Goal: Task Accomplishment & Management: Manage account settings

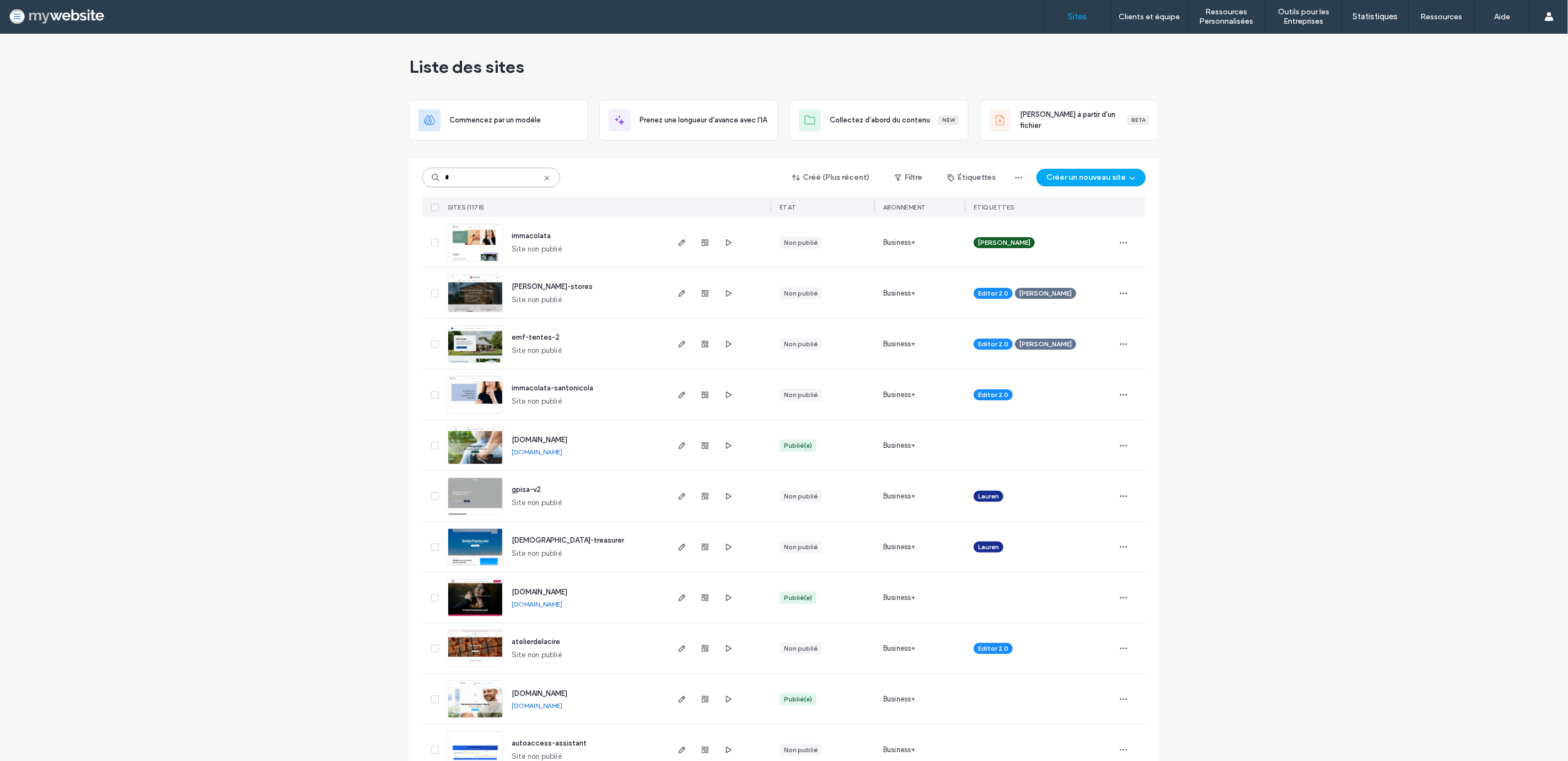
click at [477, 177] on input "*" at bounding box center [491, 177] width 138 height 20
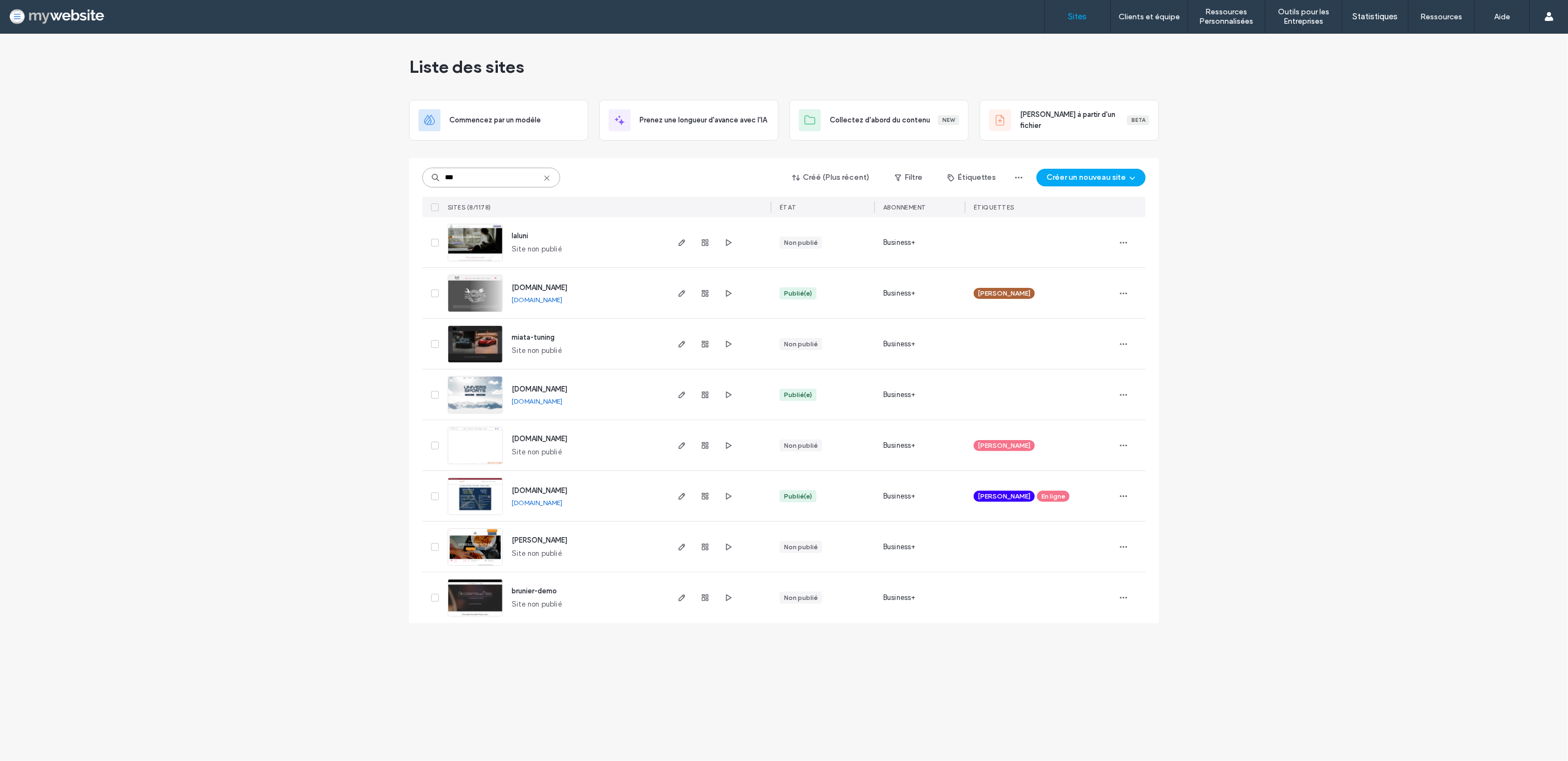
type input "***"
click at [567, 288] on span "[DOMAIN_NAME]" at bounding box center [539, 288] width 55 height 9
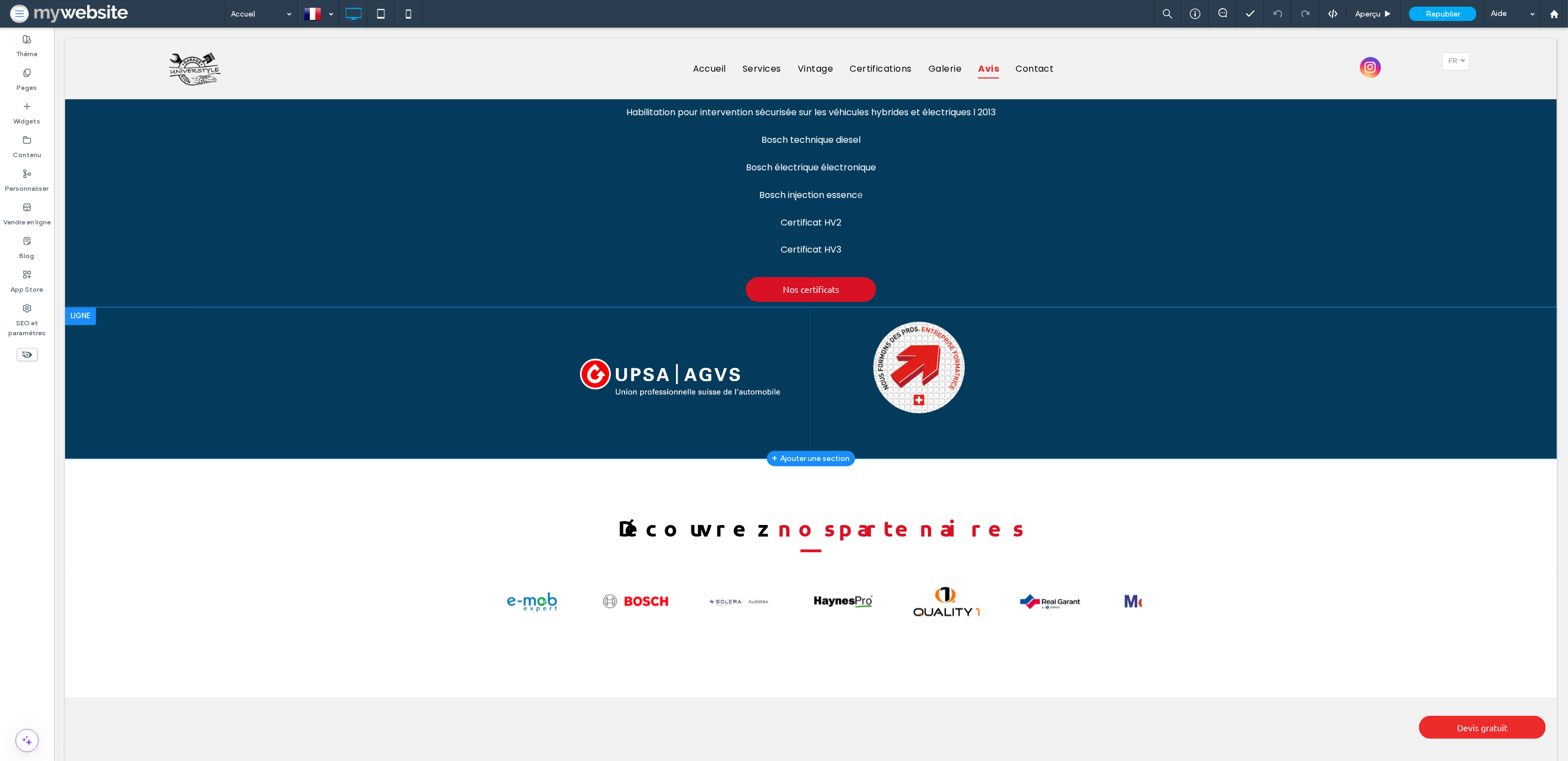
scroll to position [1381, 0]
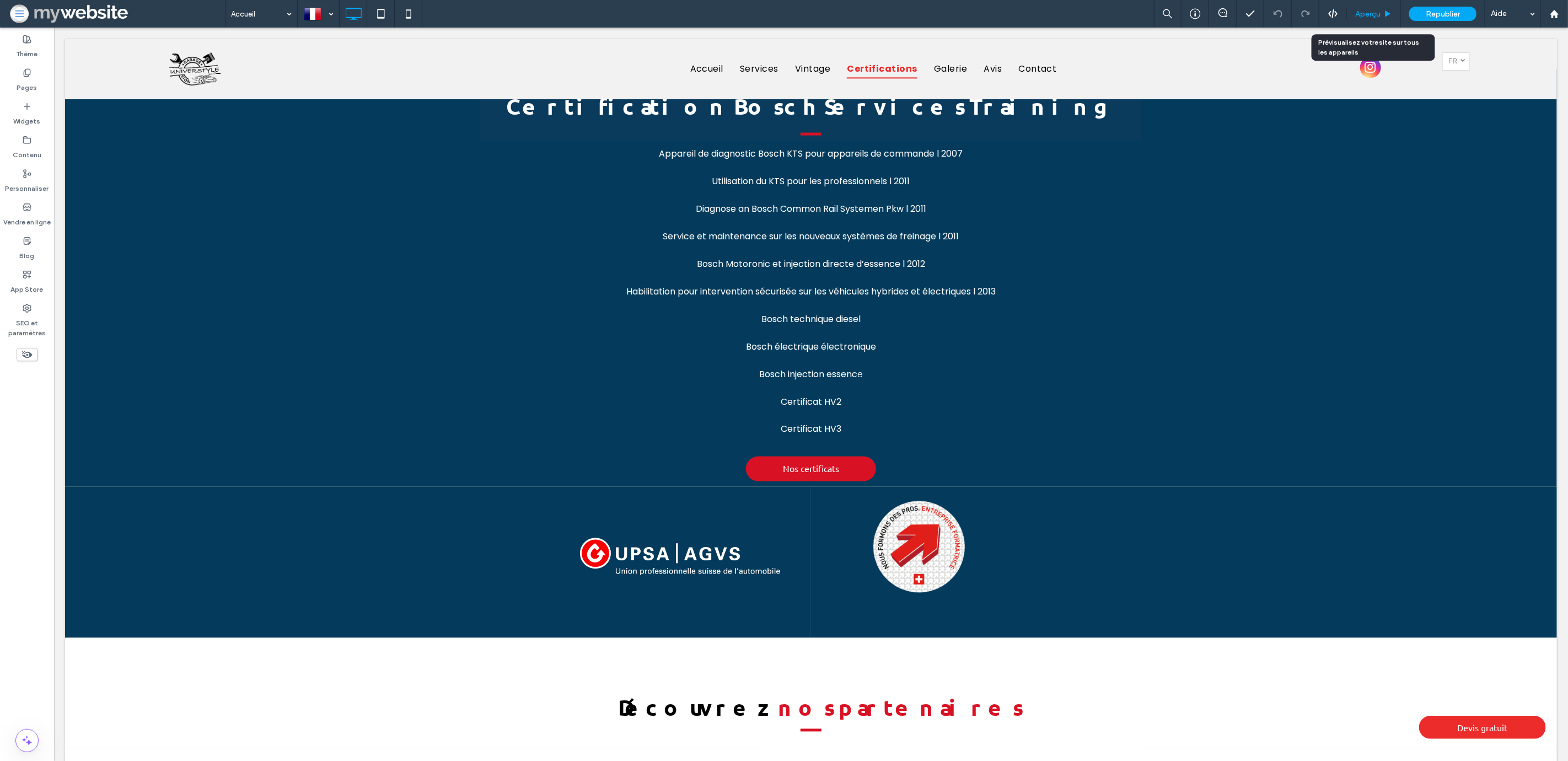
click at [1366, 18] on span "Aperçu" at bounding box center [1368, 13] width 26 height 9
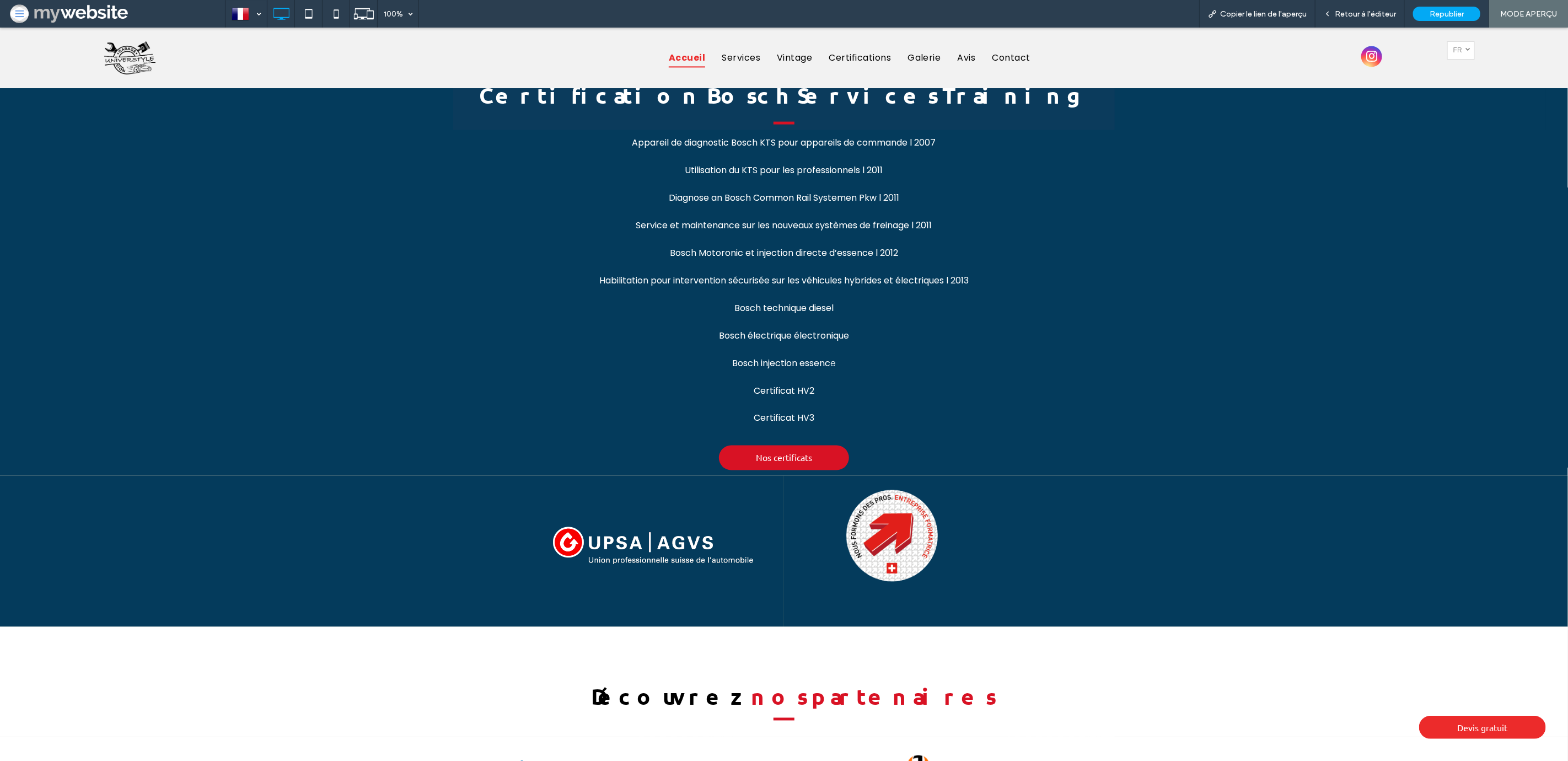
click at [769, 412] on link "Certificat HV3" at bounding box center [784, 418] width 61 height 13
click at [889, 342] on div "Ouvrir le lien dans un nouvel onglet" at bounding box center [897, 342] width 138 height 12
click at [790, 384] on link "Certificat HV2" at bounding box center [784, 390] width 61 height 13
click at [863, 314] on div "Ouvrir le lien dans un nouvel onglet" at bounding box center [897, 317] width 138 height 12
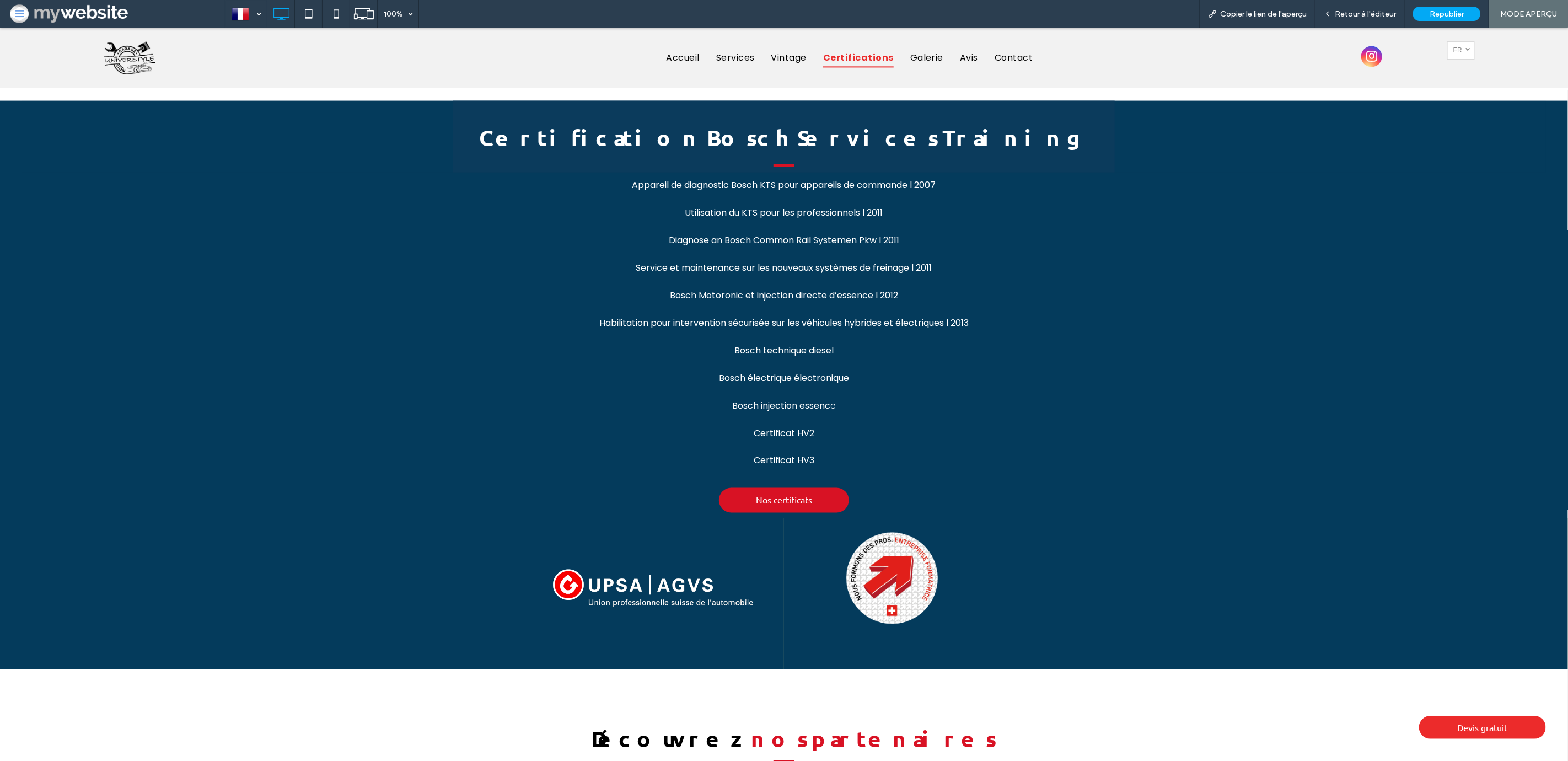
scroll to position [1337, 0]
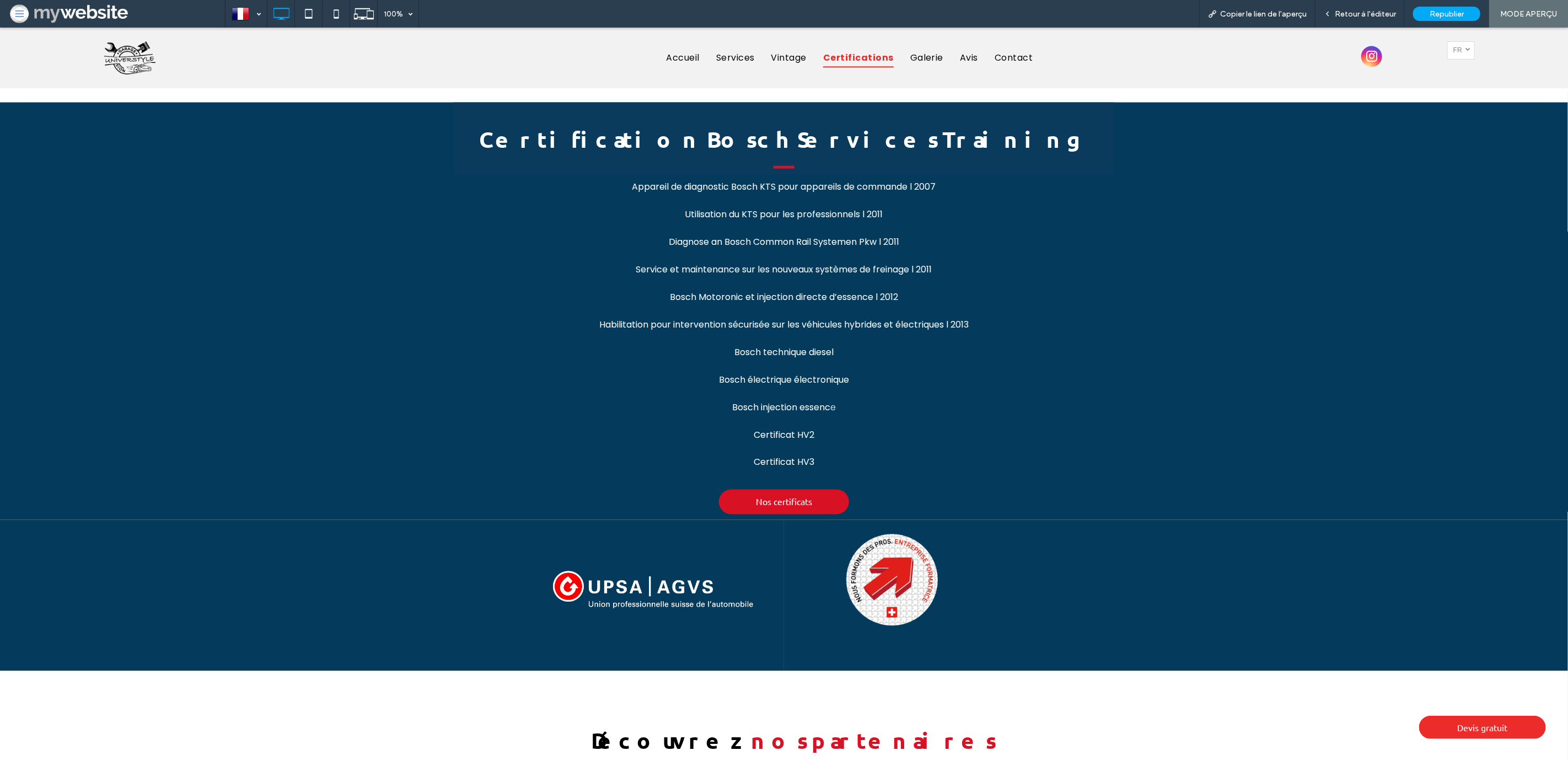
click at [1461, 53] on link "Français fr" at bounding box center [1461, 51] width 27 height 18
click at [232, 9] on div at bounding box center [246, 13] width 40 height 26
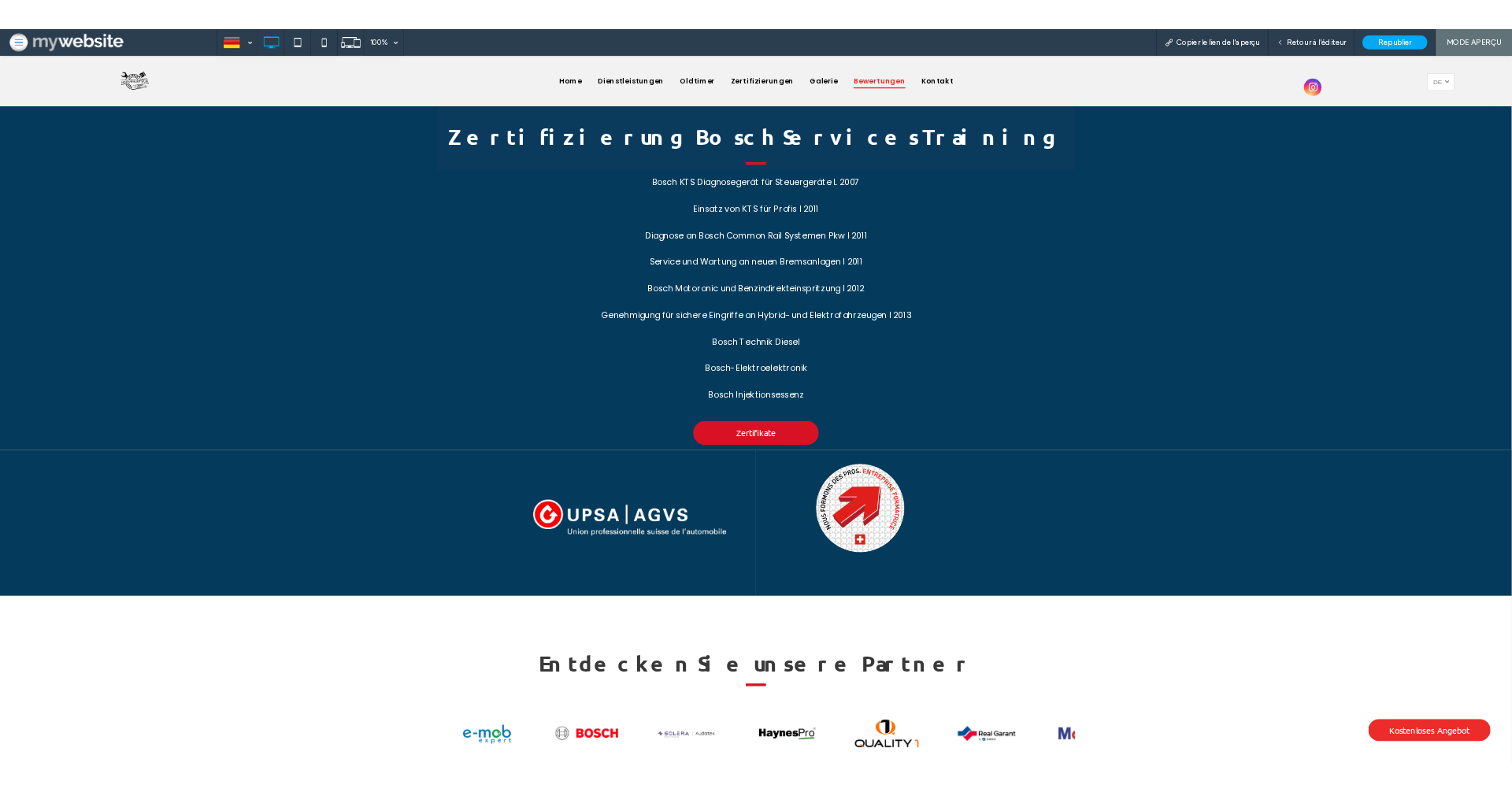
scroll to position [2186, 0]
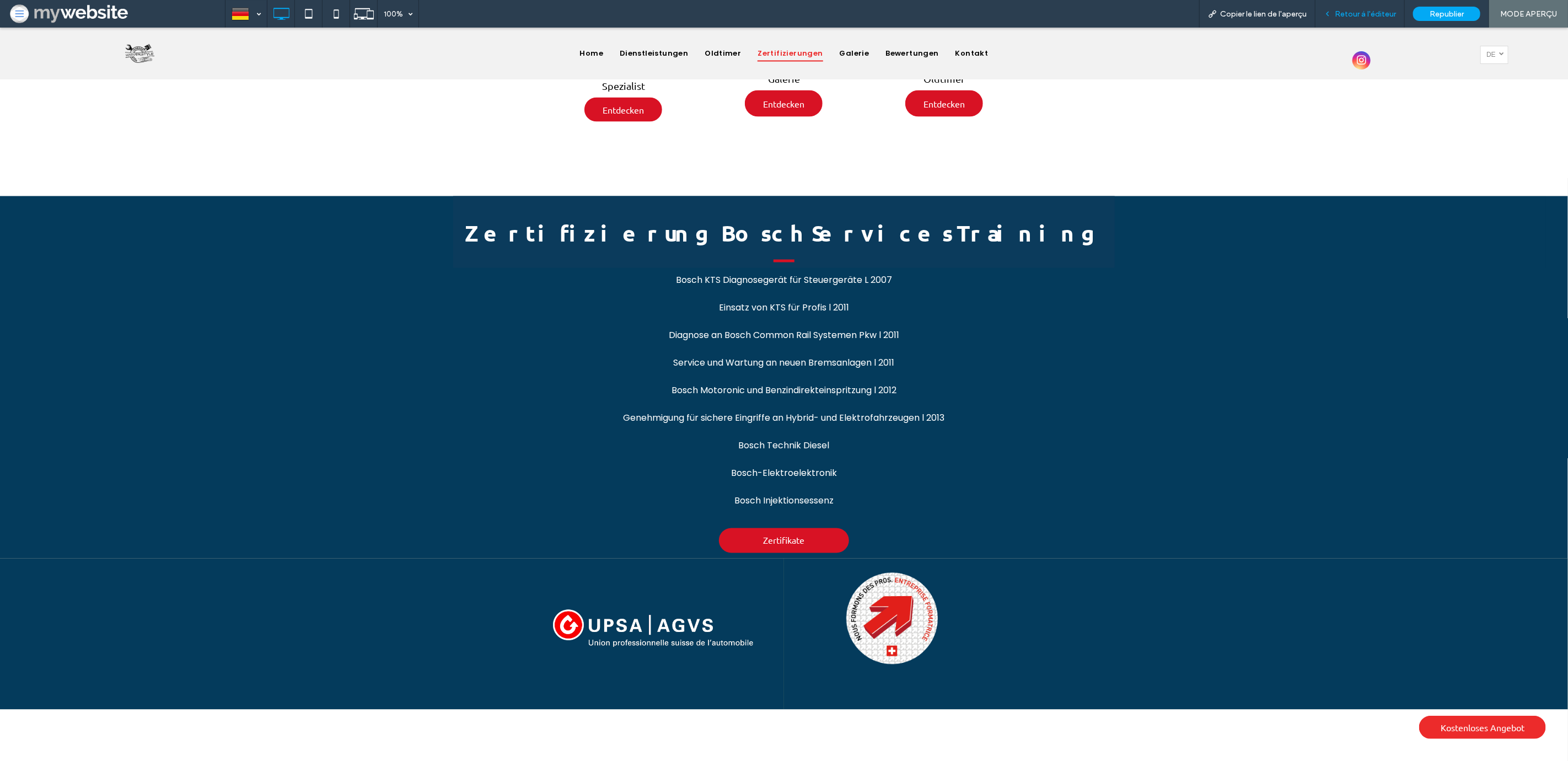
click at [1351, 19] on div "Retour à l'éditeur" at bounding box center [1360, 13] width 89 height 27
click at [1352, 12] on span "Retour à l'éditeur" at bounding box center [1365, 13] width 61 height 9
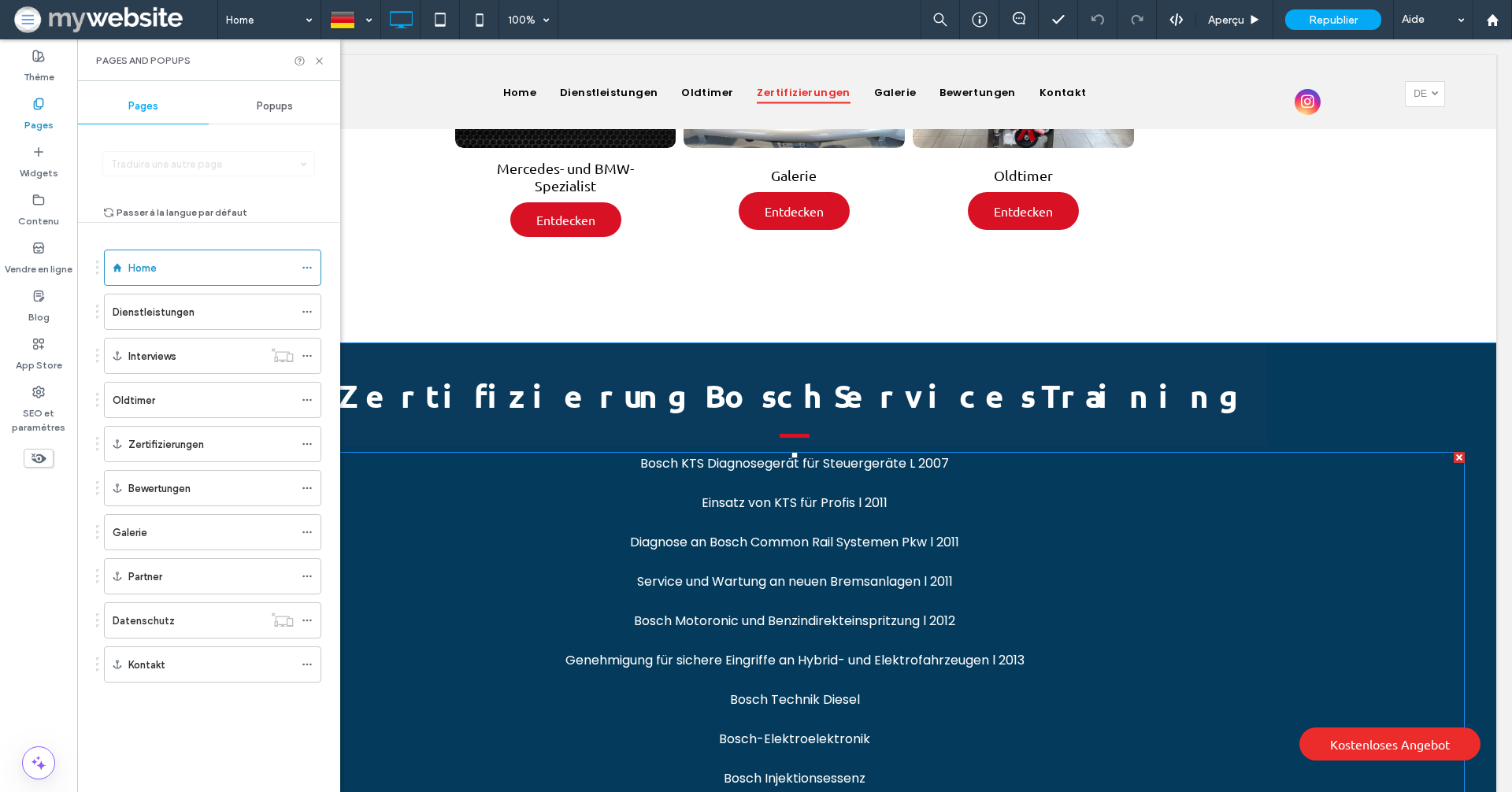
scroll to position [2213, 0]
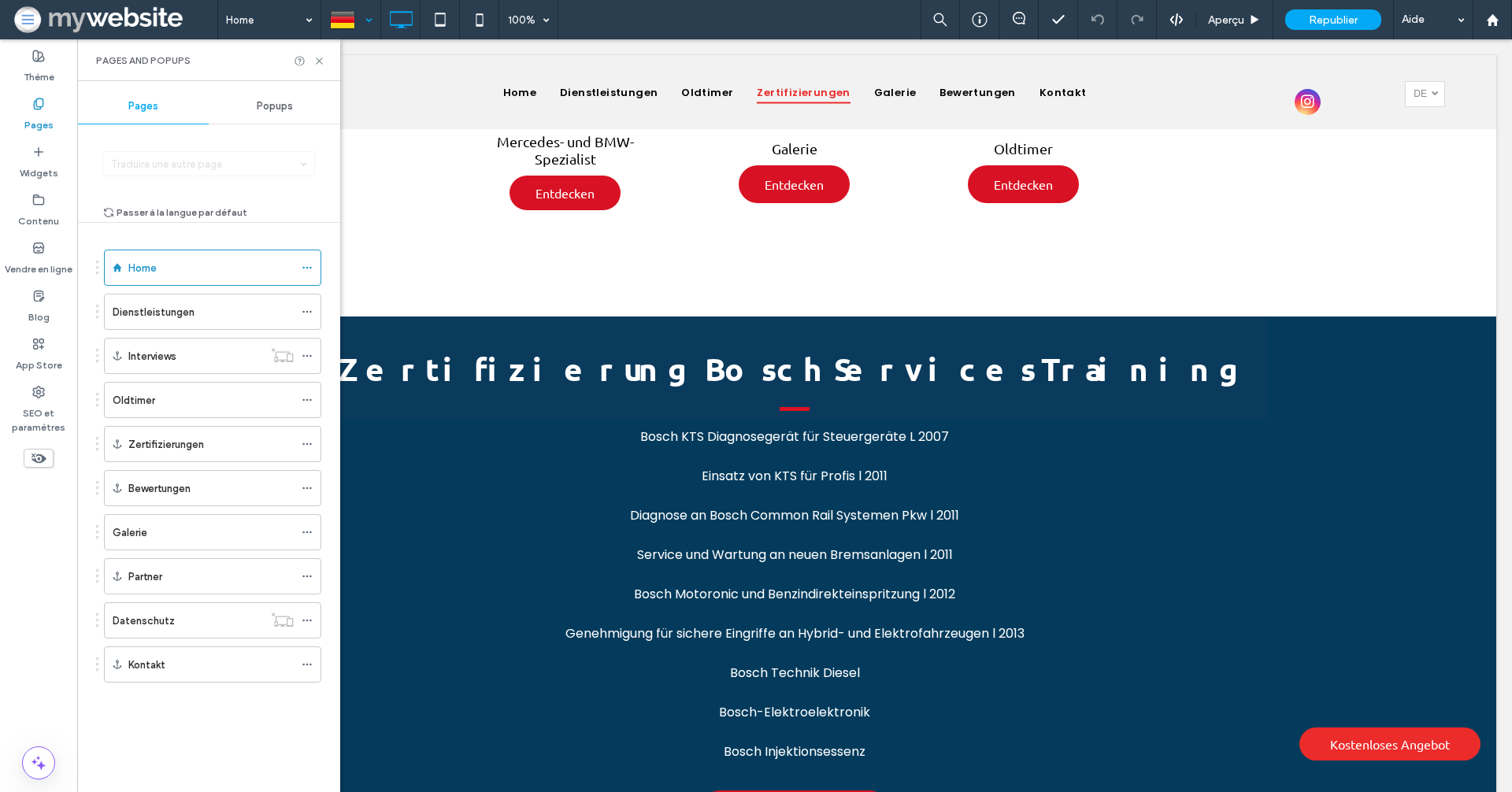
click at [357, 16] on div at bounding box center [350, 19] width 57 height 37
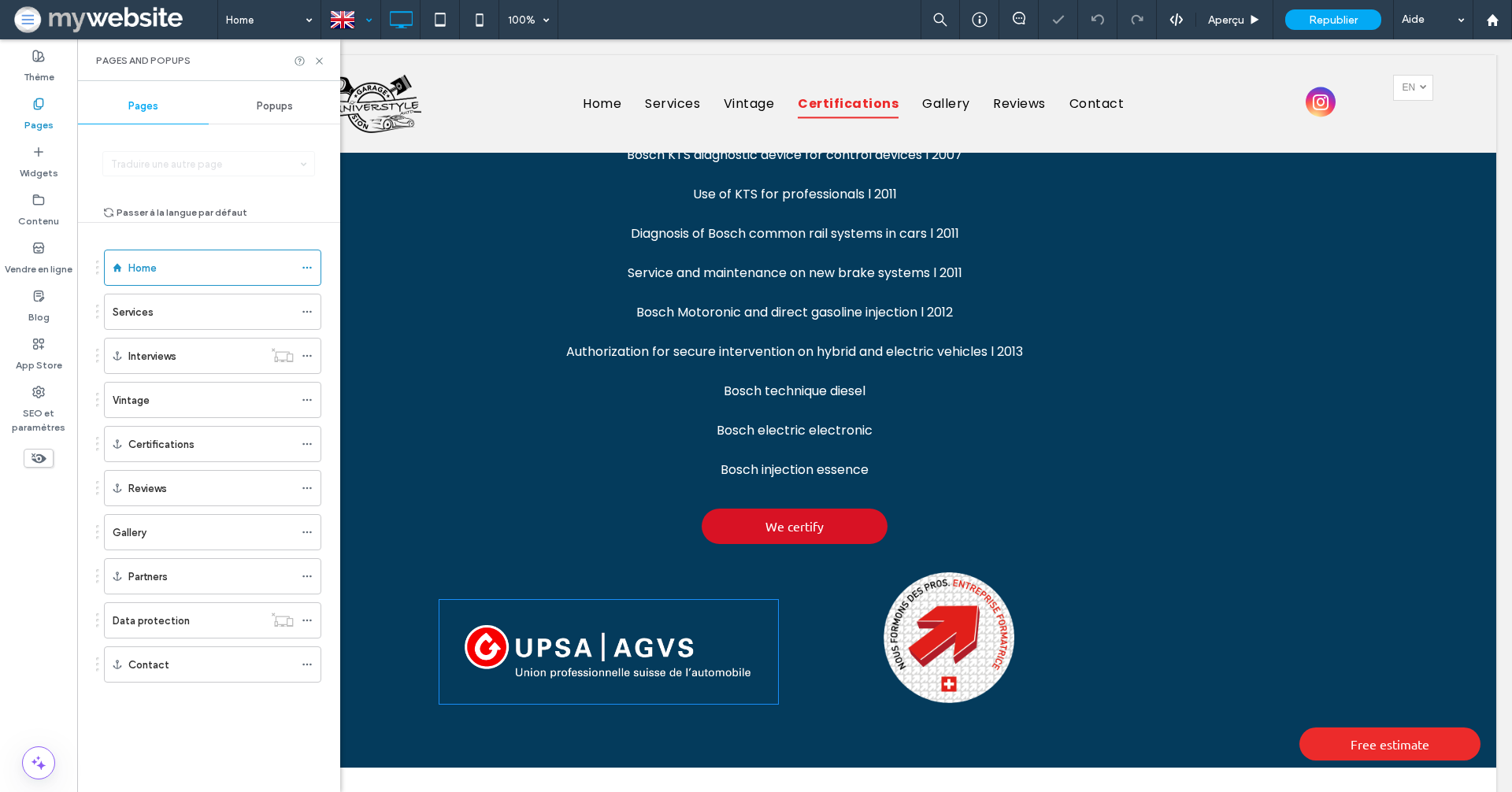
scroll to position [2411, 0]
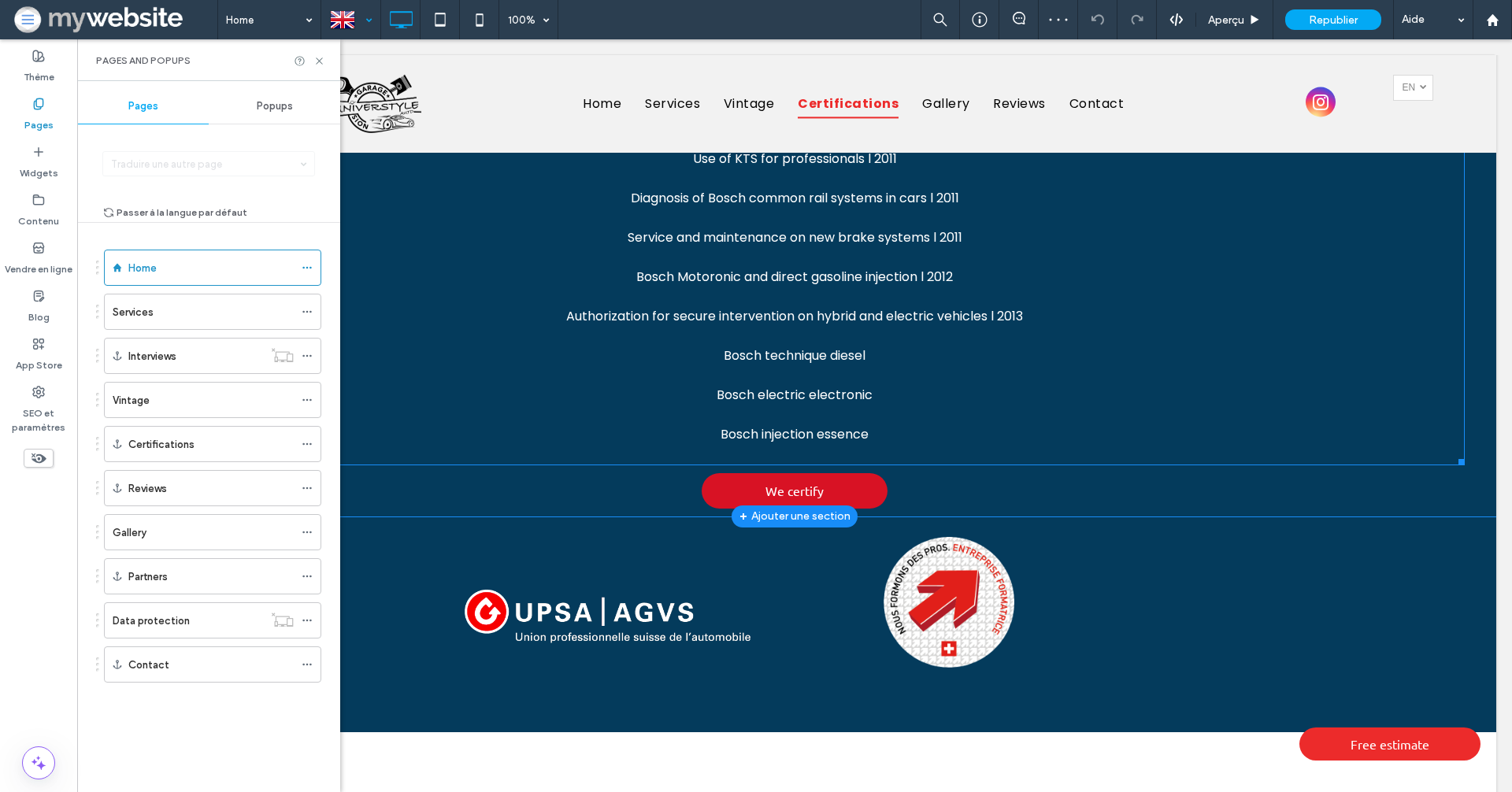
click at [829, 405] on p at bounding box center [795, 415] width 1341 height 20
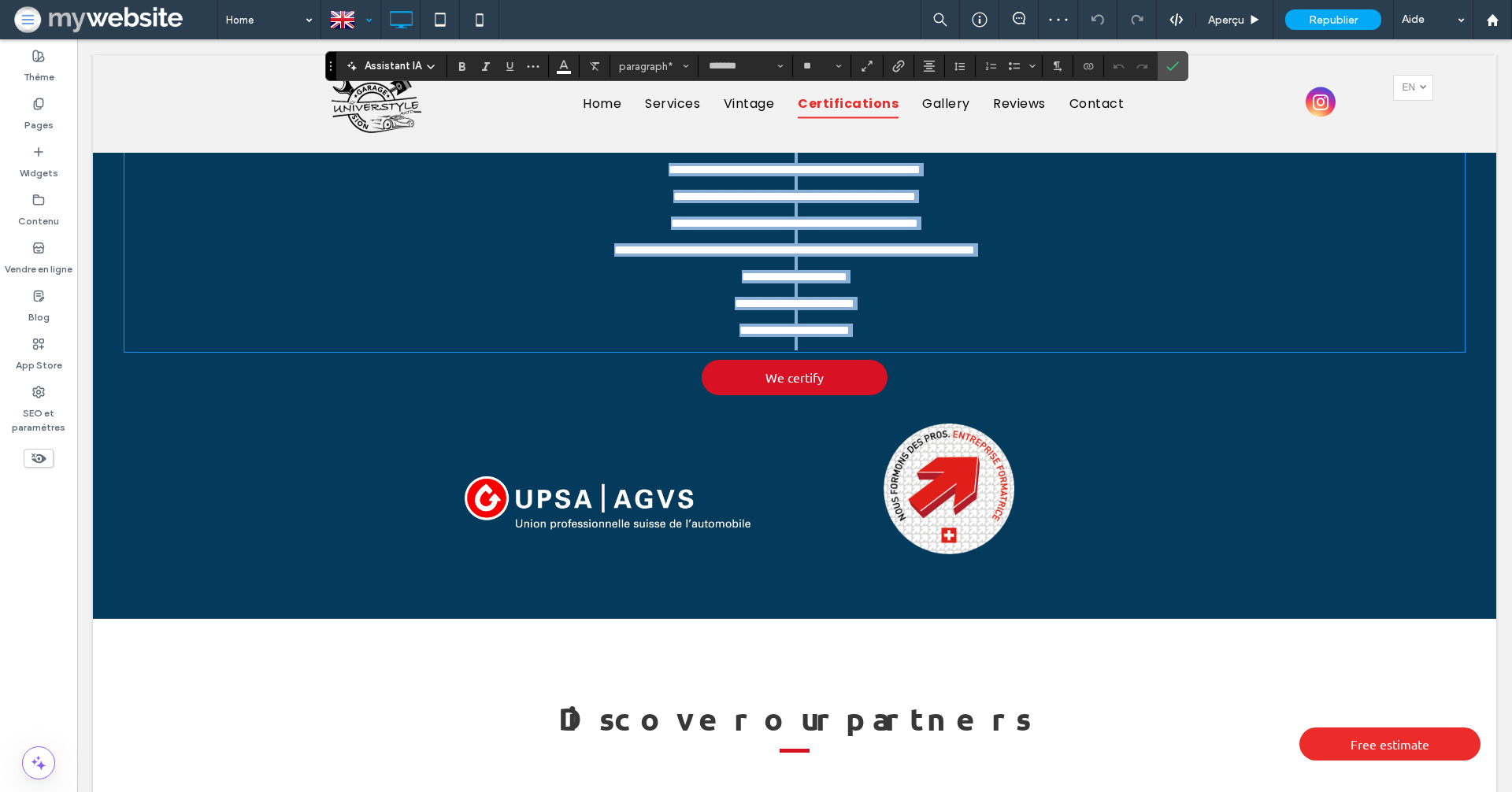
click at [873, 337] on p "**********" at bounding box center [795, 329] width 1341 height 13
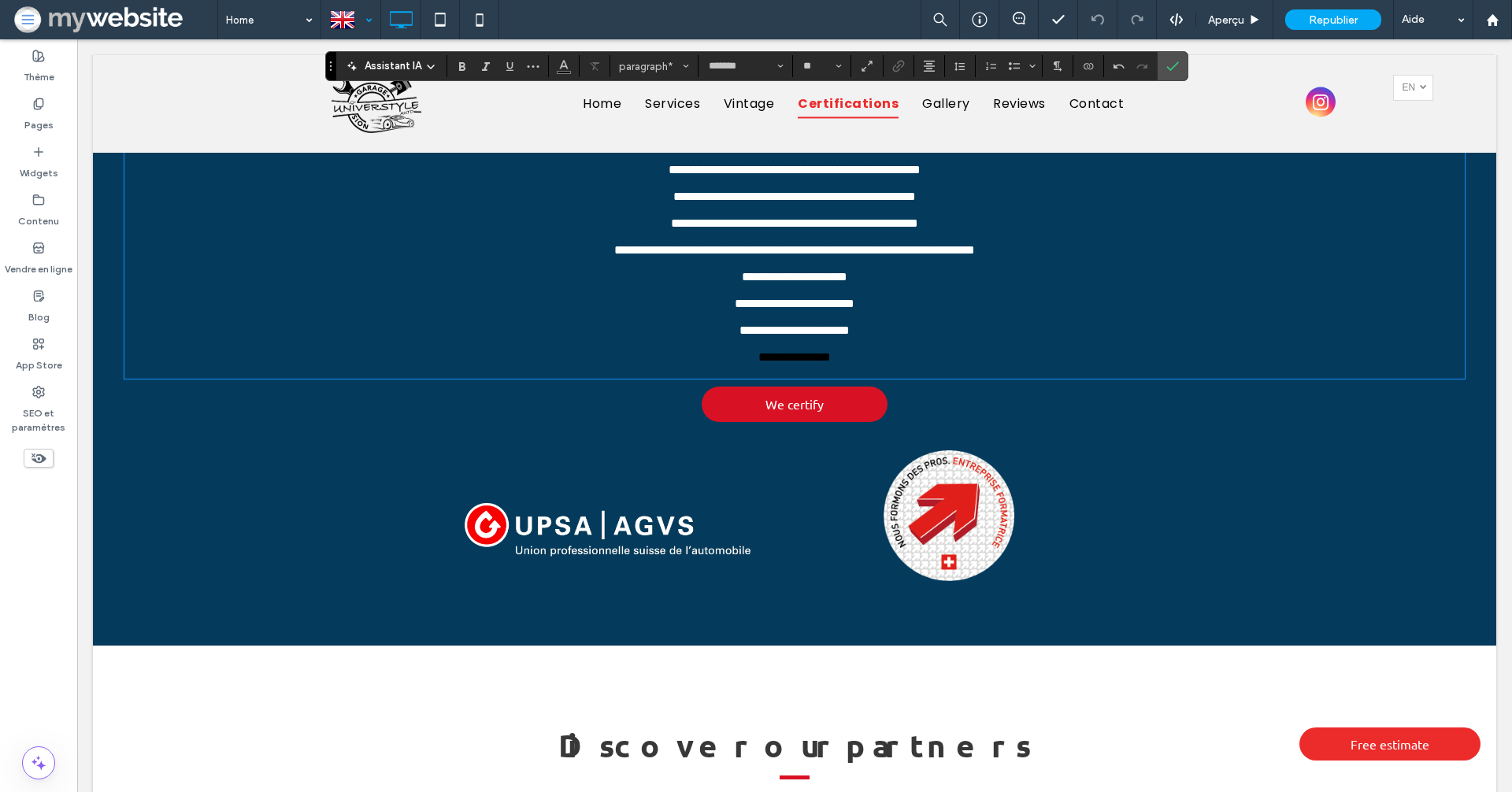
click at [798, 363] on span "**********" at bounding box center [794, 357] width 72 height 12
click at [557, 63] on icon "Couleur" at bounding box center [563, 64] width 12 height 12
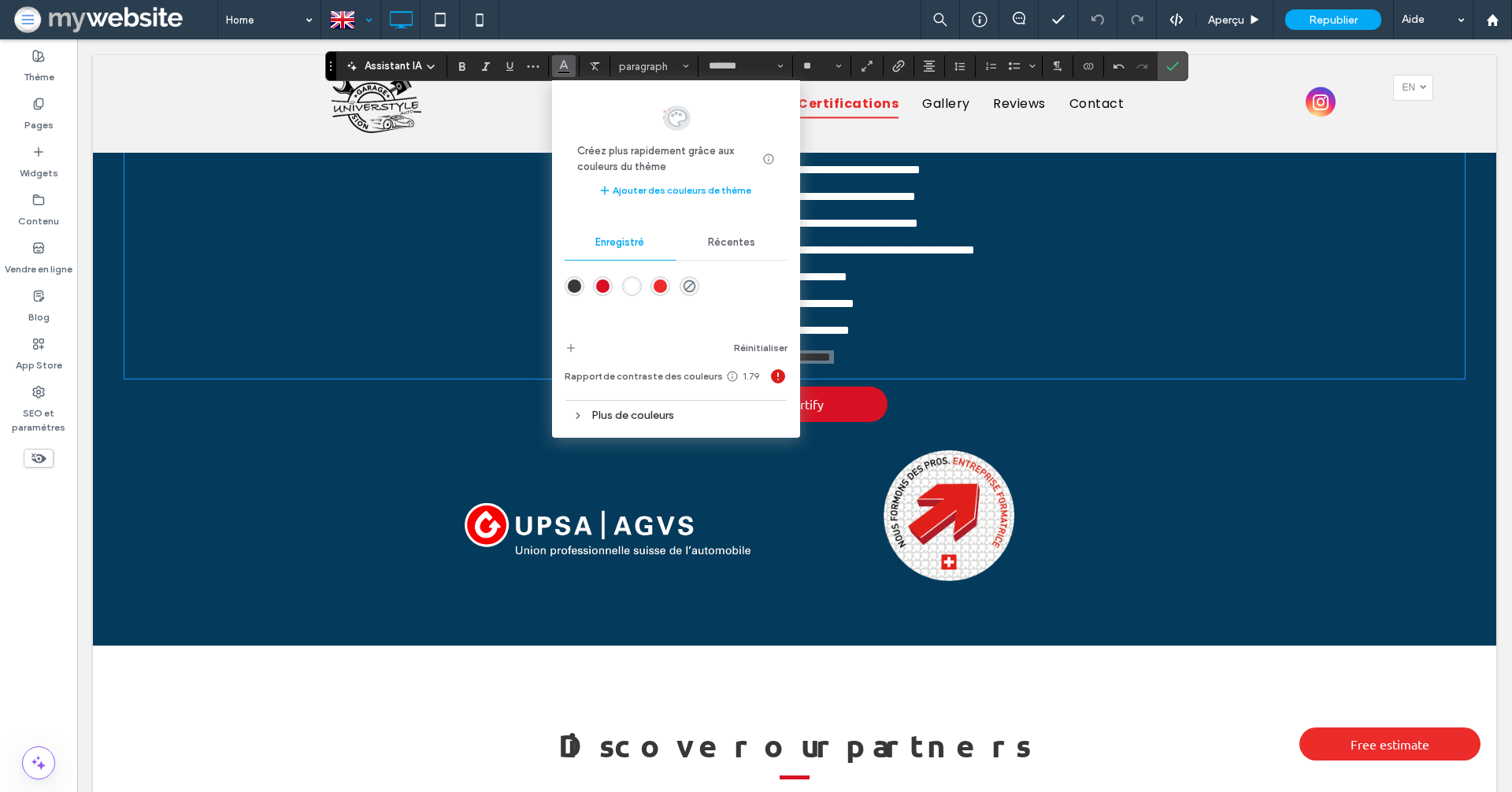
click at [625, 290] on div "rgba(255,255,255,1)" at bounding box center [631, 286] width 13 height 13
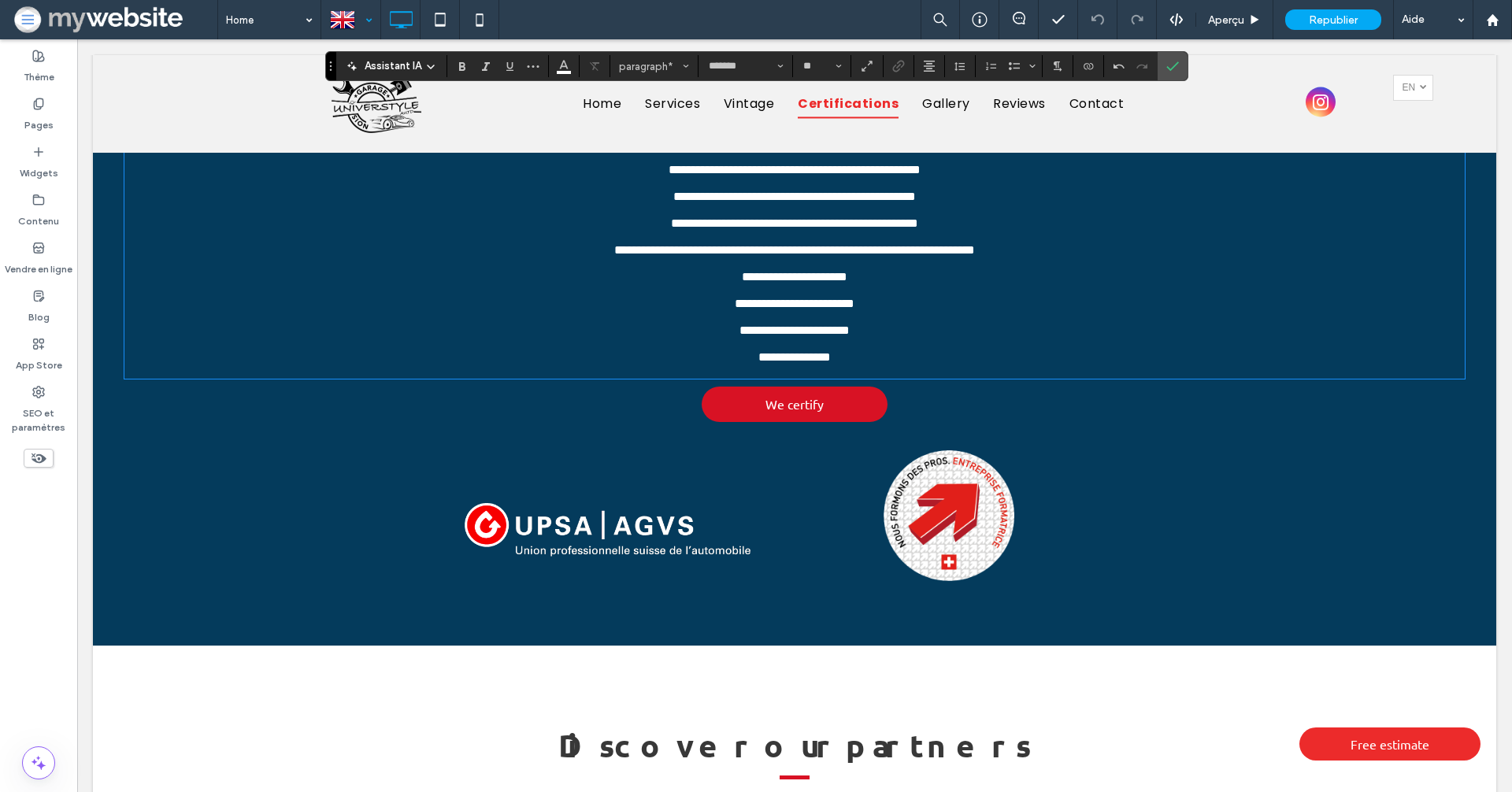
click at [849, 363] on p "**********" at bounding box center [795, 356] width 1341 height 13
drag, startPoint x: 865, startPoint y: 404, endPoint x: 744, endPoint y: 405, distance: 121.0
click at [744, 363] on p "**********" at bounding box center [795, 356] width 1341 height 13
click at [833, 336] on span "**********" at bounding box center [795, 330] width 110 height 12
drag, startPoint x: 845, startPoint y: 402, endPoint x: 716, endPoint y: 402, distance: 129.0
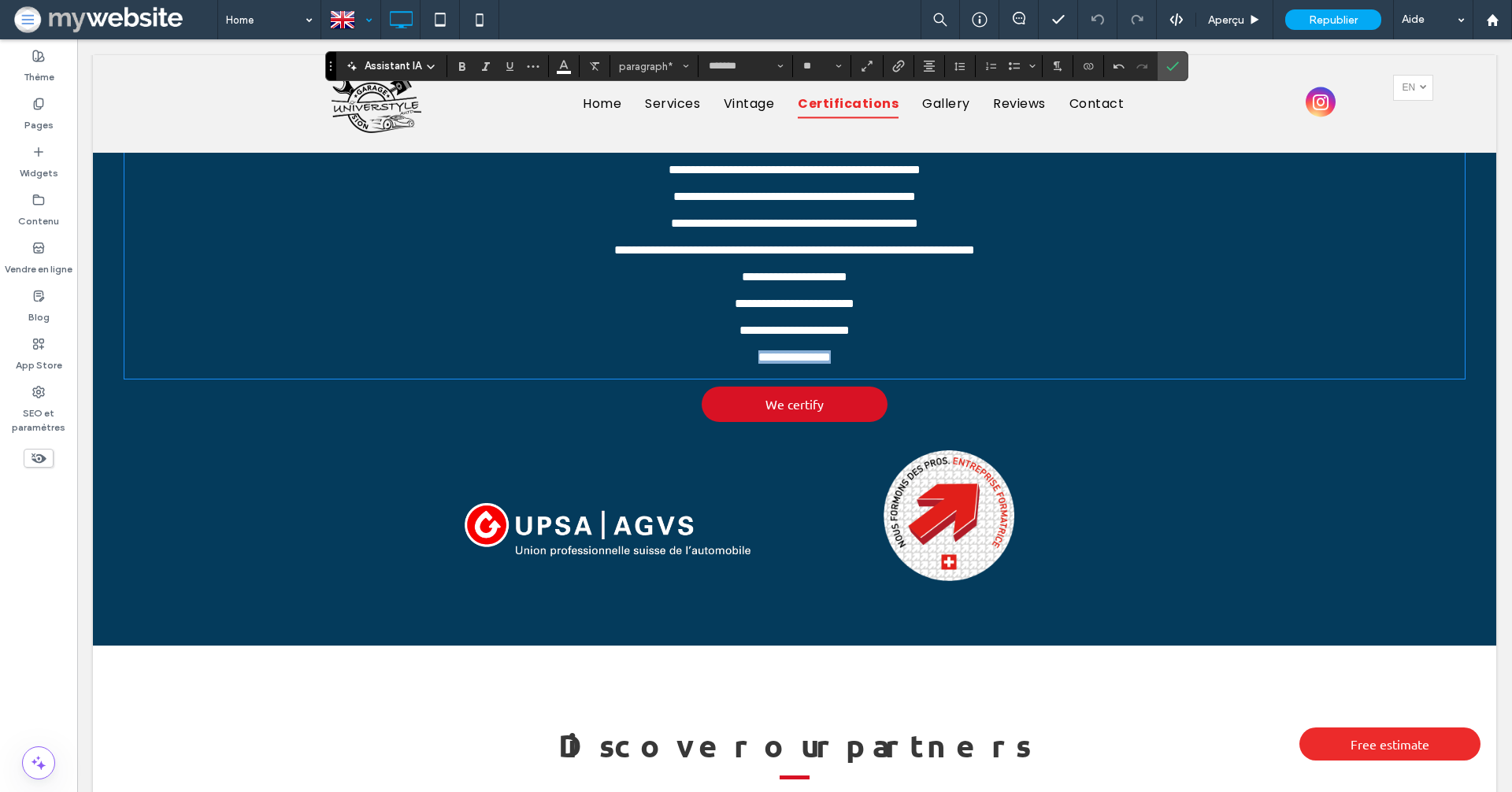
click at [716, 363] on p "**********" at bounding box center [795, 356] width 1341 height 13
click at [893, 70] on use "Lien" at bounding box center [898, 66] width 12 height 12
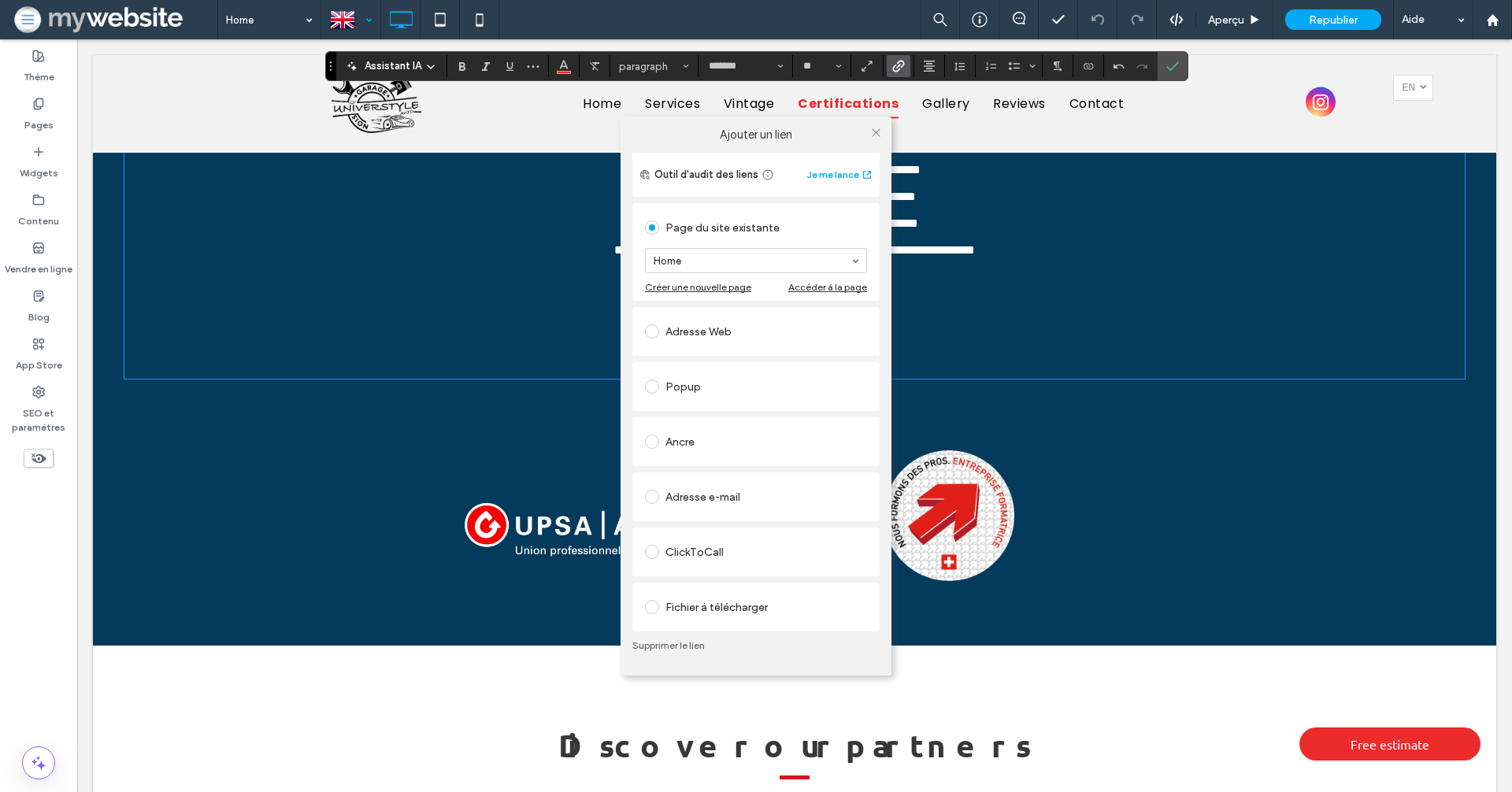
click at [704, 614] on div "Fichier à télécharger" at bounding box center [756, 607] width 222 height 25
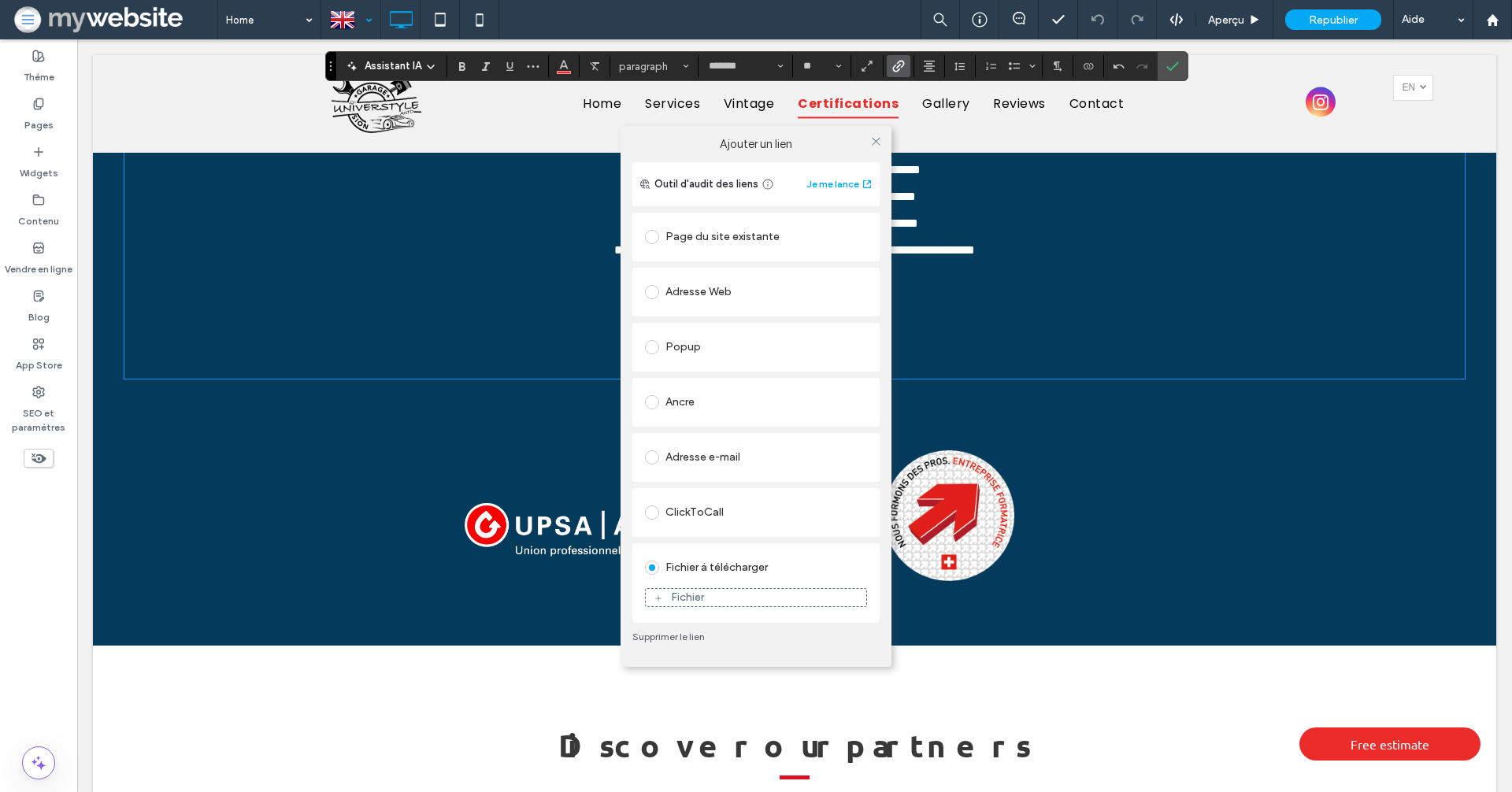
click at [721, 606] on figure "Fichier" at bounding box center [756, 598] width 222 height 19
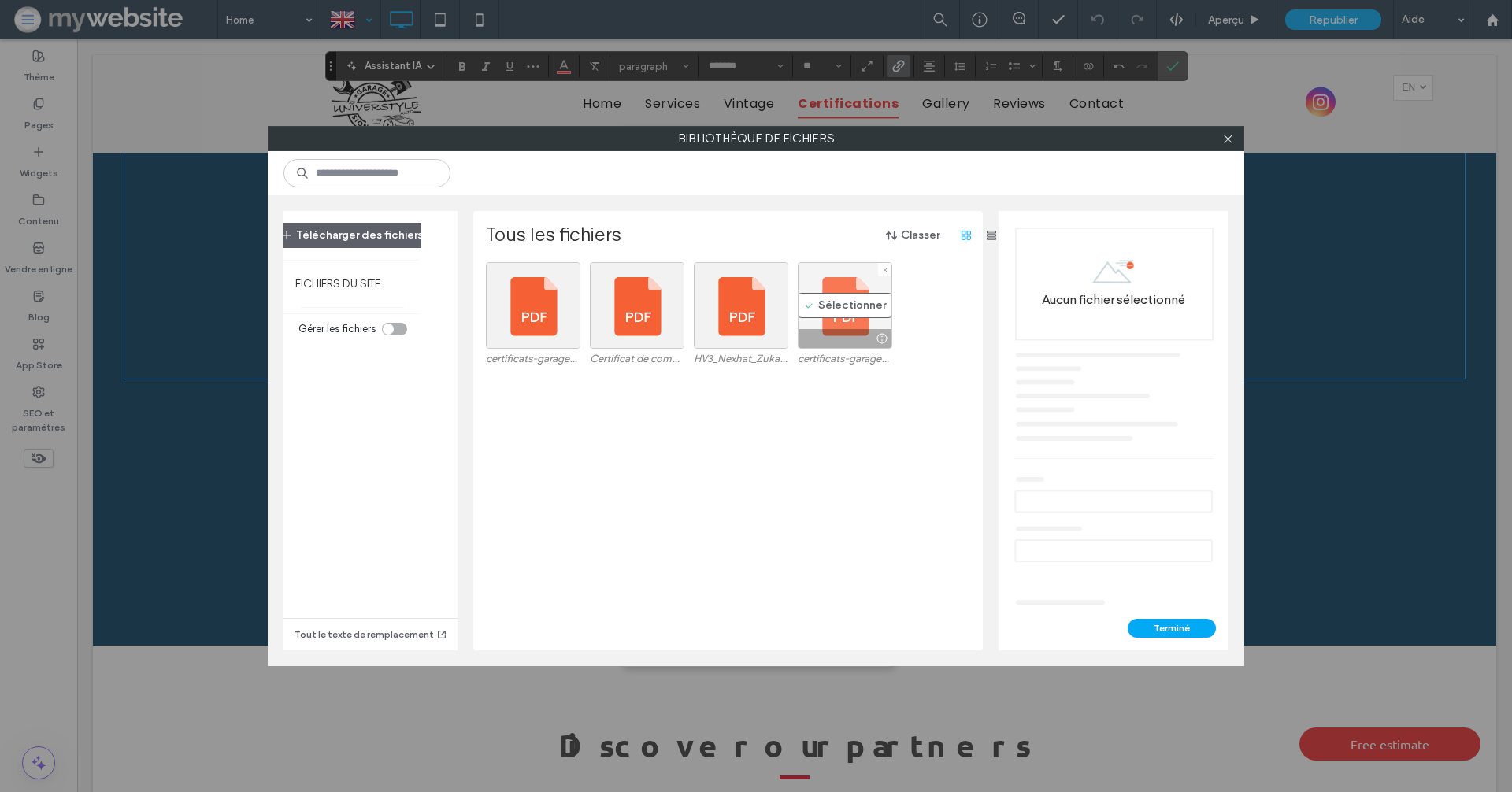
click at [840, 315] on div "Sélectionner" at bounding box center [845, 306] width 95 height 87
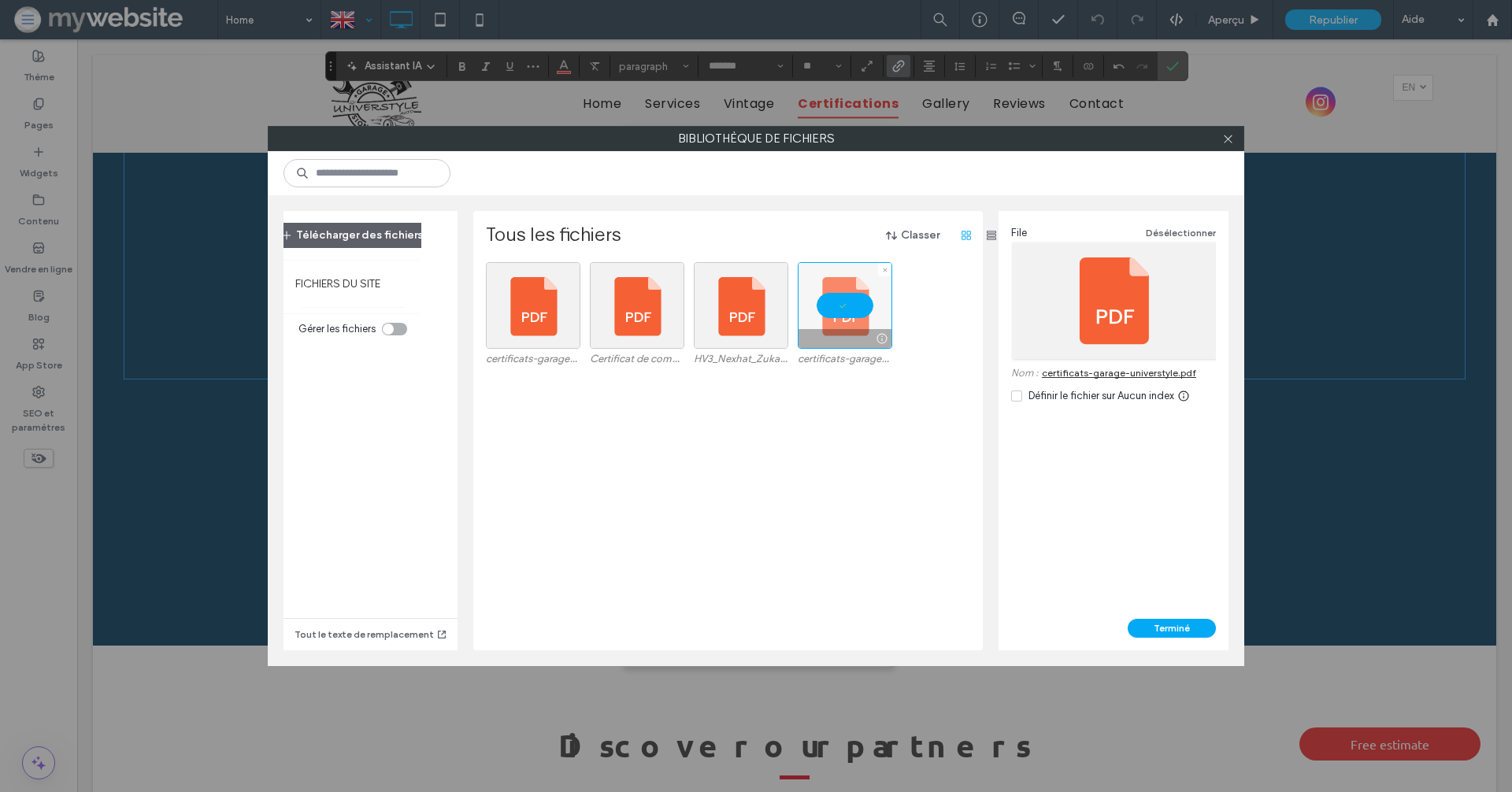
click at [840, 315] on div at bounding box center [845, 306] width 95 height 87
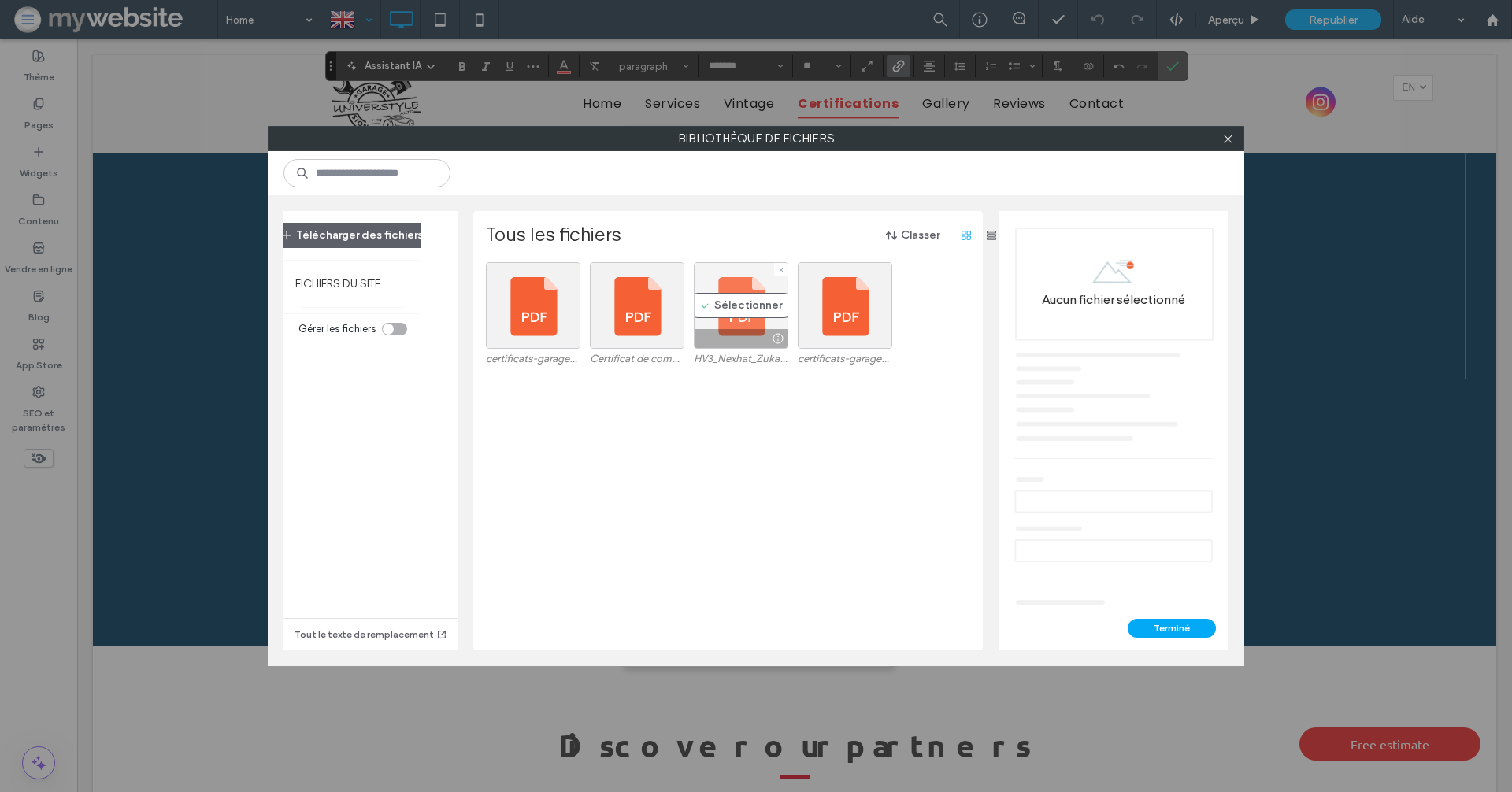
click at [733, 313] on div "Sélectionner" at bounding box center [741, 306] width 95 height 87
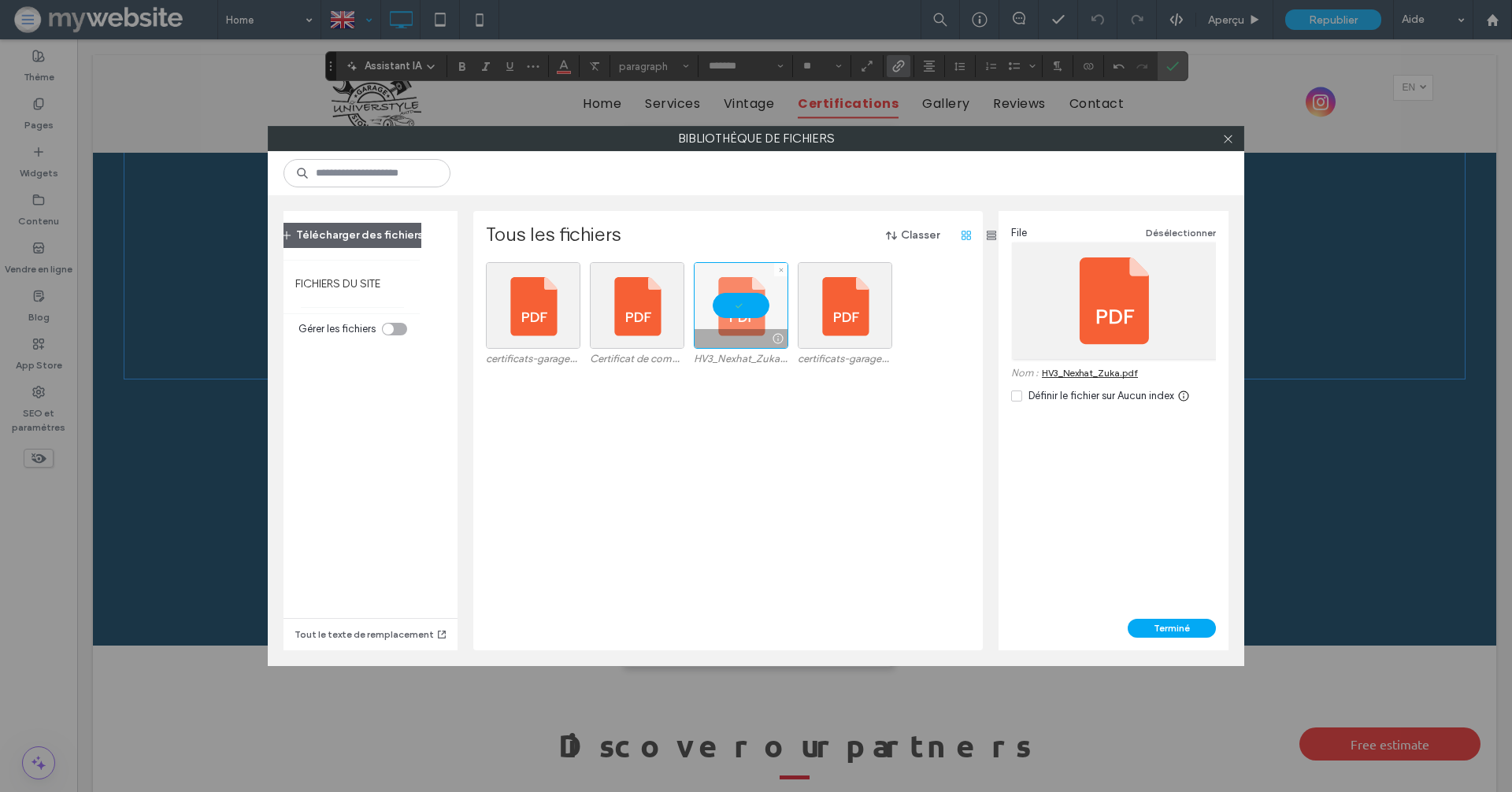
click at [733, 313] on div at bounding box center [741, 306] width 95 height 87
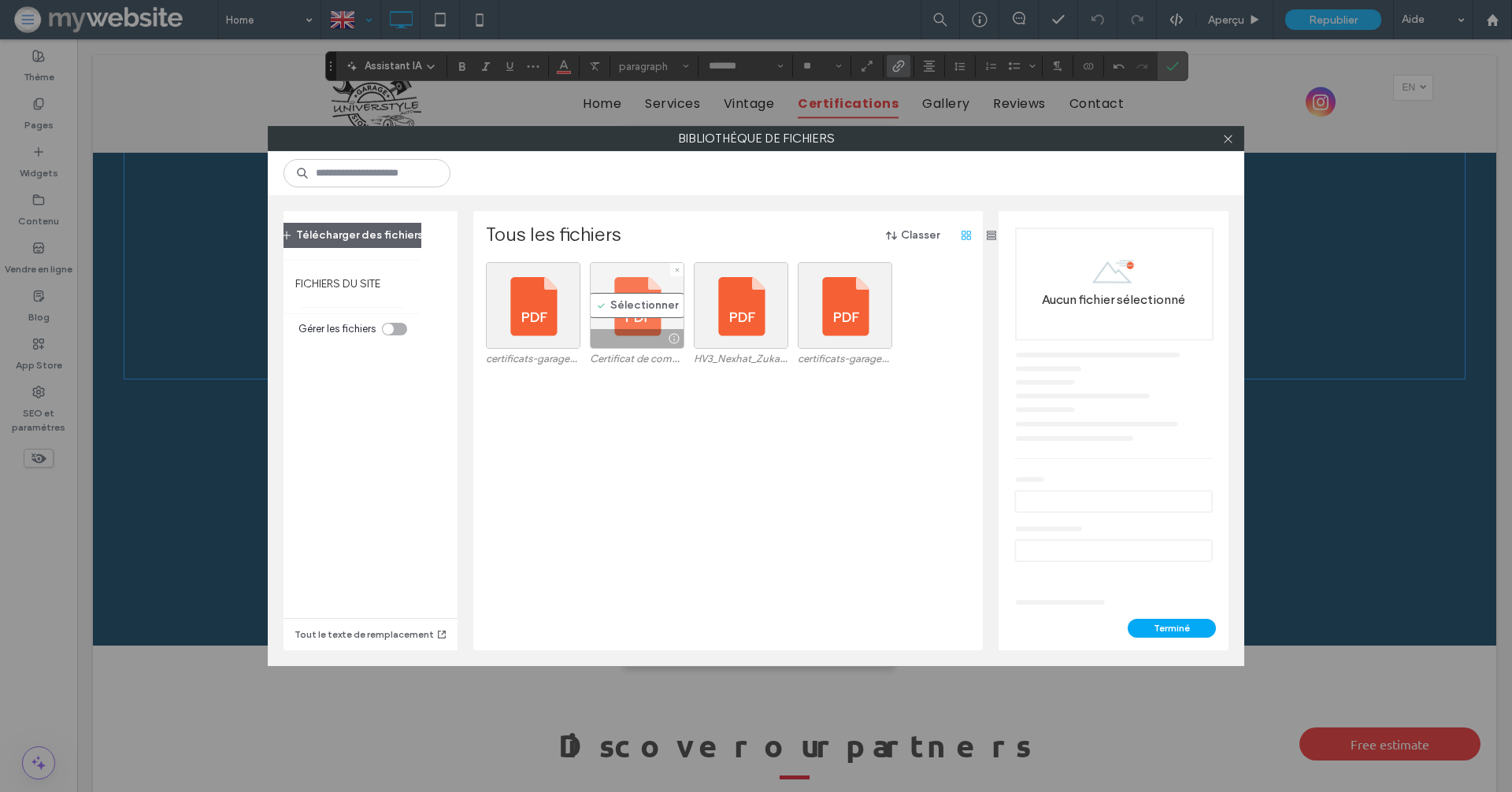
click at [648, 306] on div "Sélectionner" at bounding box center [636, 306] width 95 height 87
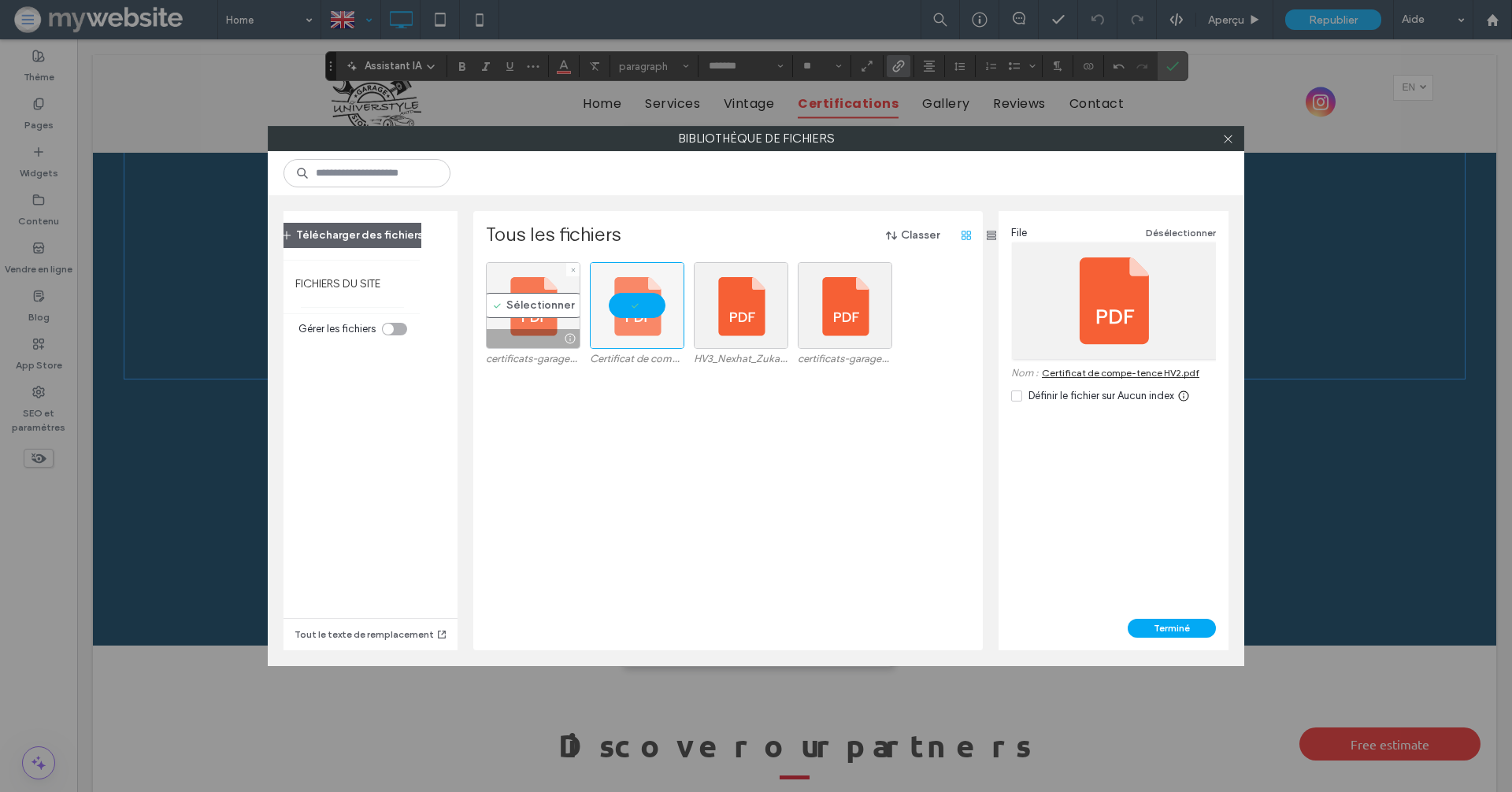
click at [524, 307] on div "Sélectionner" at bounding box center [533, 306] width 95 height 87
click at [537, 305] on div at bounding box center [533, 306] width 95 height 87
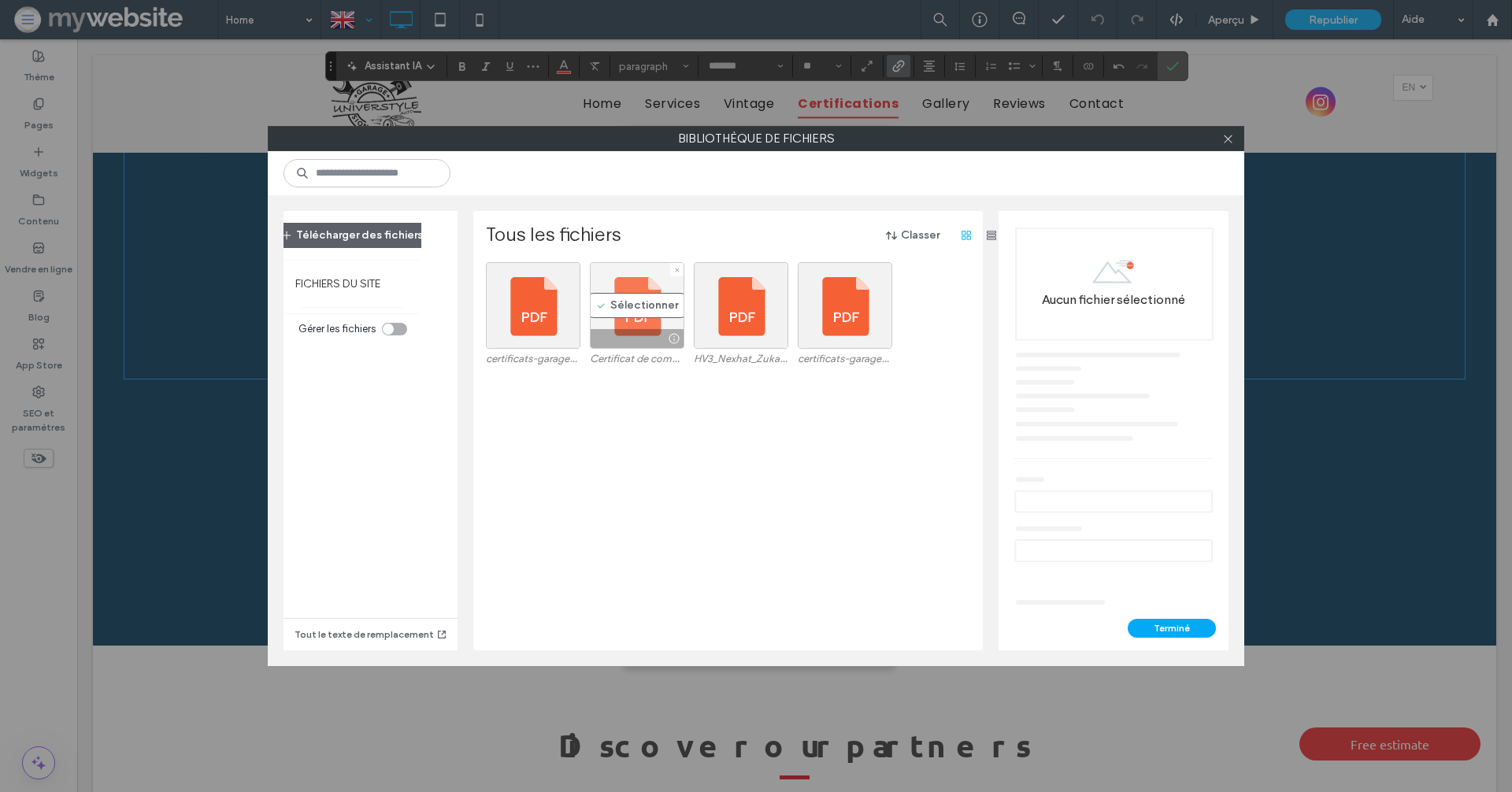
click at [606, 304] on div "Sélectionner" at bounding box center [636, 306] width 95 height 87
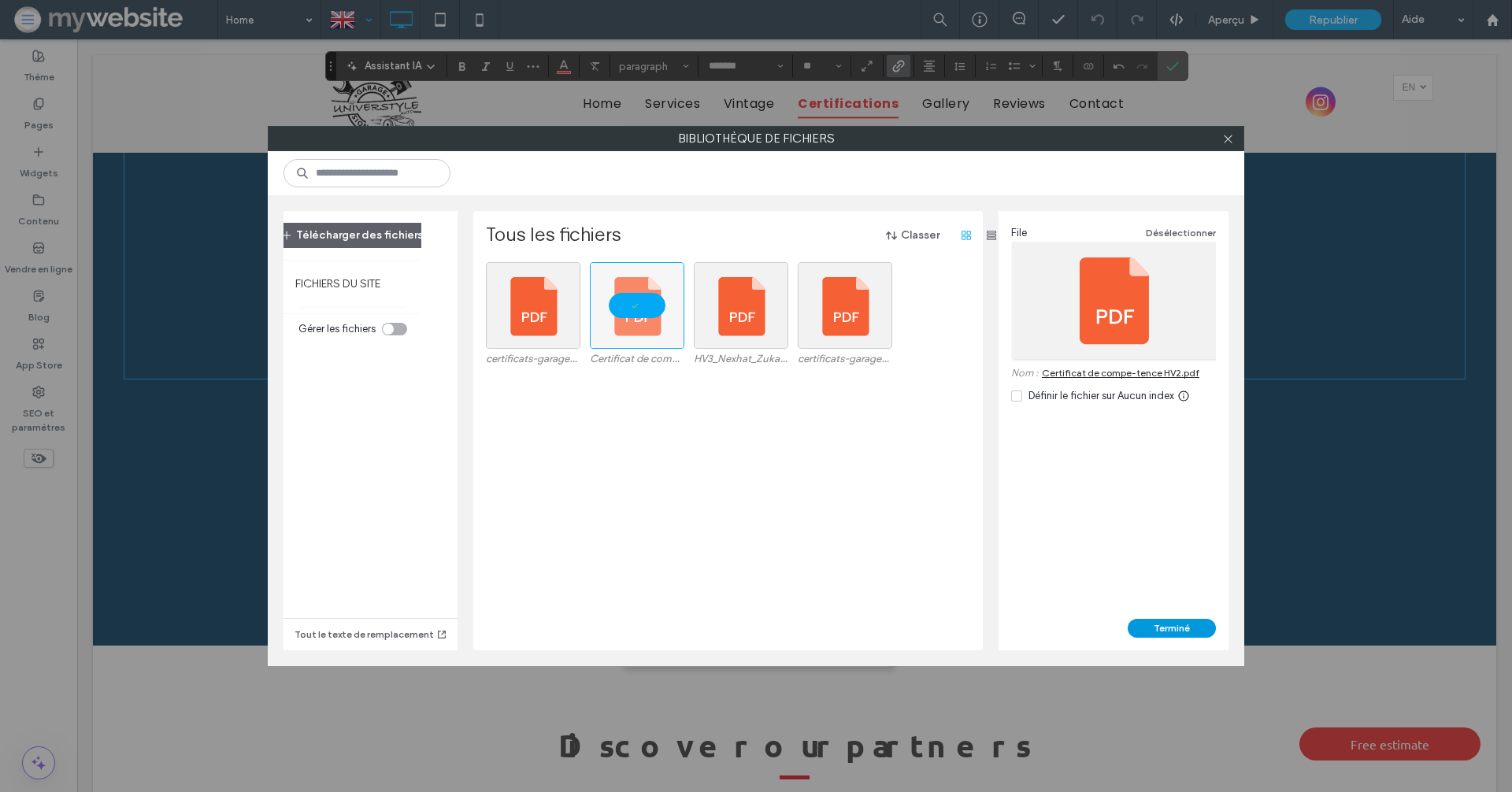
click at [1182, 619] on button "Terminé" at bounding box center [1171, 629] width 88 height 19
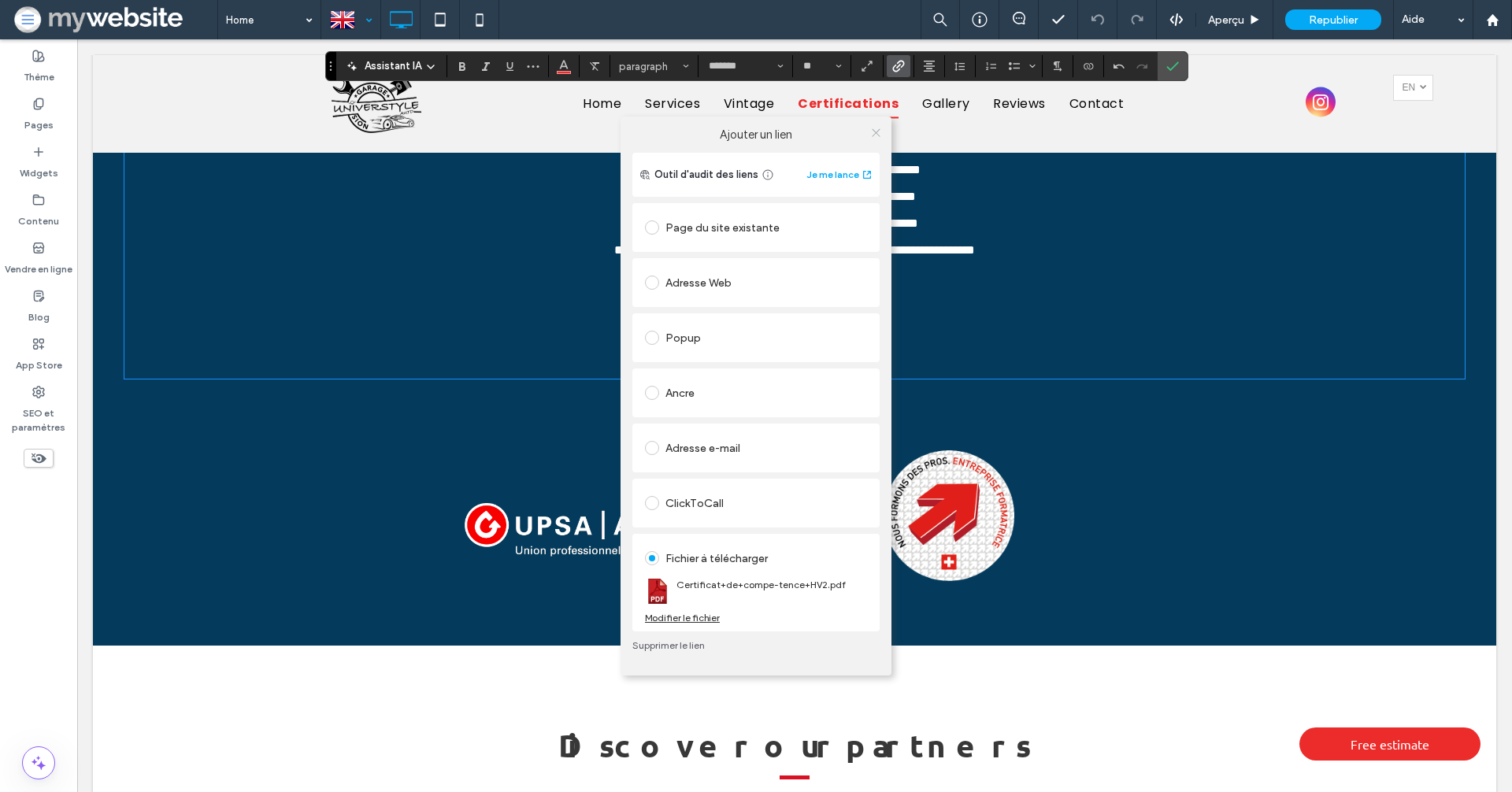
click at [877, 130] on icon at bounding box center [876, 133] width 12 height 12
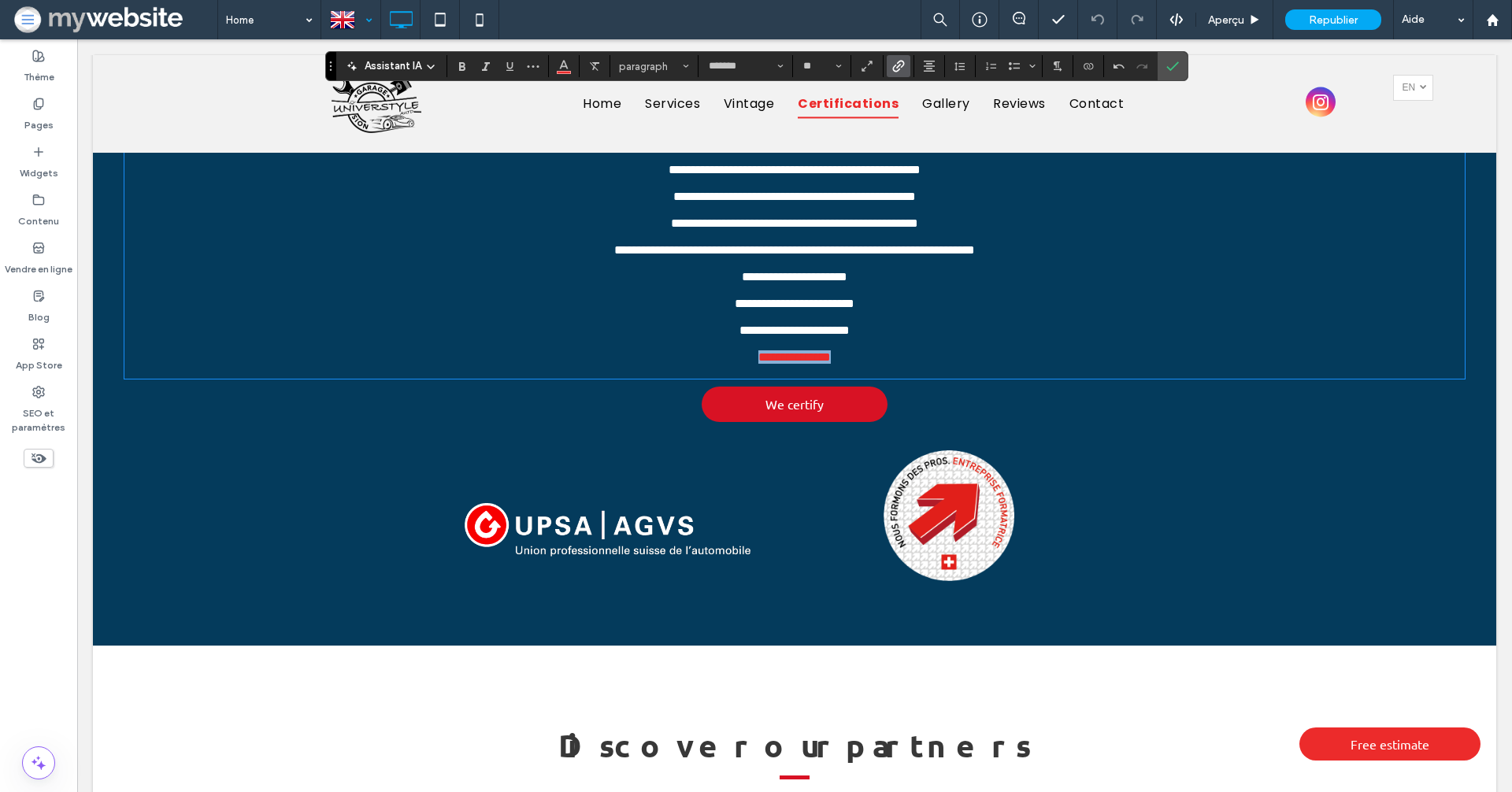
click at [849, 363] on p "**********" at bounding box center [795, 356] width 1341 height 13
drag, startPoint x: 852, startPoint y: 410, endPoint x: 743, endPoint y: 410, distance: 109.0
click at [743, 363] on p "**********" at bounding box center [795, 356] width 1341 height 13
click at [568, 66] on icon "Couleur" at bounding box center [563, 64] width 12 height 12
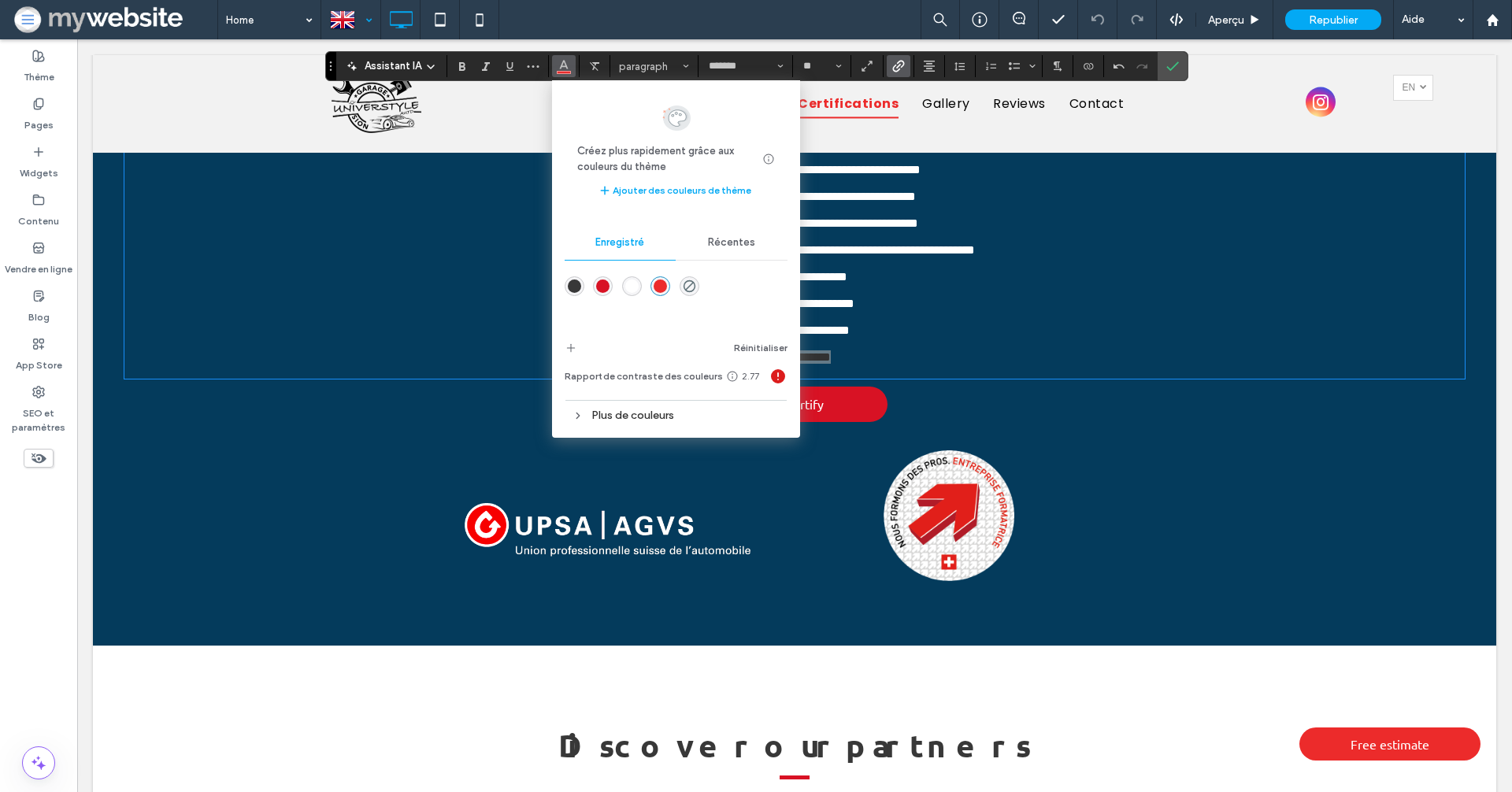
click at [636, 283] on div "rgba(255,255,255,1)" at bounding box center [631, 286] width 13 height 13
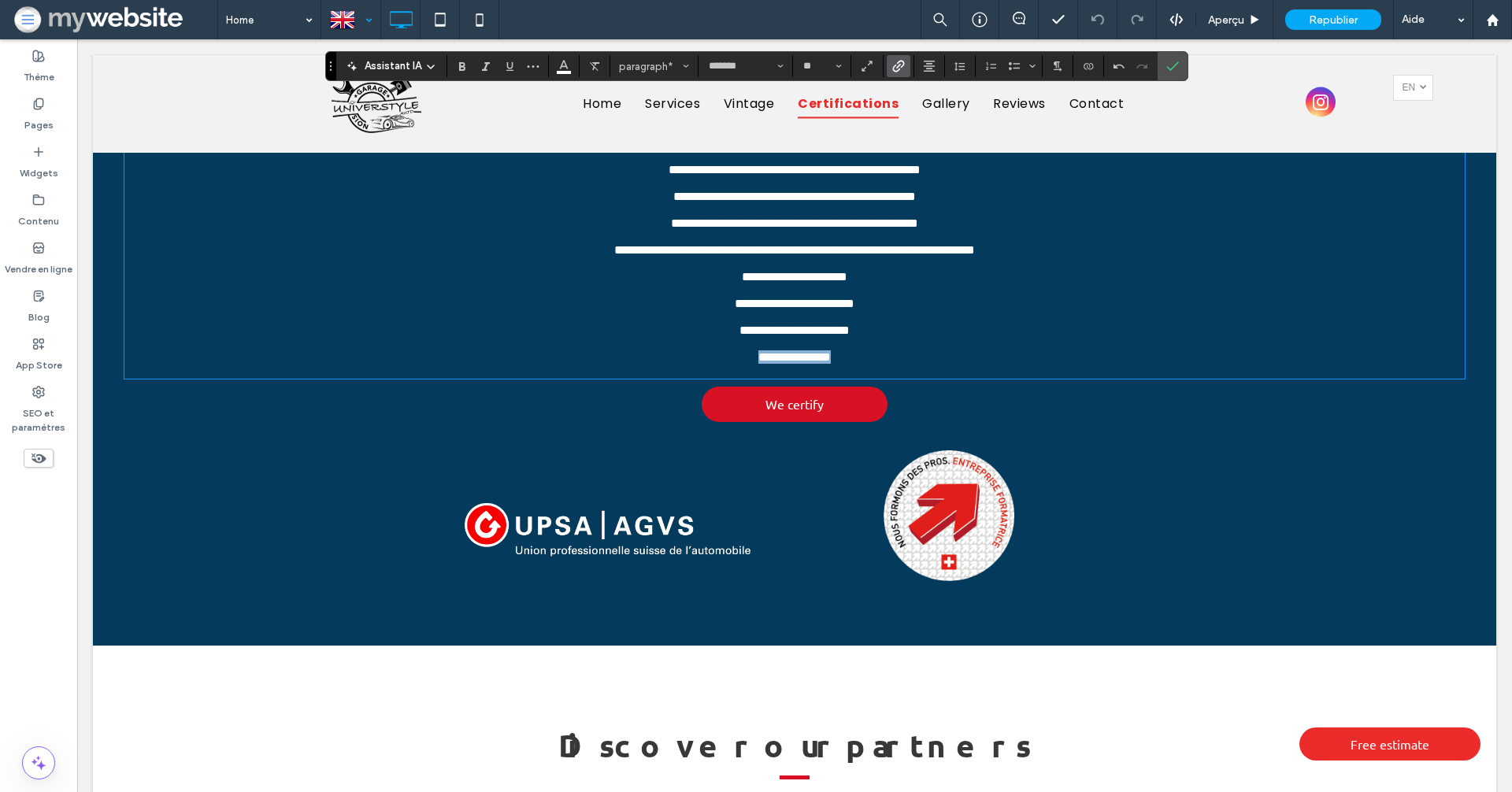
click at [862, 363] on p "**********" at bounding box center [795, 356] width 1341 height 13
click at [797, 363] on link "**********" at bounding box center [794, 357] width 72 height 12
drag, startPoint x: 839, startPoint y: 405, endPoint x: 709, endPoint y: 405, distance: 130.0
click at [709, 363] on p "**********" at bounding box center [795, 356] width 1341 height 13
click at [898, 65] on use "Lien" at bounding box center [898, 66] width 12 height 12
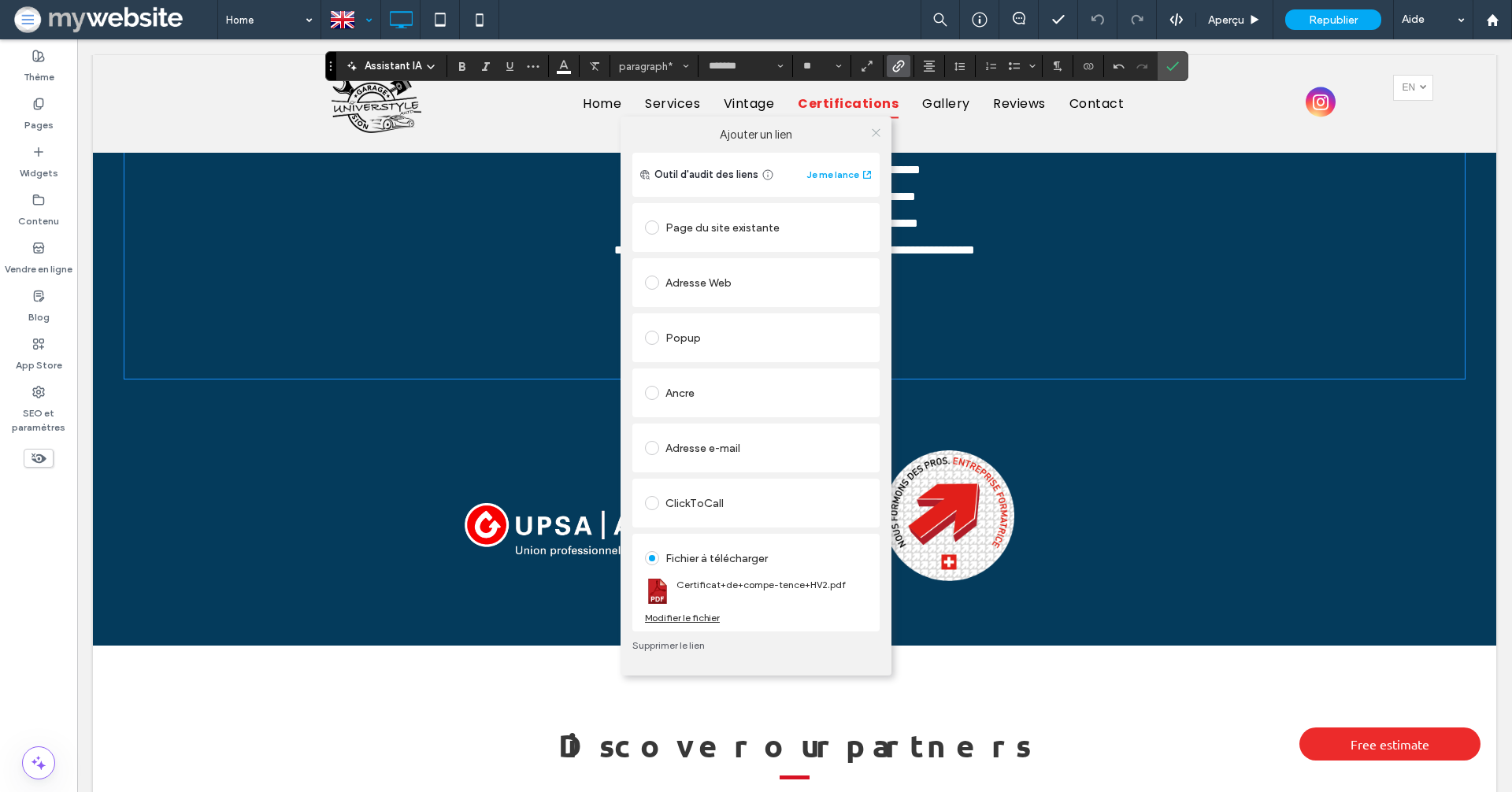
click at [875, 130] on icon at bounding box center [876, 133] width 12 height 12
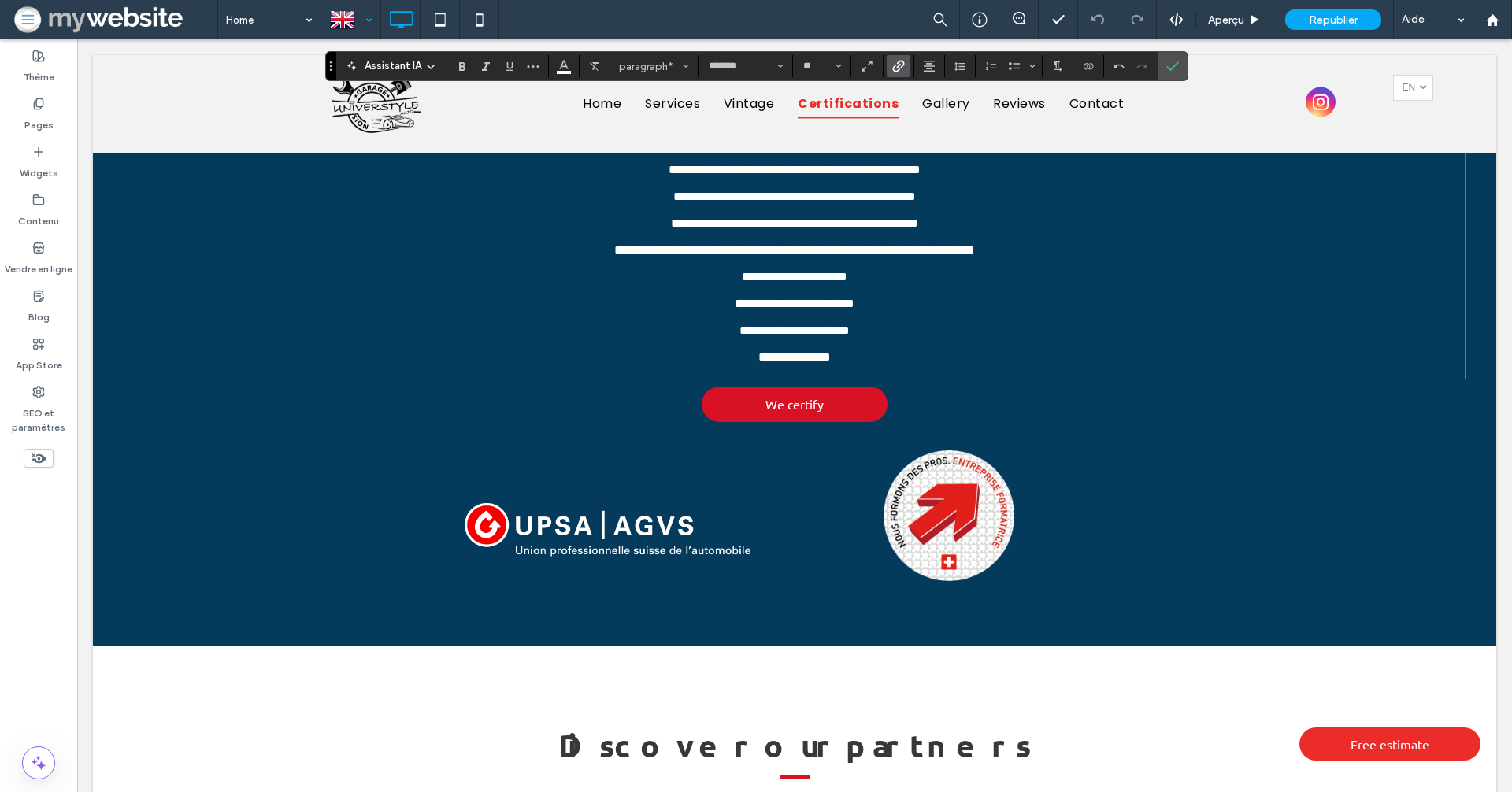
click at [868, 363] on p "**********" at bounding box center [795, 356] width 1341 height 13
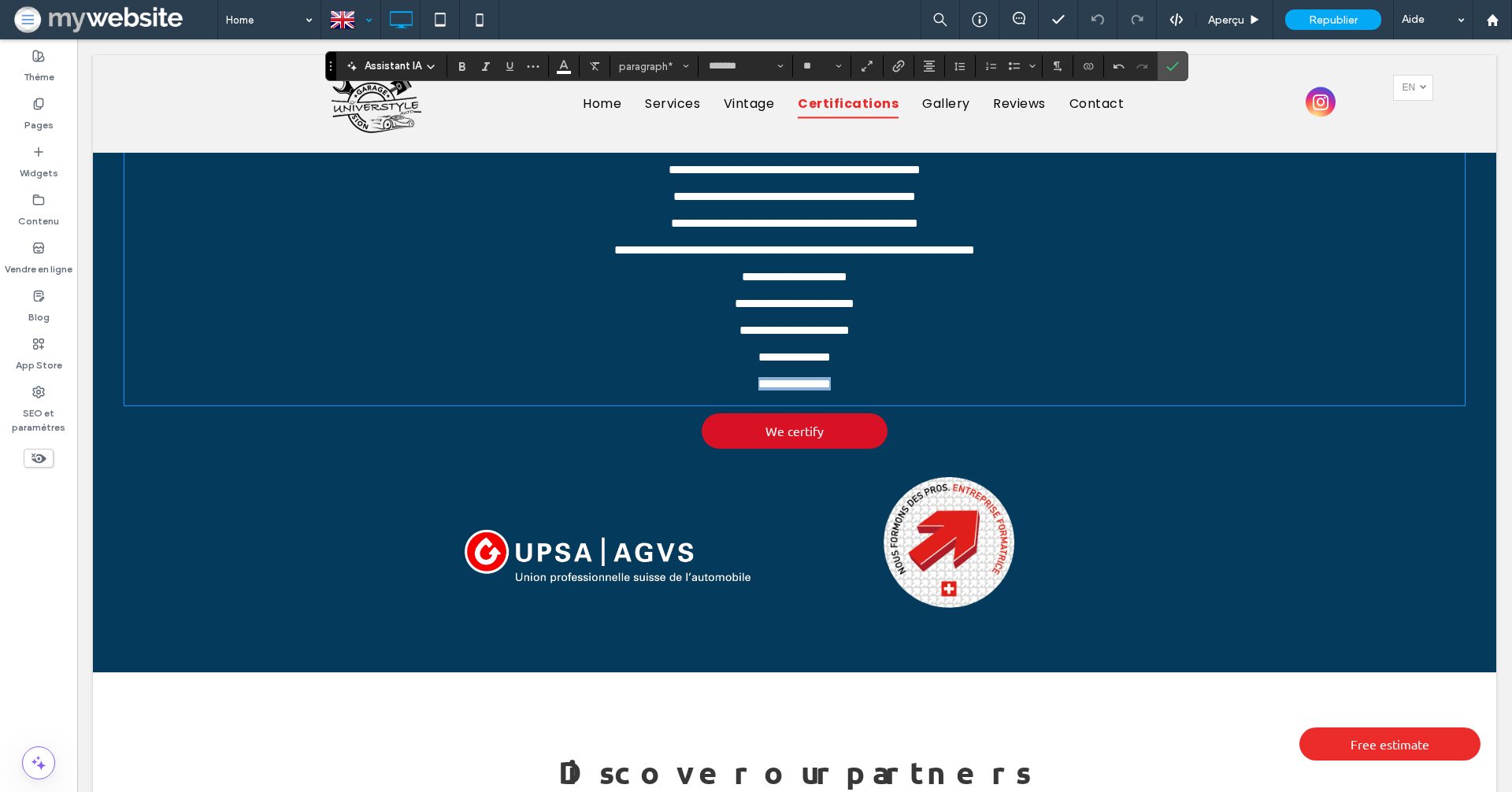
drag, startPoint x: 860, startPoint y: 446, endPoint x: 704, endPoint y: 444, distance: 156.0
click at [704, 390] on p "**********" at bounding box center [795, 383] width 1341 height 13
click at [895, 63] on icon "Lien" at bounding box center [898, 66] width 12 height 12
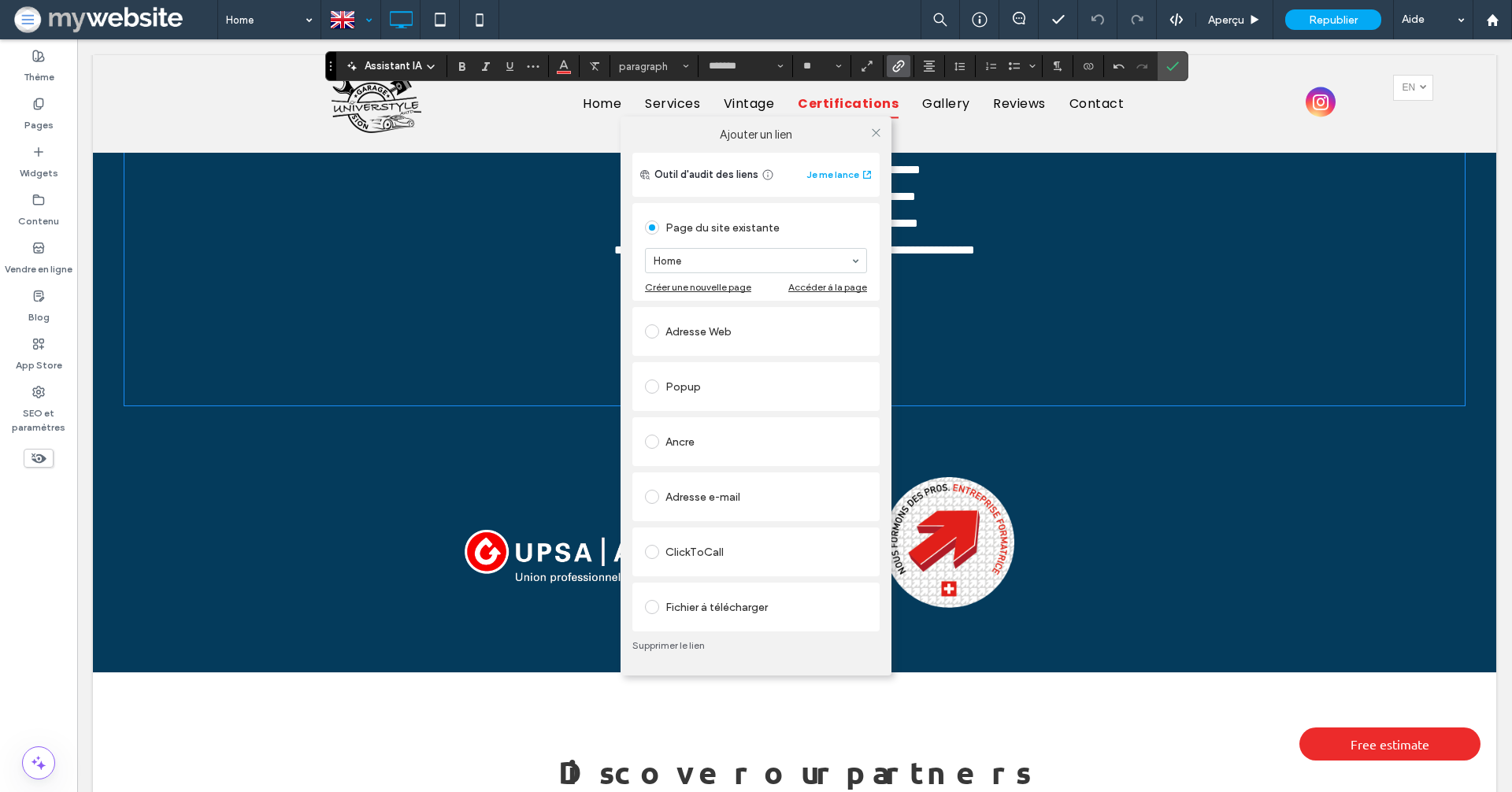
click at [748, 614] on div "Fichier à télécharger" at bounding box center [756, 607] width 222 height 25
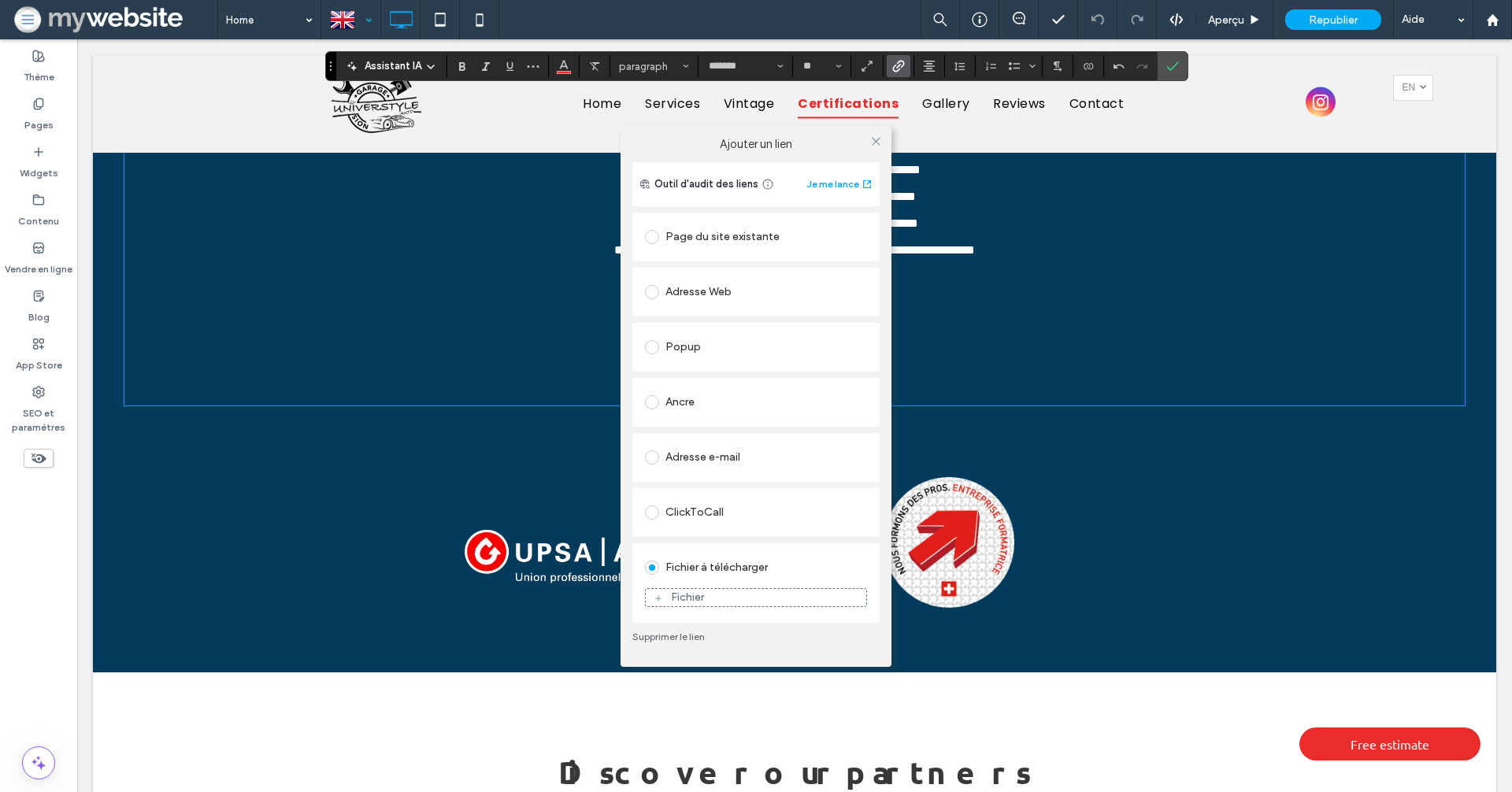
click at [760, 597] on div "Fichier" at bounding box center [756, 597] width 221 height 14
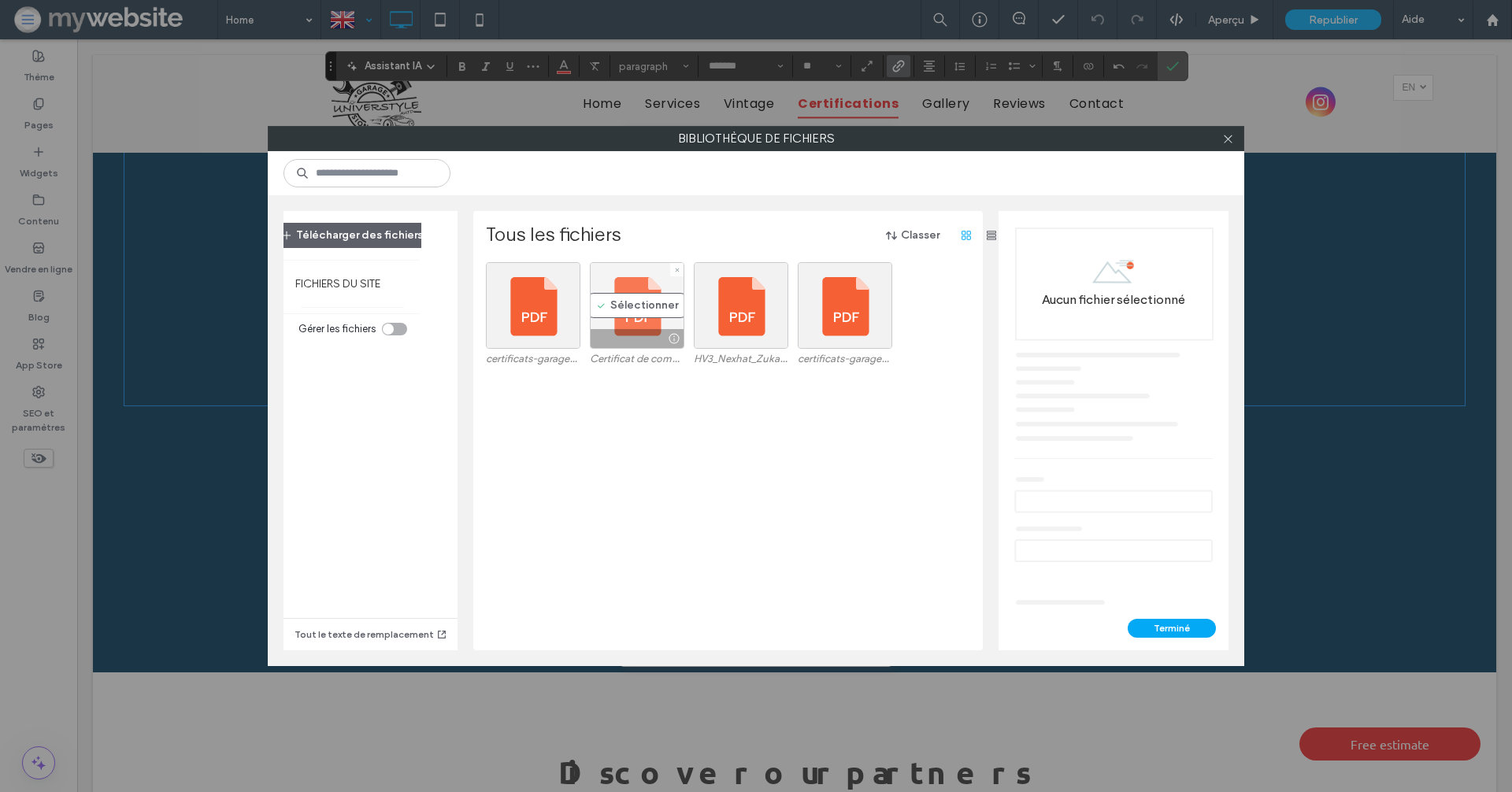
click at [634, 300] on div "Sélectionner" at bounding box center [636, 306] width 95 height 87
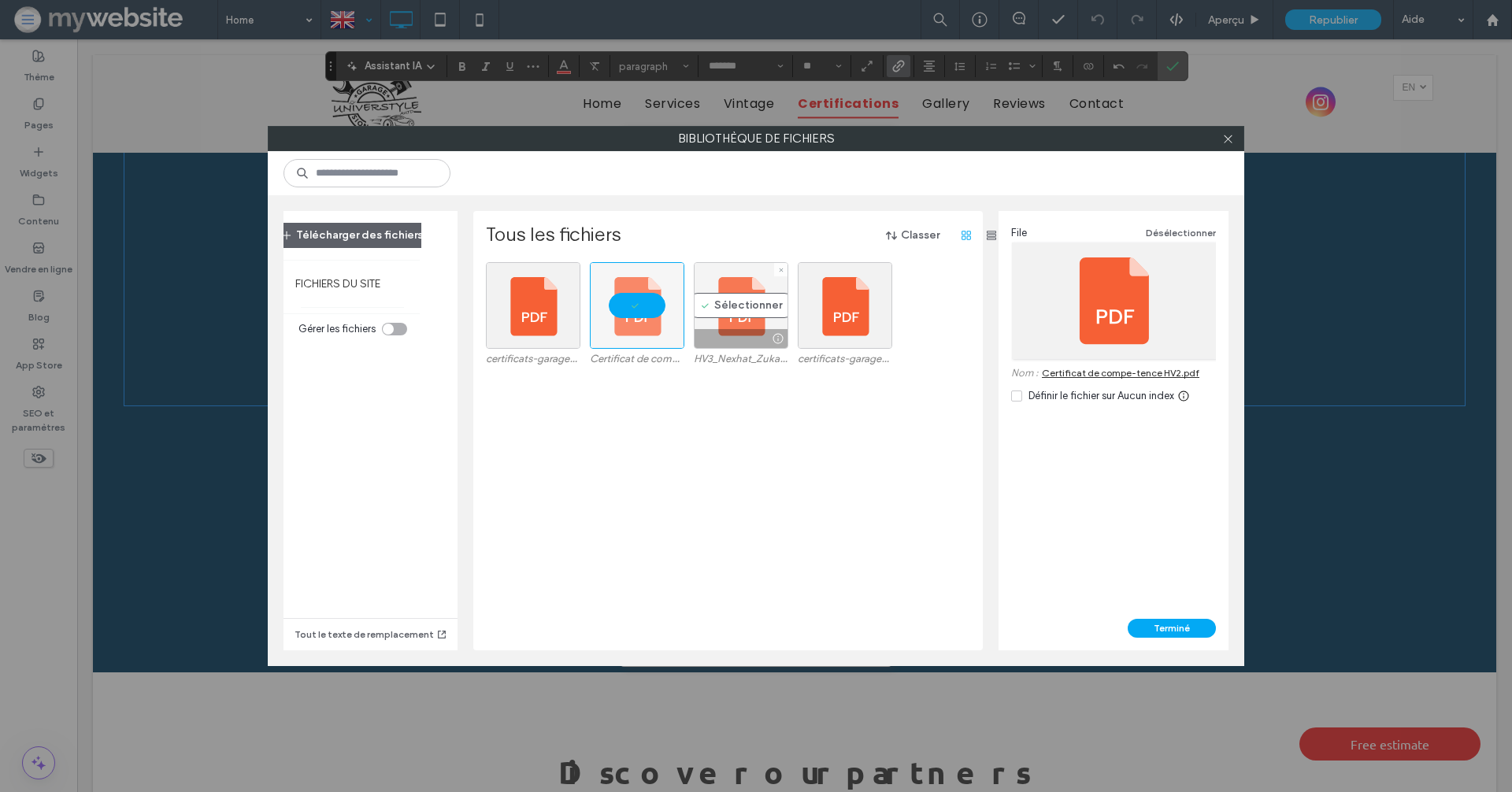
click at [728, 293] on div "Sélectionner" at bounding box center [741, 306] width 95 height 87
click at [1156, 622] on button "Terminé" at bounding box center [1171, 629] width 88 height 19
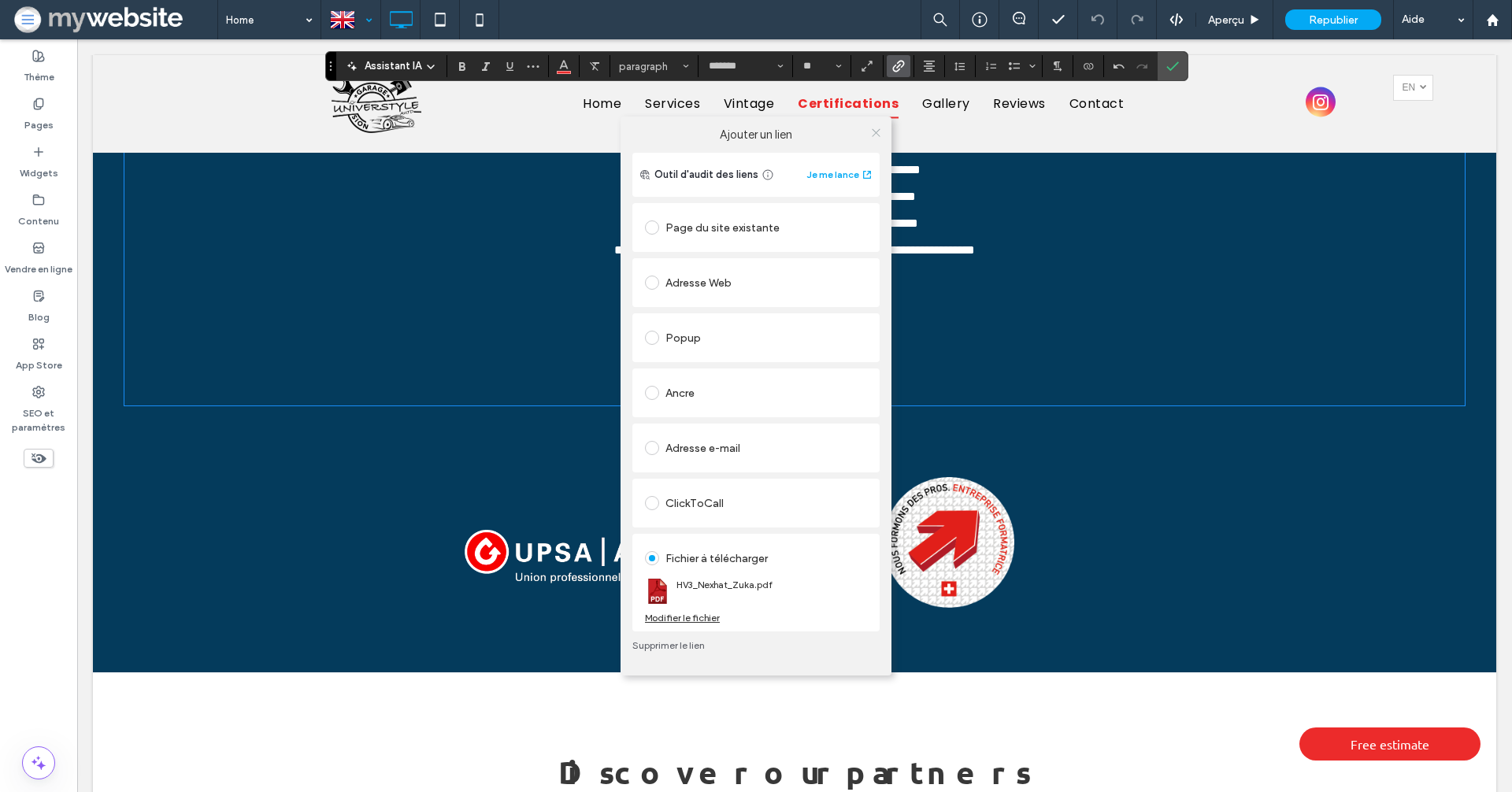
click at [872, 132] on icon at bounding box center [876, 133] width 12 height 12
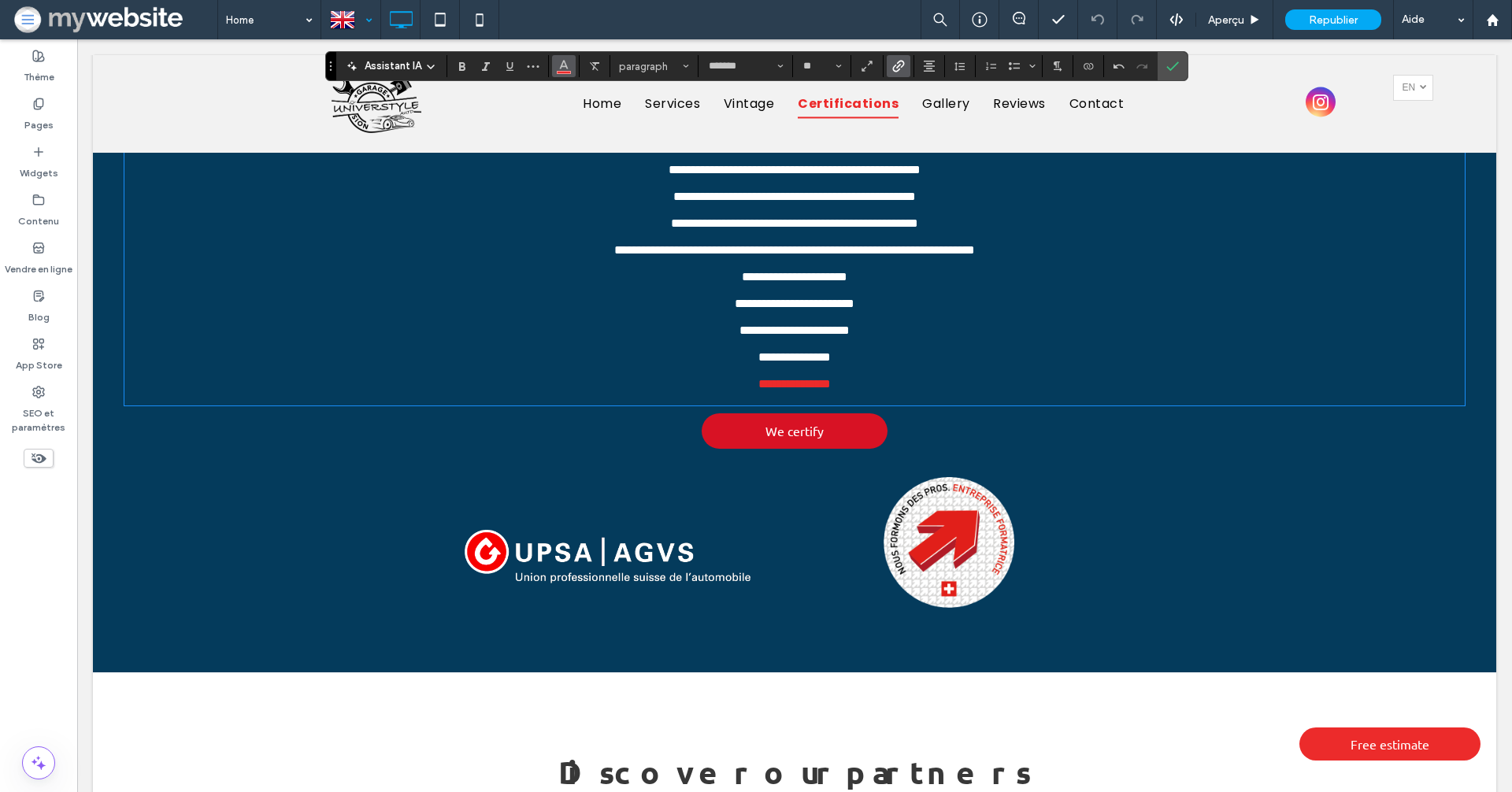
click at [563, 62] on use "Couleur" at bounding box center [563, 65] width 9 height 9
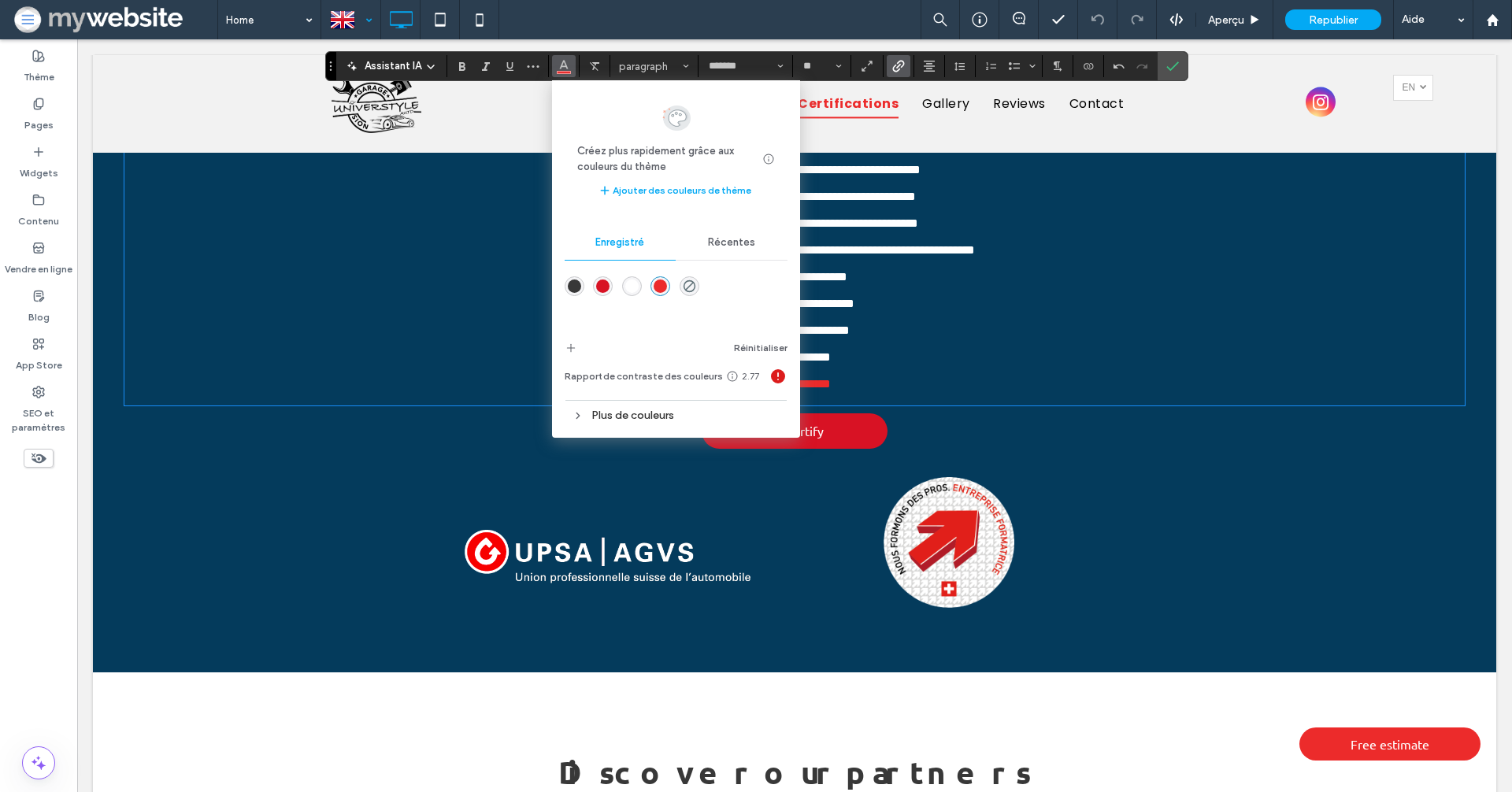
click at [634, 280] on div "rgba(255,255,255,1)" at bounding box center [631, 286] width 13 height 13
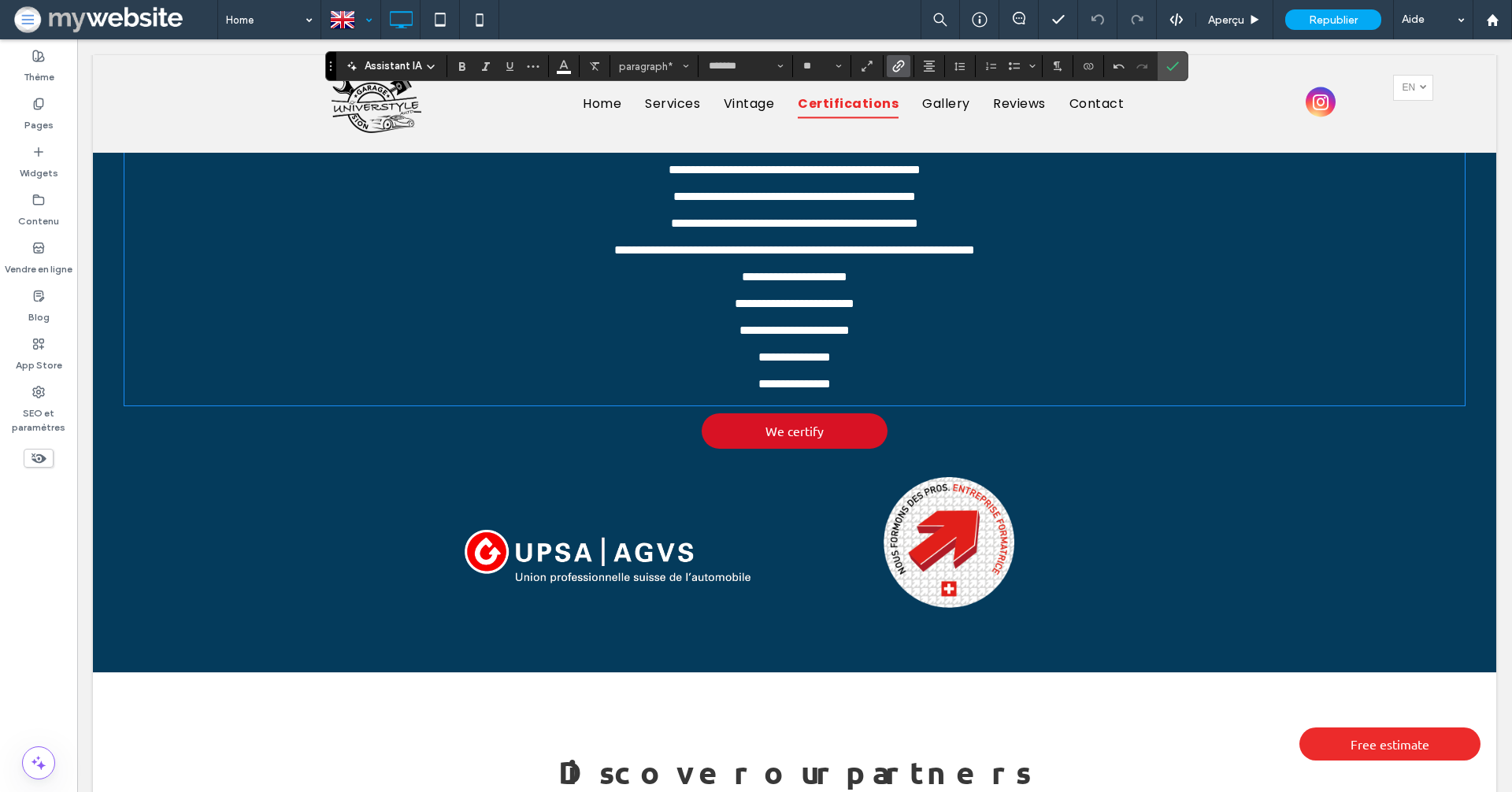
click at [882, 363] on p "**********" at bounding box center [795, 356] width 1341 height 13
click at [1317, 24] on span "Republier" at bounding box center [1333, 19] width 49 height 13
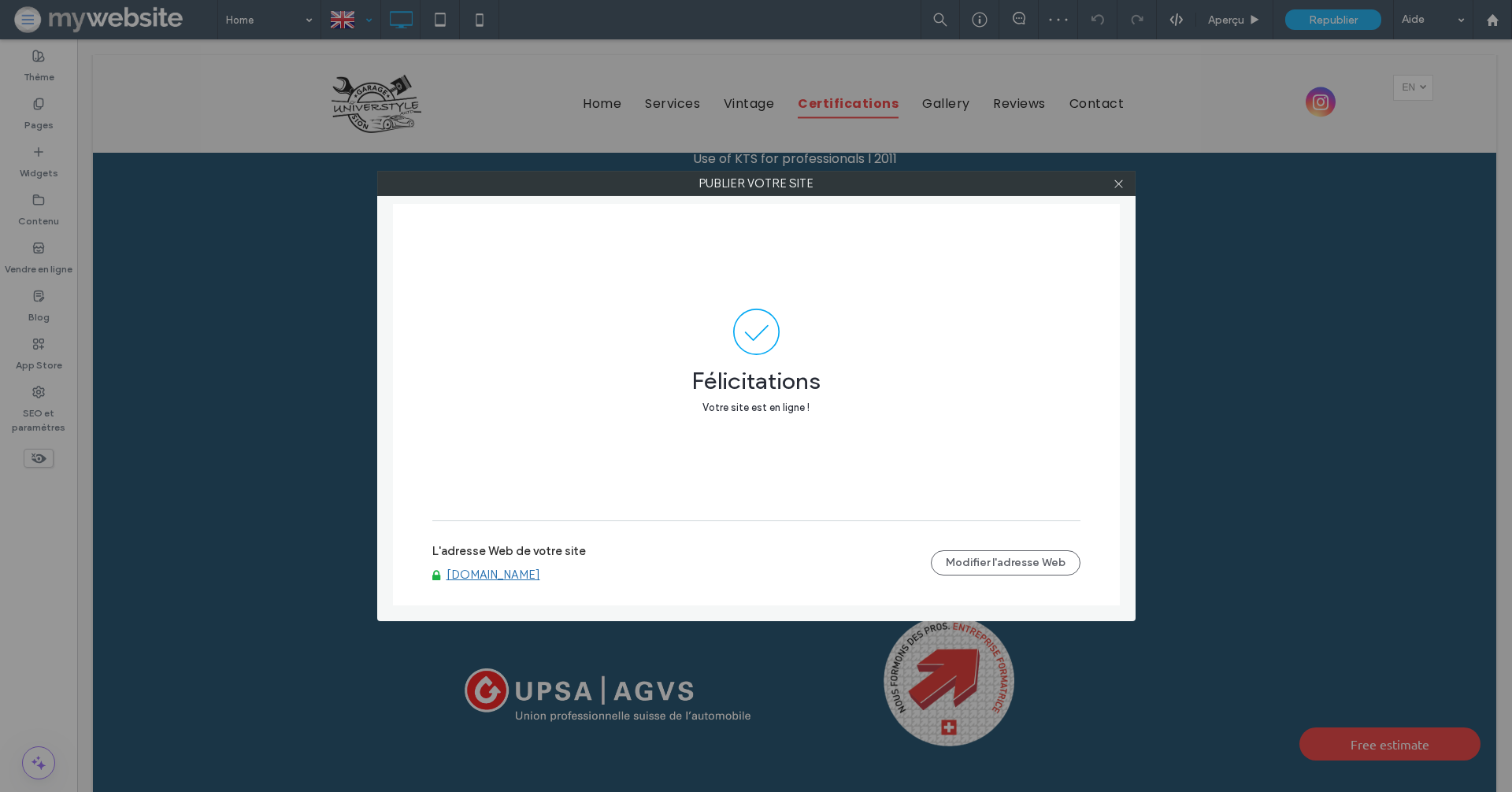
click at [523, 576] on link "[DOMAIN_NAME]" at bounding box center [494, 575] width 94 height 14
click at [1122, 186] on use at bounding box center [1118, 183] width 8 height 8
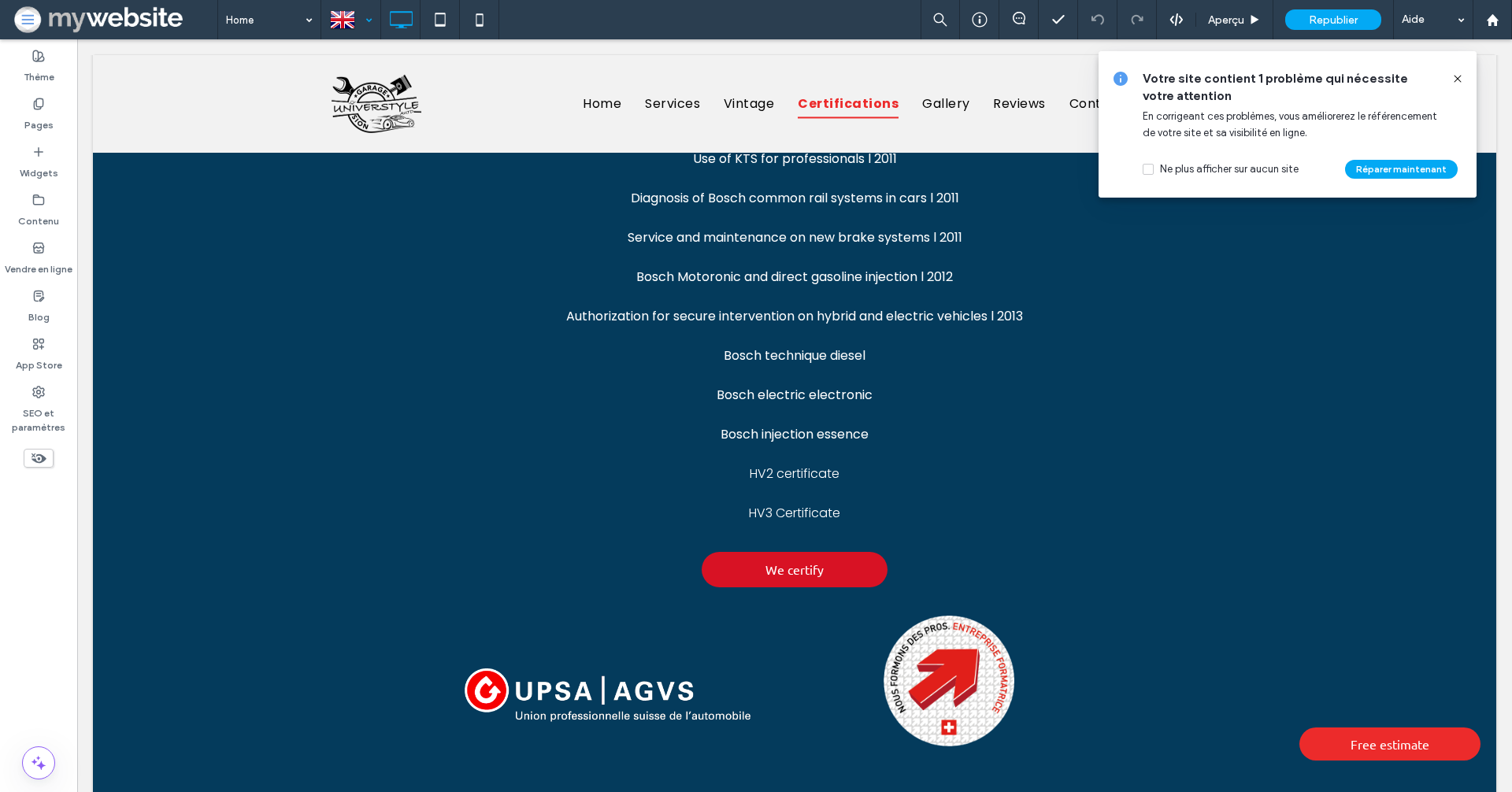
click at [1461, 79] on icon at bounding box center [1457, 78] width 12 height 12
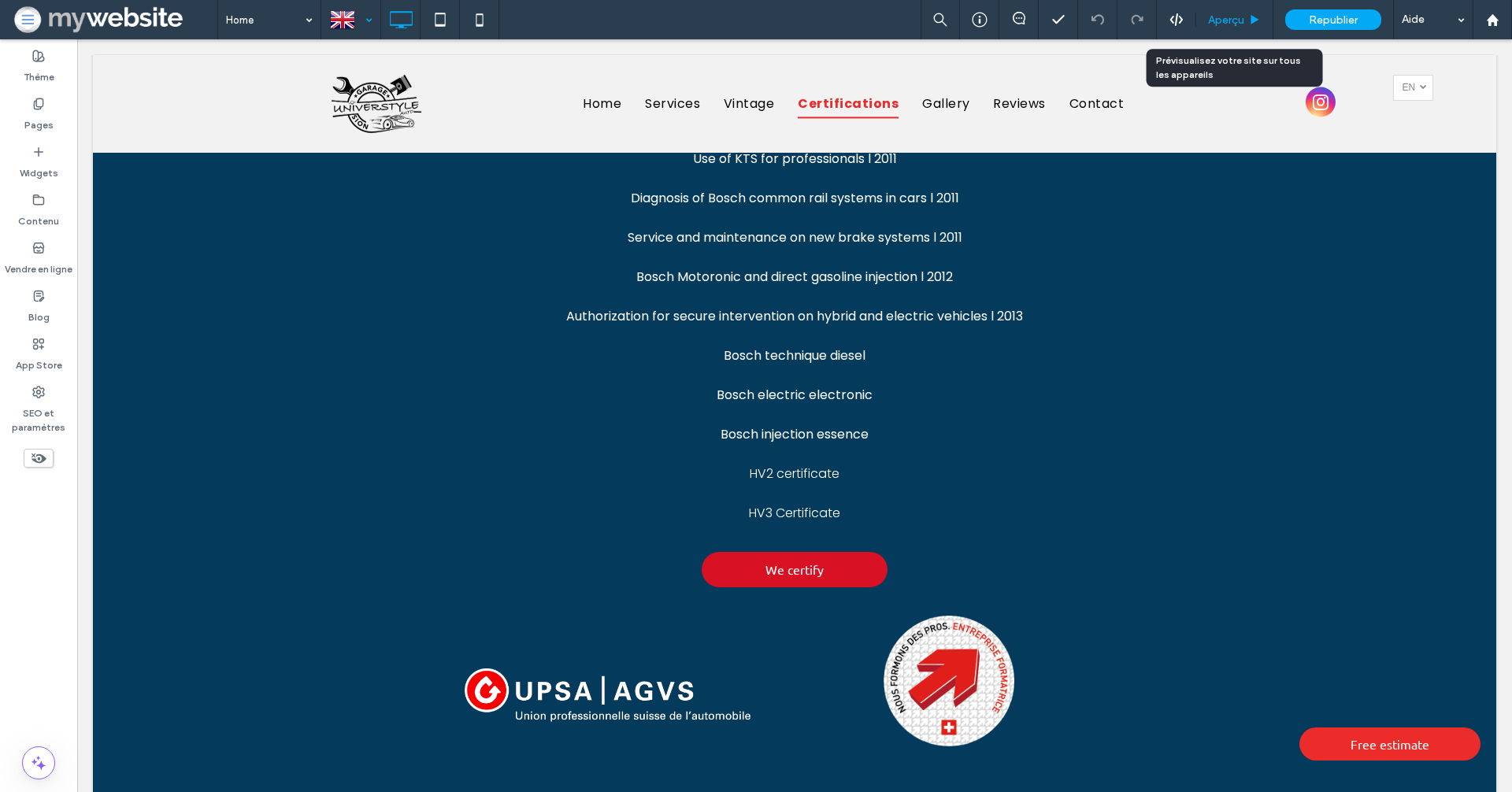
click at [1237, 23] on span "Aperçu" at bounding box center [1226, 19] width 37 height 13
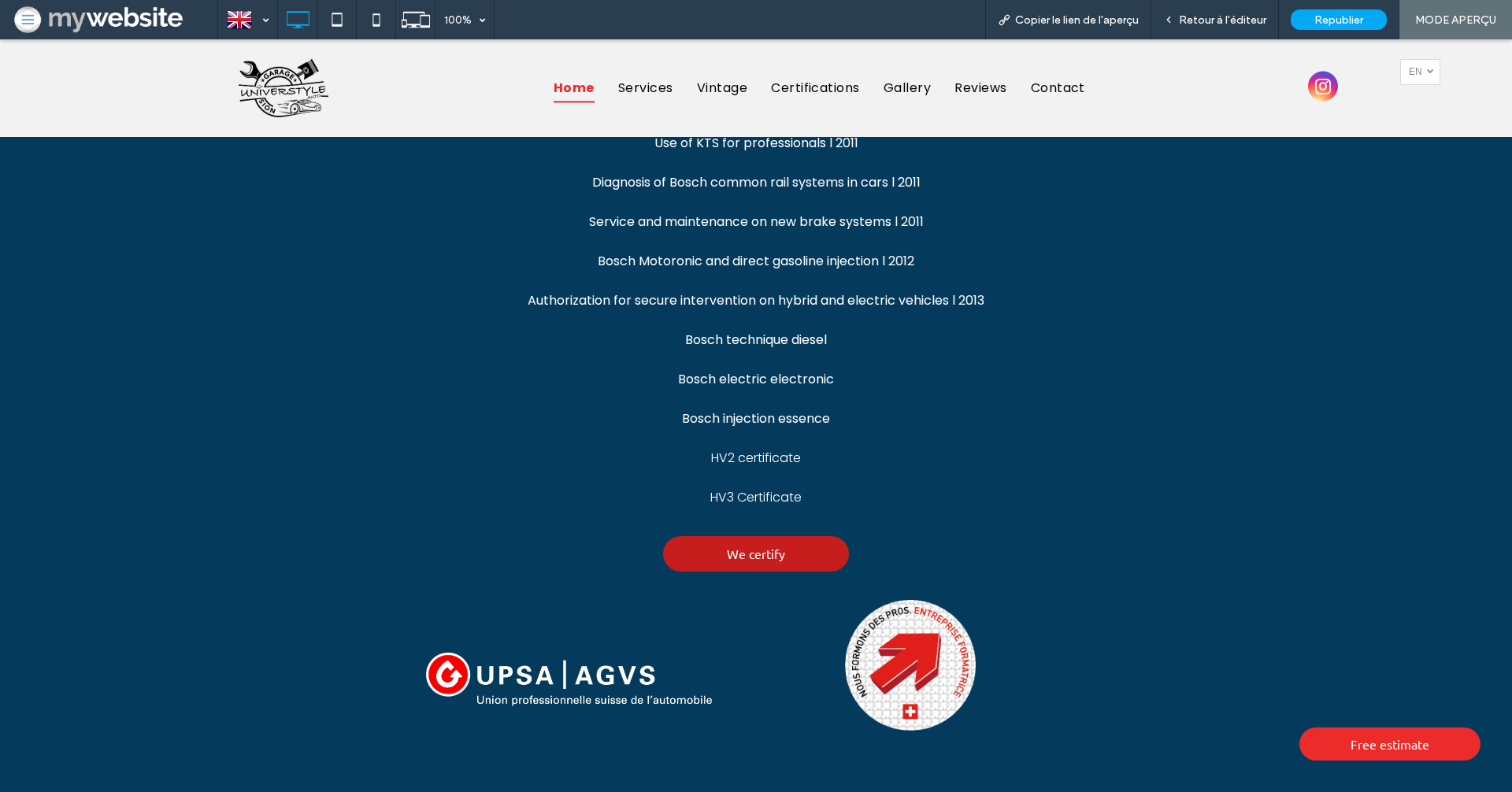
click at [731, 538] on span "We certify" at bounding box center [756, 554] width 58 height 31
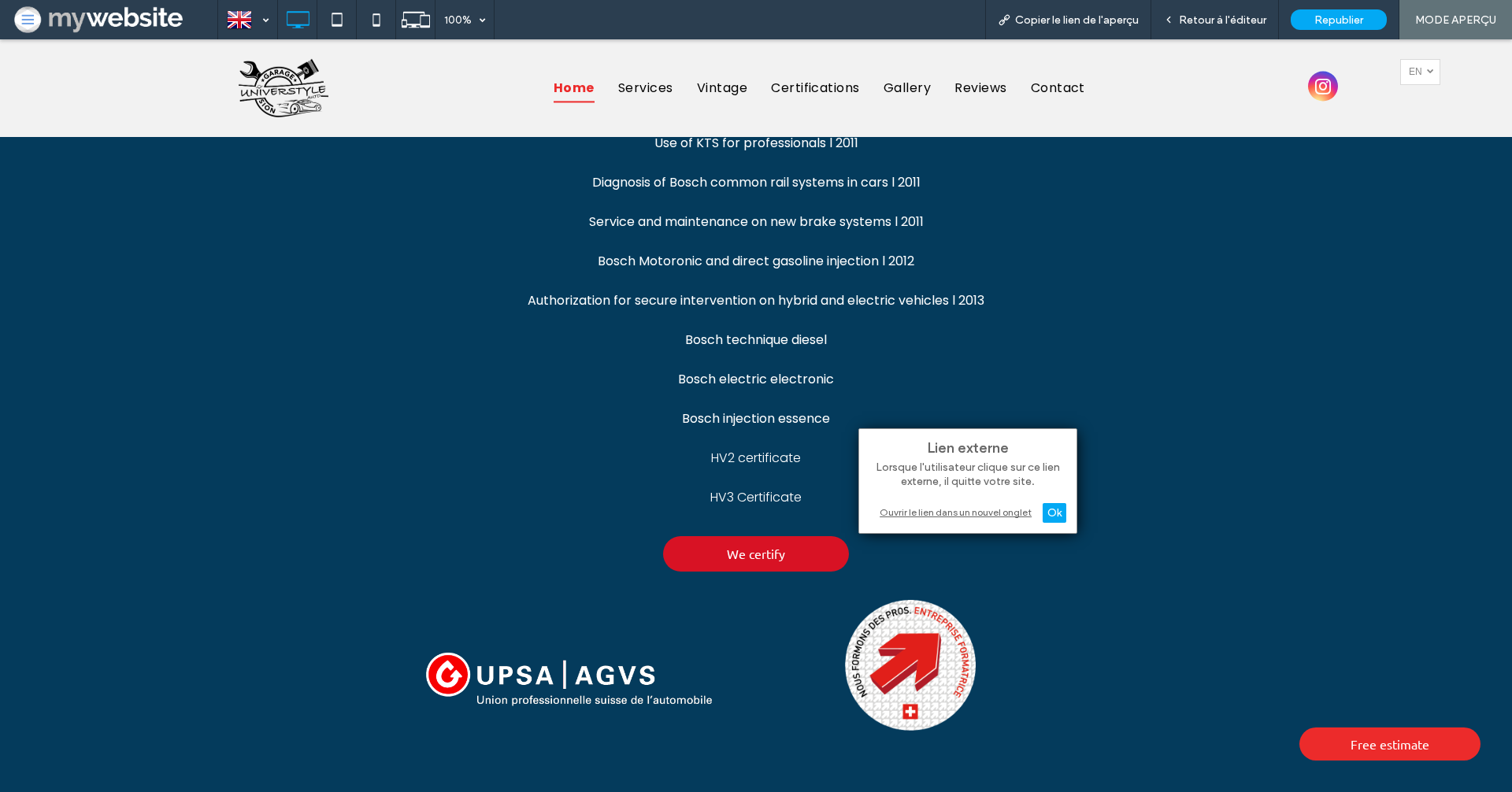
click at [986, 506] on div "Ouvrir le lien dans un nouvel onglet" at bounding box center [968, 512] width 196 height 17
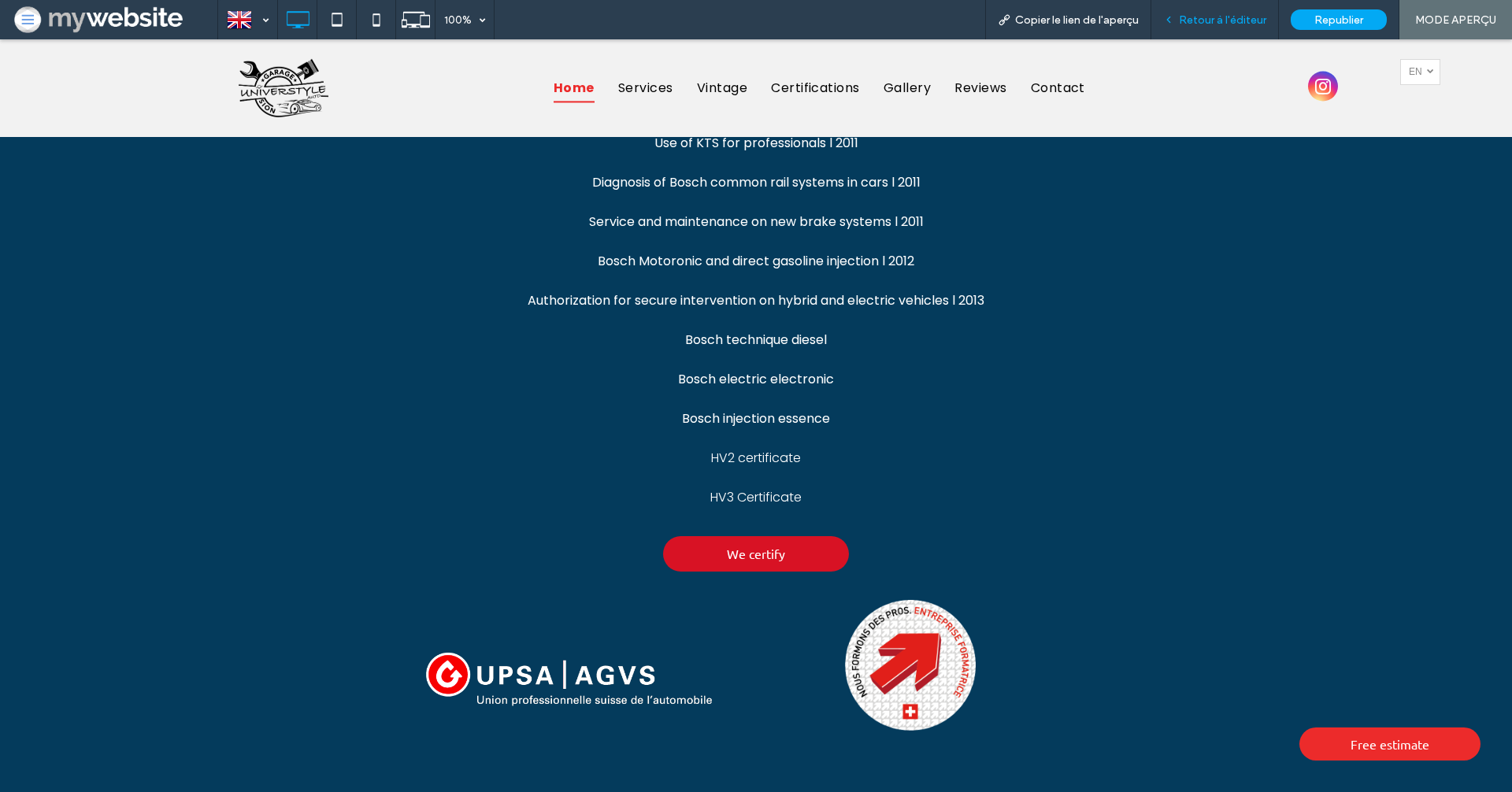
click at [1234, 22] on span "Retour à l'éditeur" at bounding box center [1222, 19] width 88 height 13
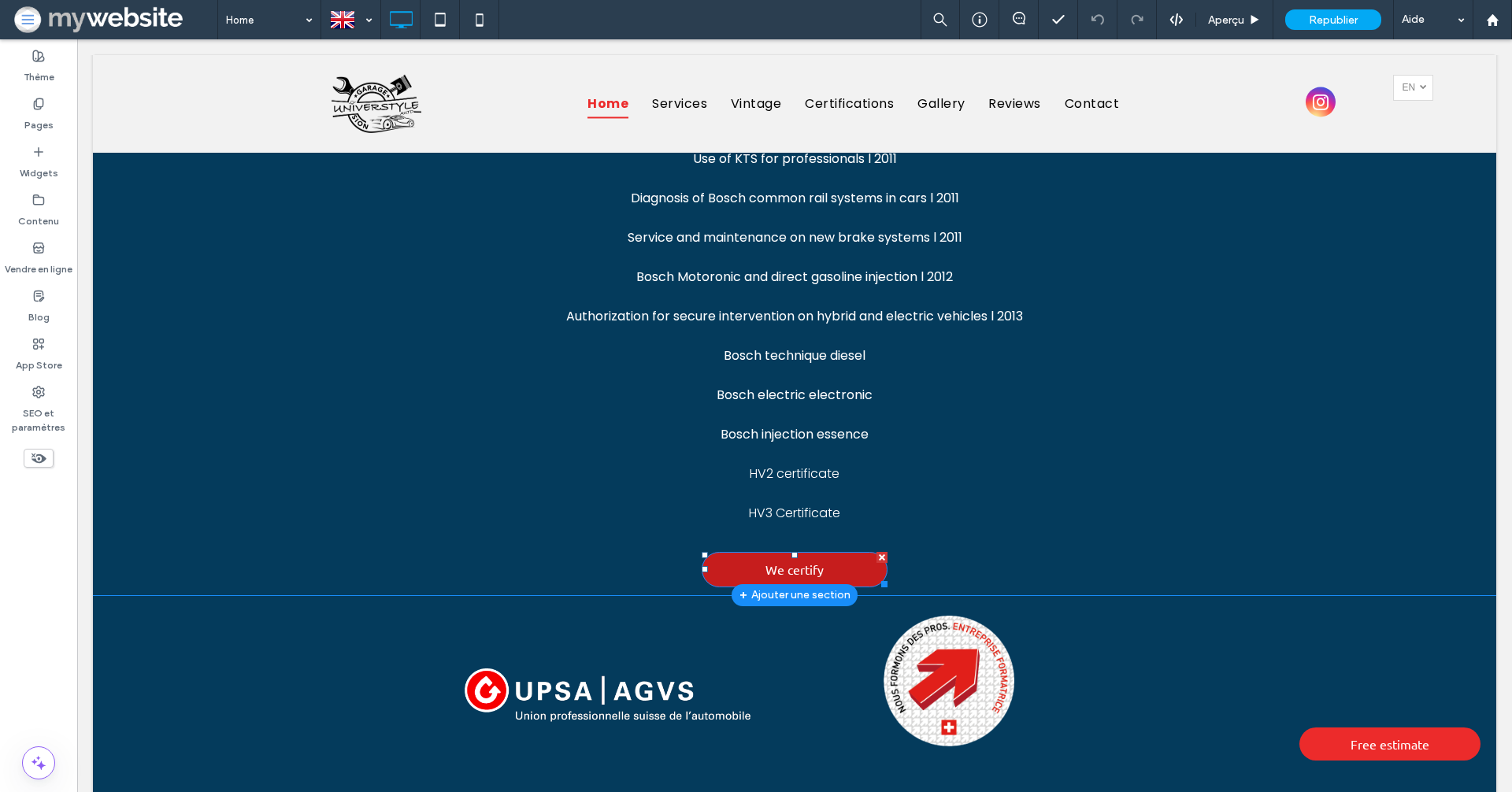
click at [826, 552] on link "We certify" at bounding box center [795, 569] width 186 height 36
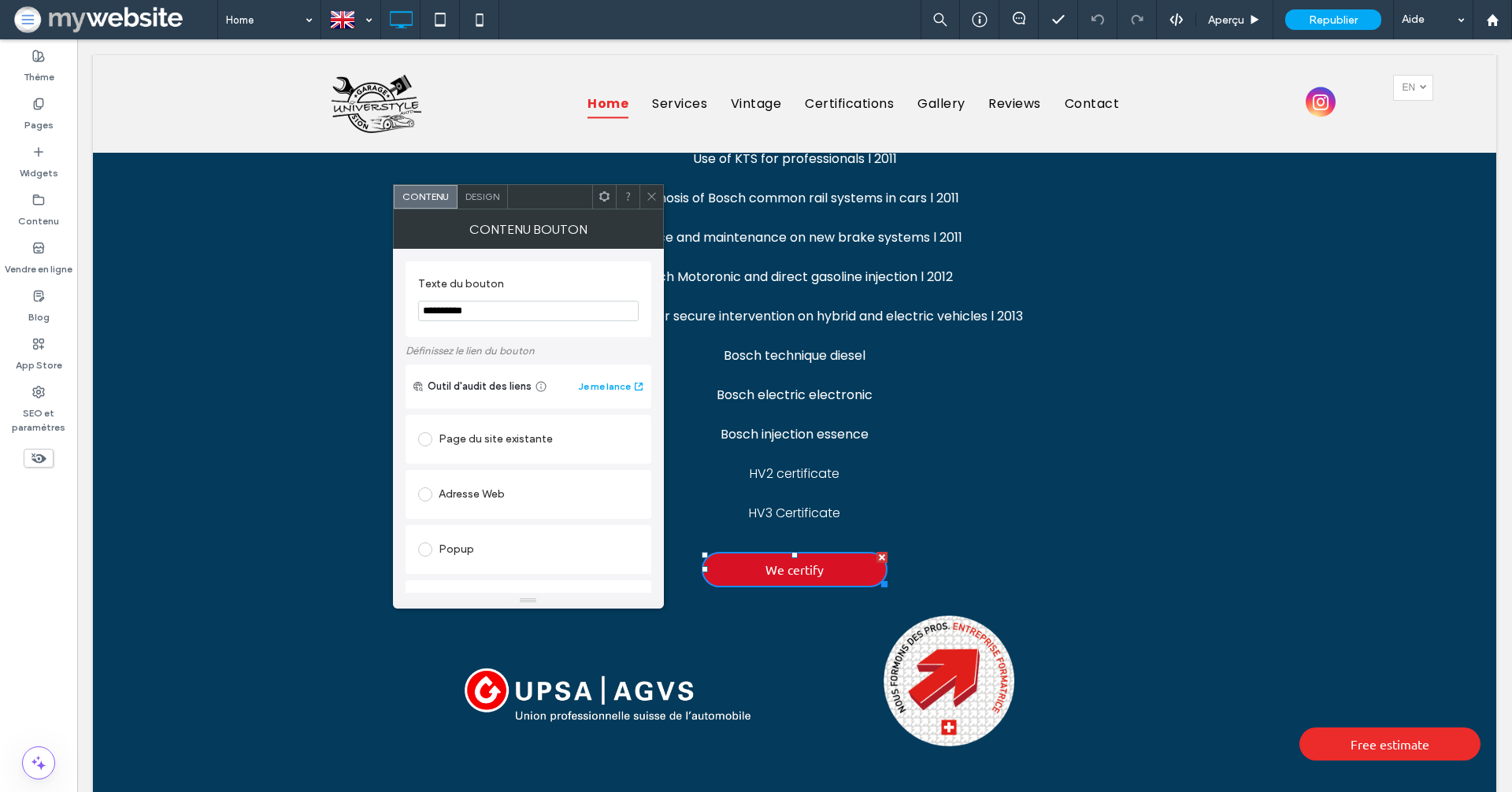
scroll to position [250, 0]
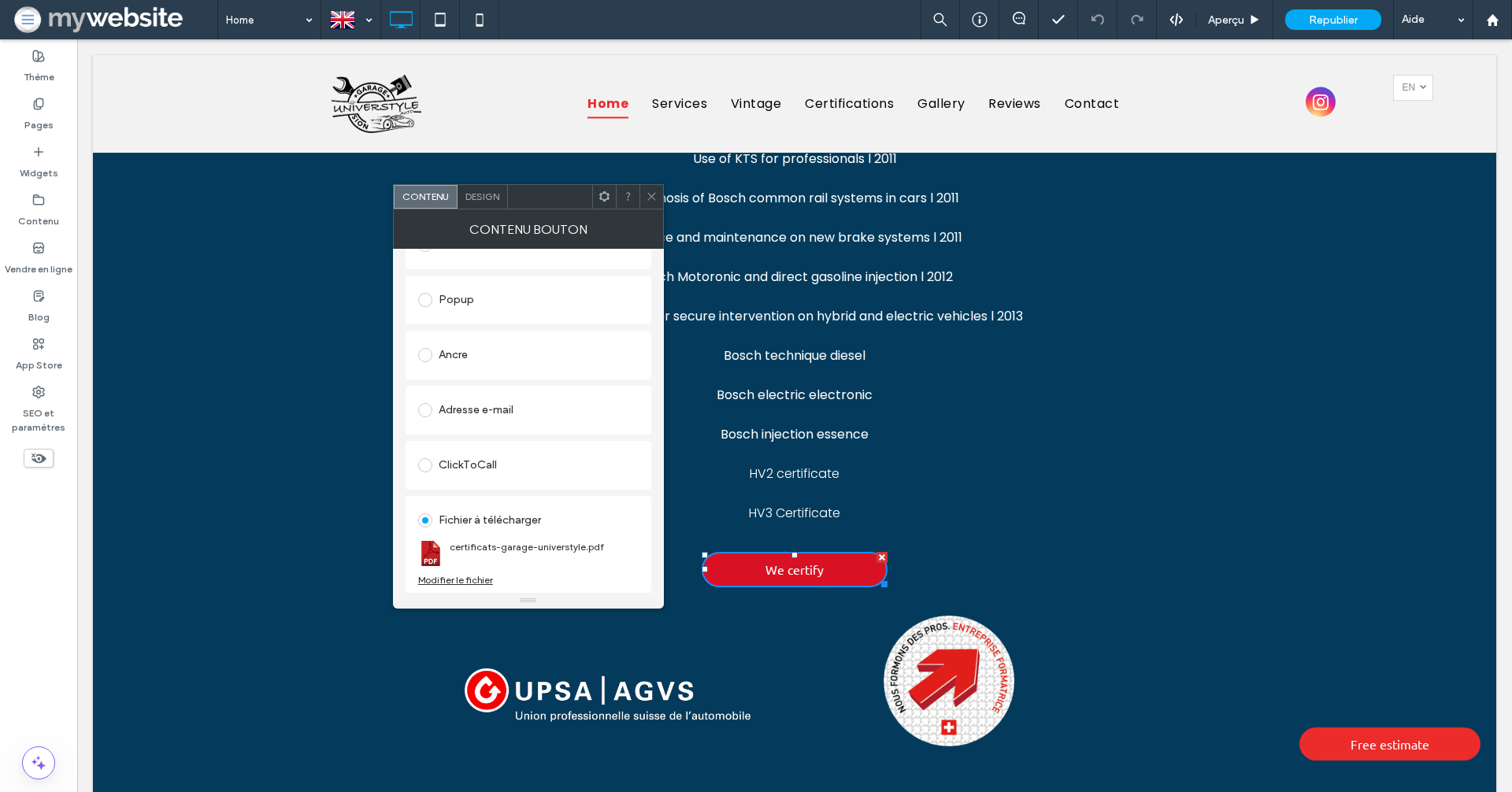
click at [476, 578] on div "Modifier le fichier" at bounding box center [456, 580] width 75 height 12
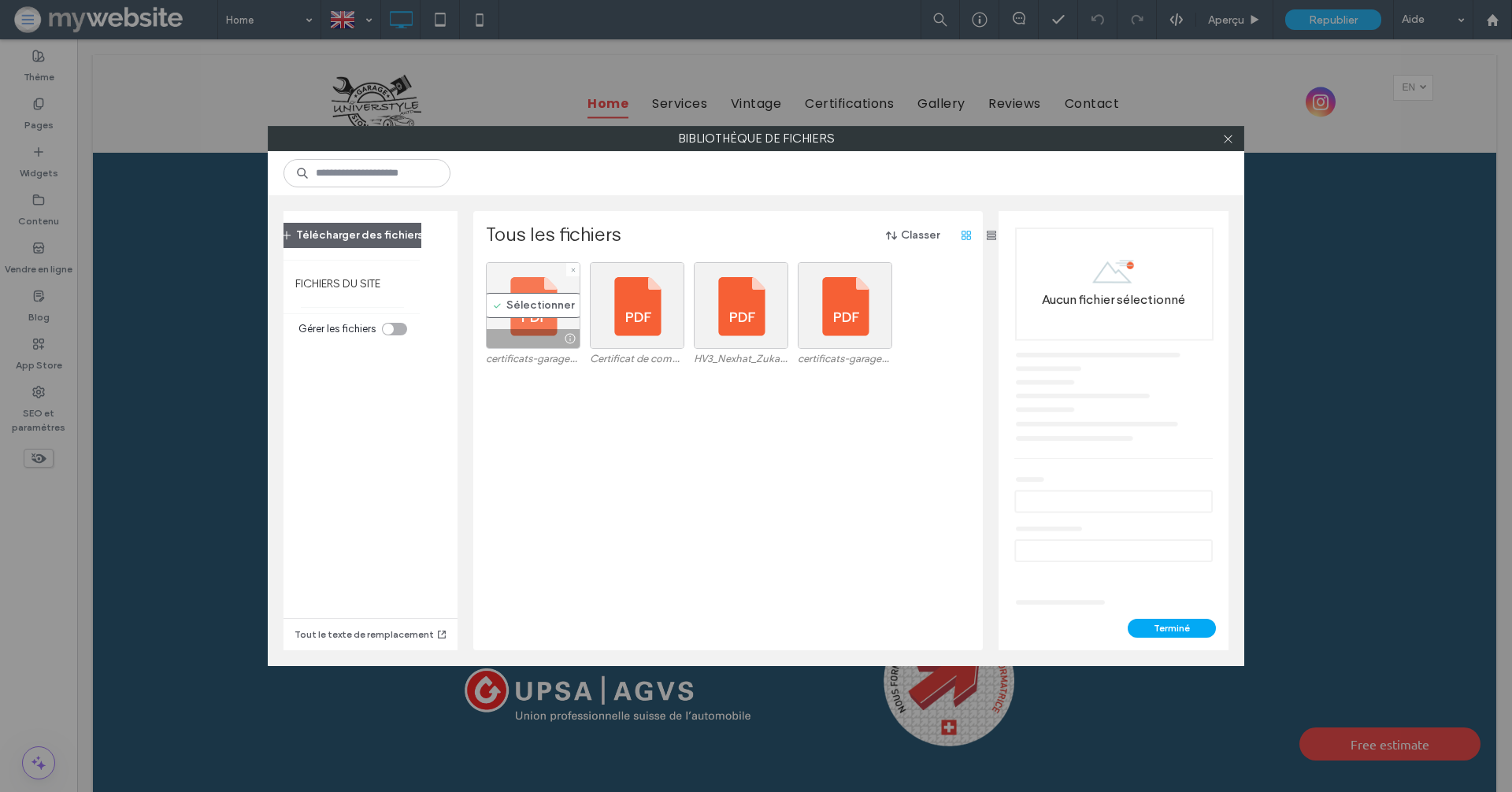
click at [543, 318] on div "Sélectionner" at bounding box center [533, 306] width 95 height 87
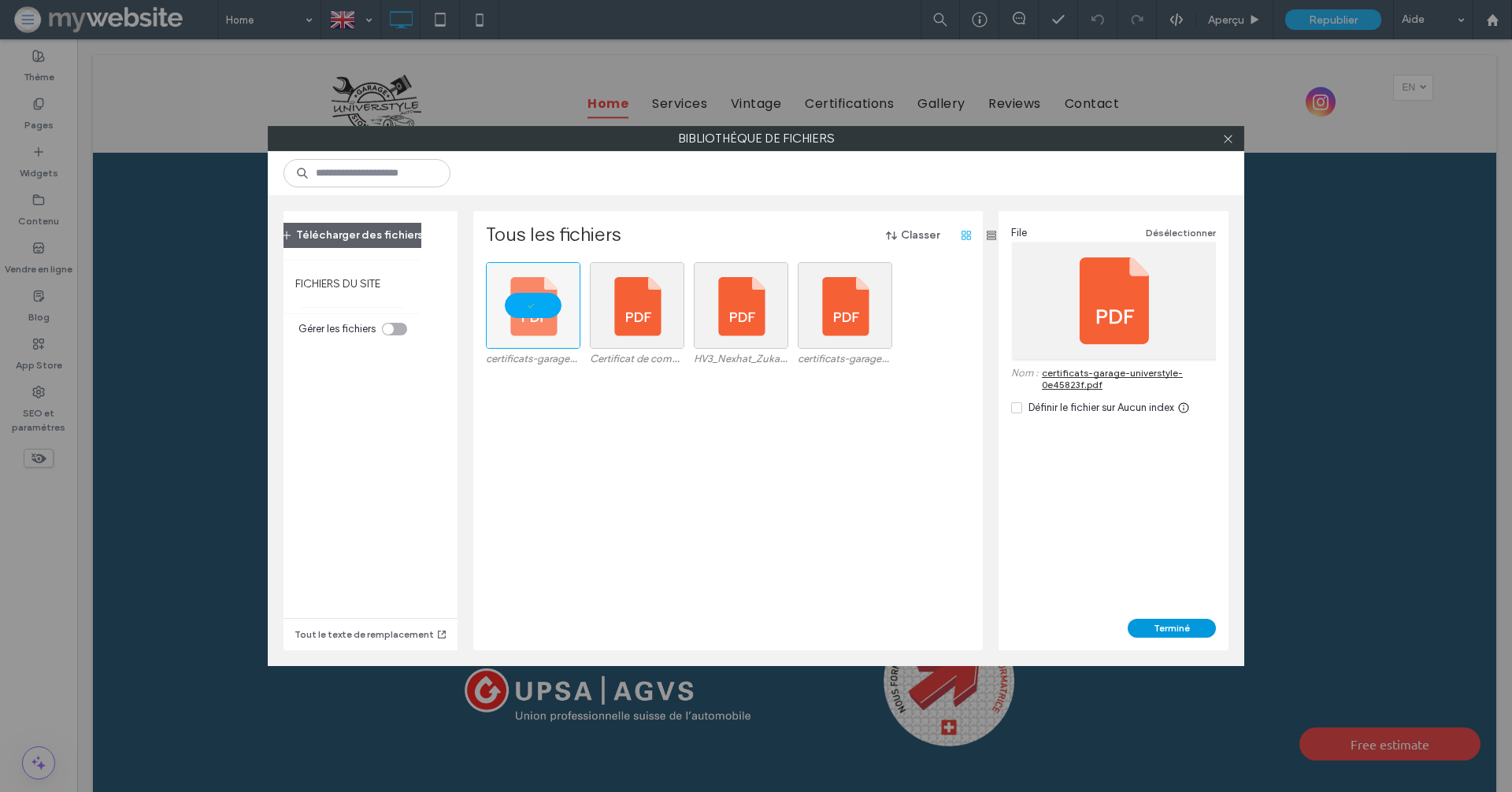
click at [1159, 629] on button "Terminé" at bounding box center [1171, 629] width 88 height 19
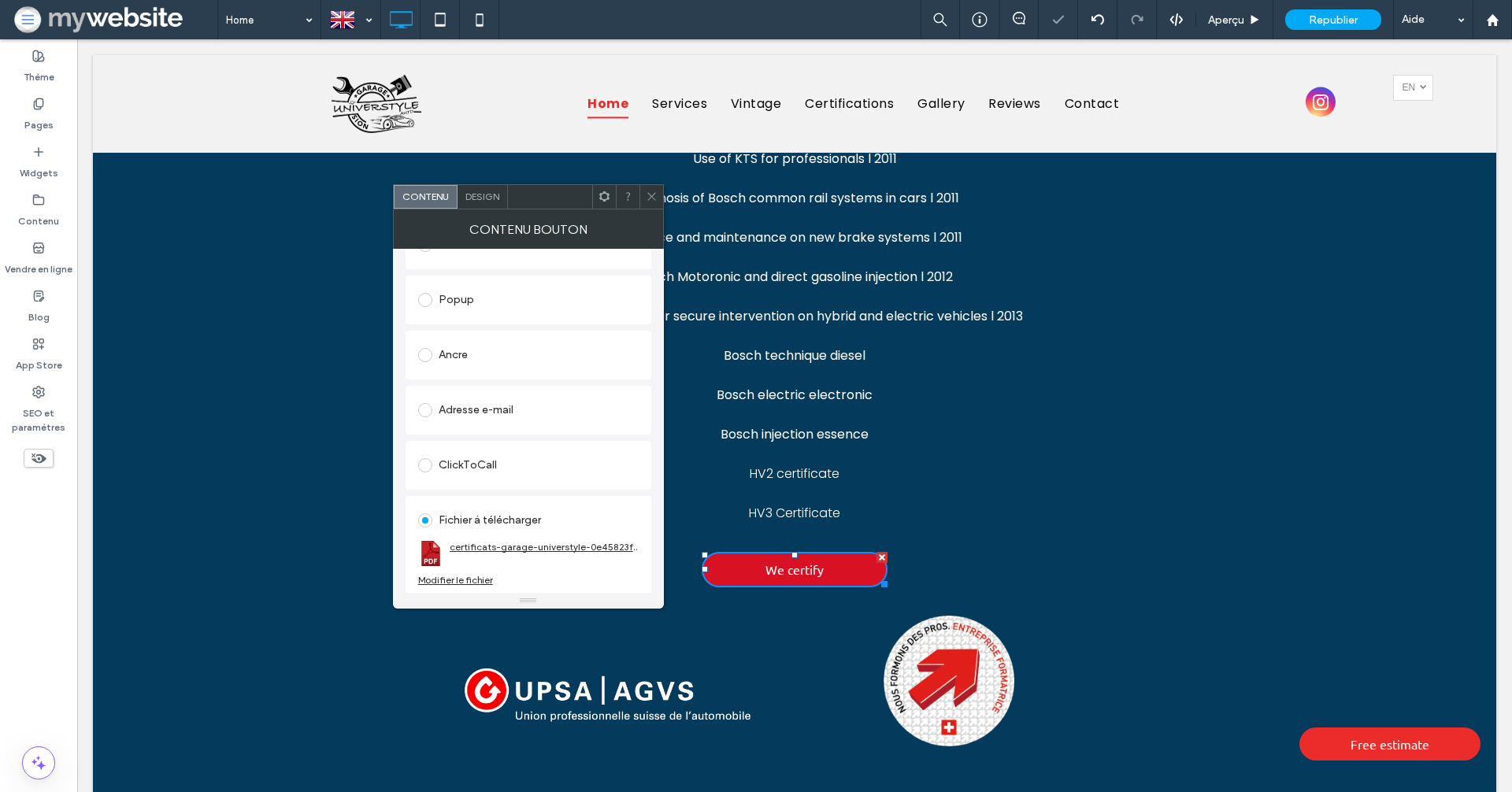
click at [568, 549] on link "certificats-garage-universtyle-0e45823f.pdf" at bounding box center [543, 547] width 189 height 12
click at [656, 196] on icon at bounding box center [652, 196] width 12 height 12
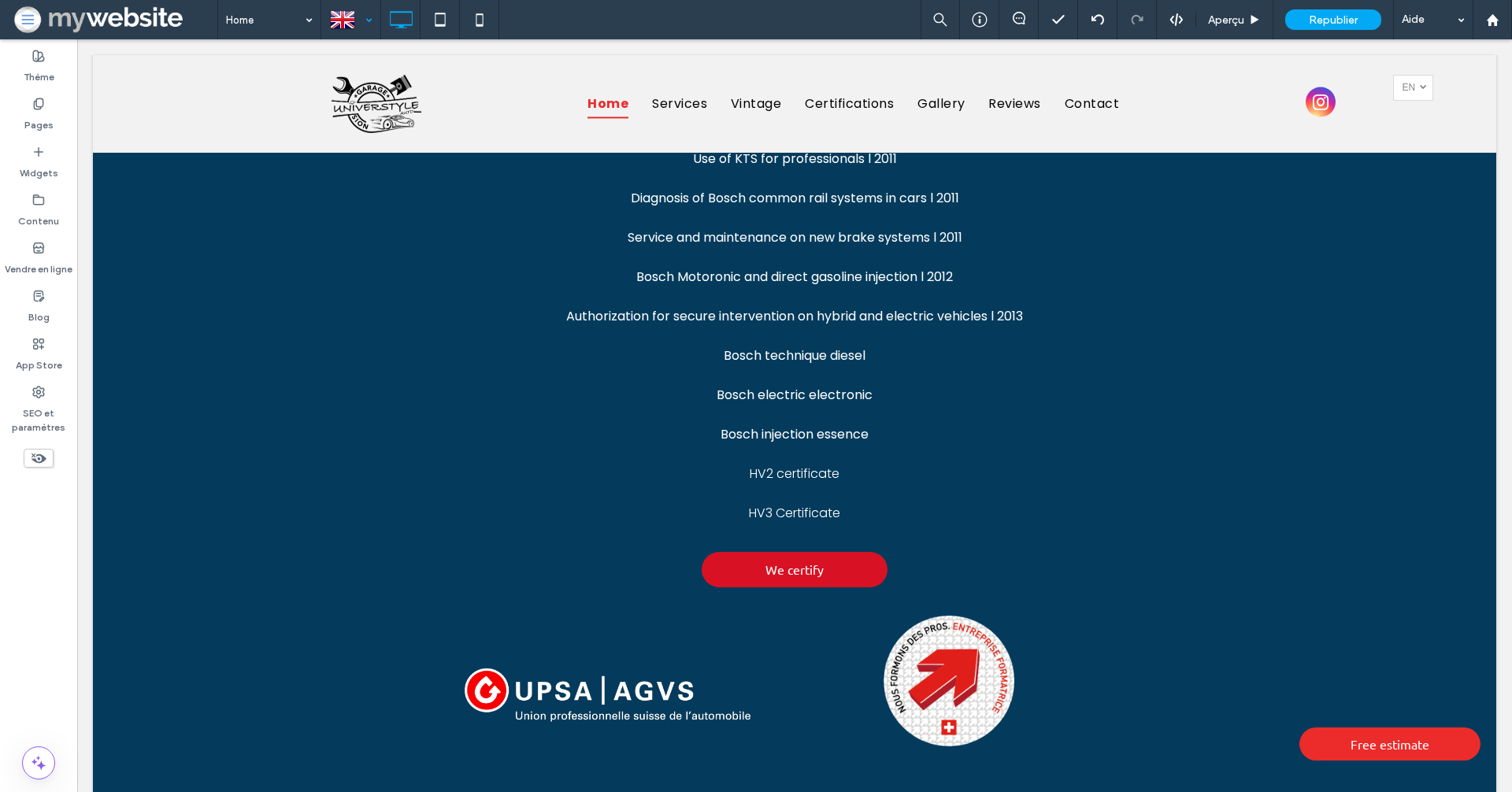
click at [351, 15] on div at bounding box center [350, 19] width 57 height 37
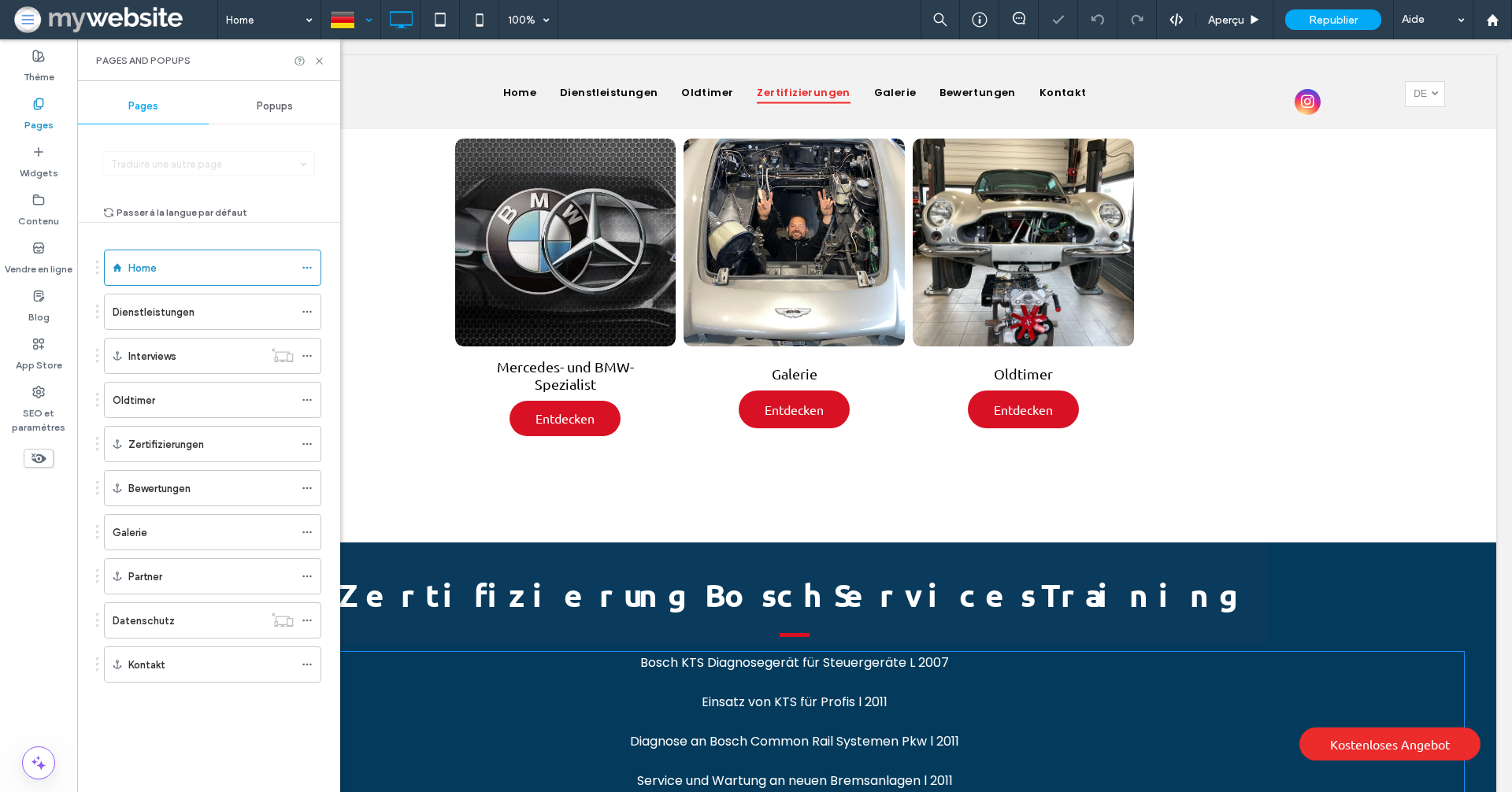
scroll to position [2175, 0]
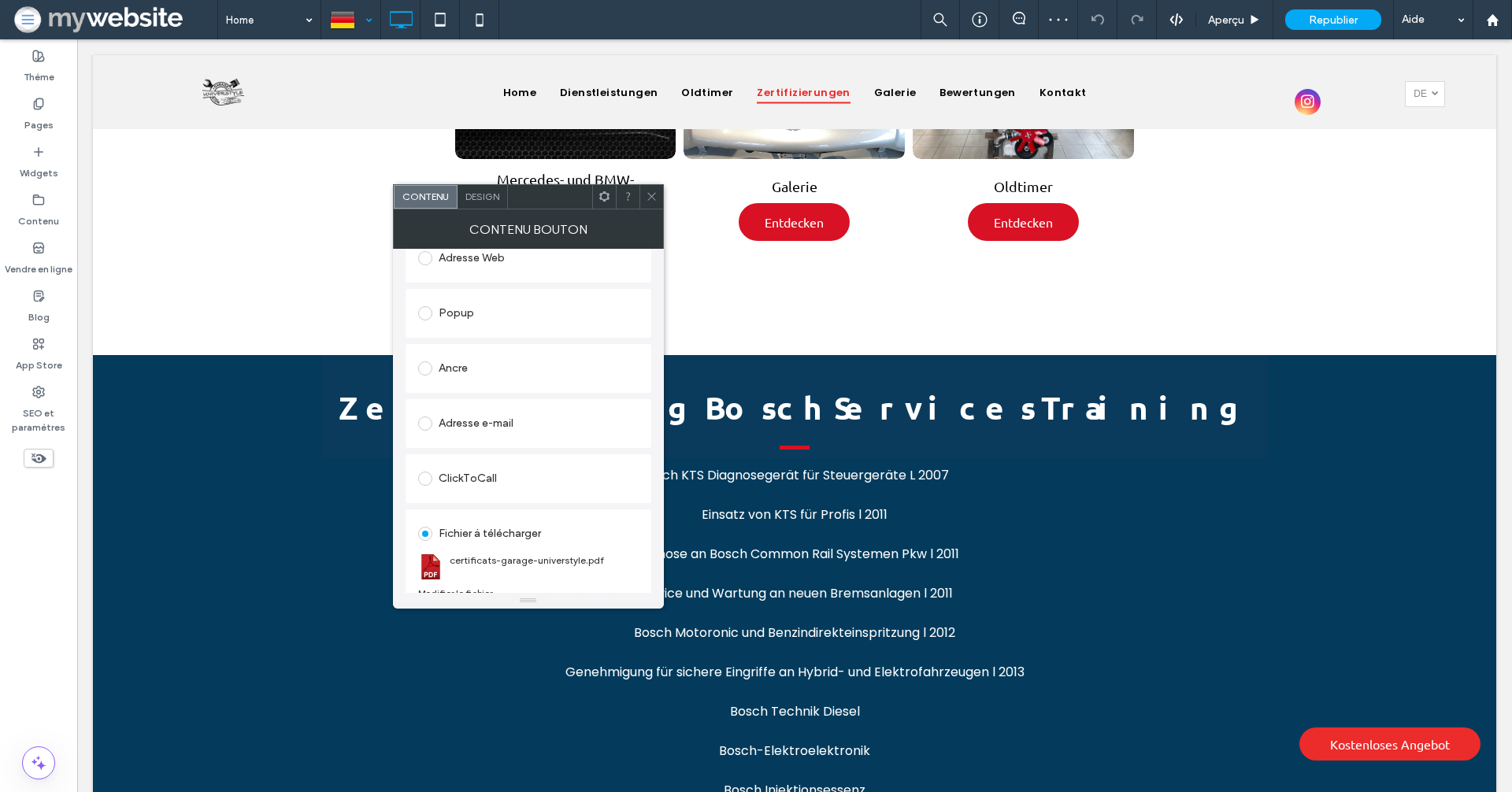
scroll to position [250, 0]
click at [483, 546] on link "certificats-garage-universtyle.pdf" at bounding box center [527, 547] width 155 height 12
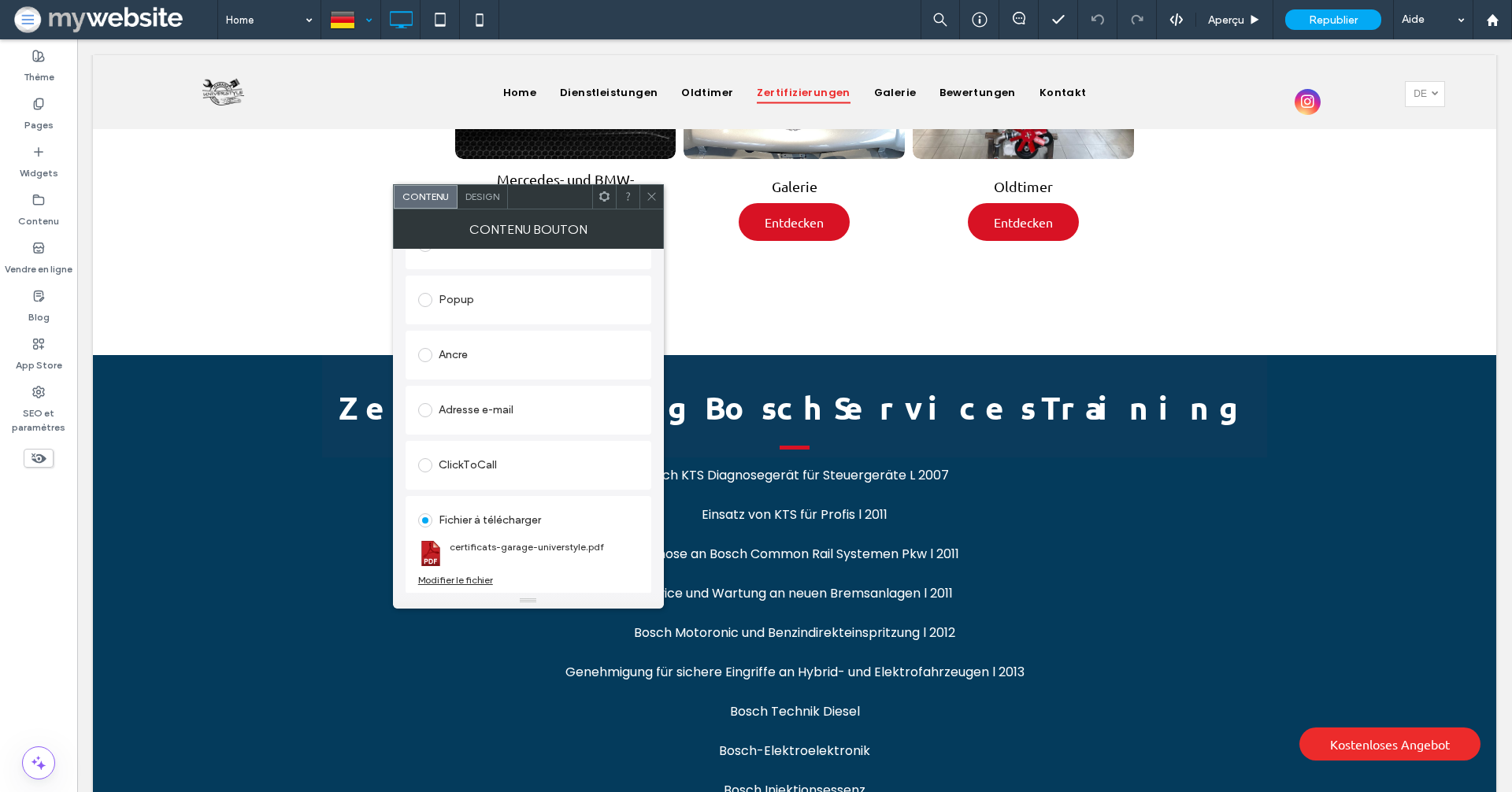
click at [469, 580] on div "Modifier le fichier" at bounding box center [456, 580] width 75 height 12
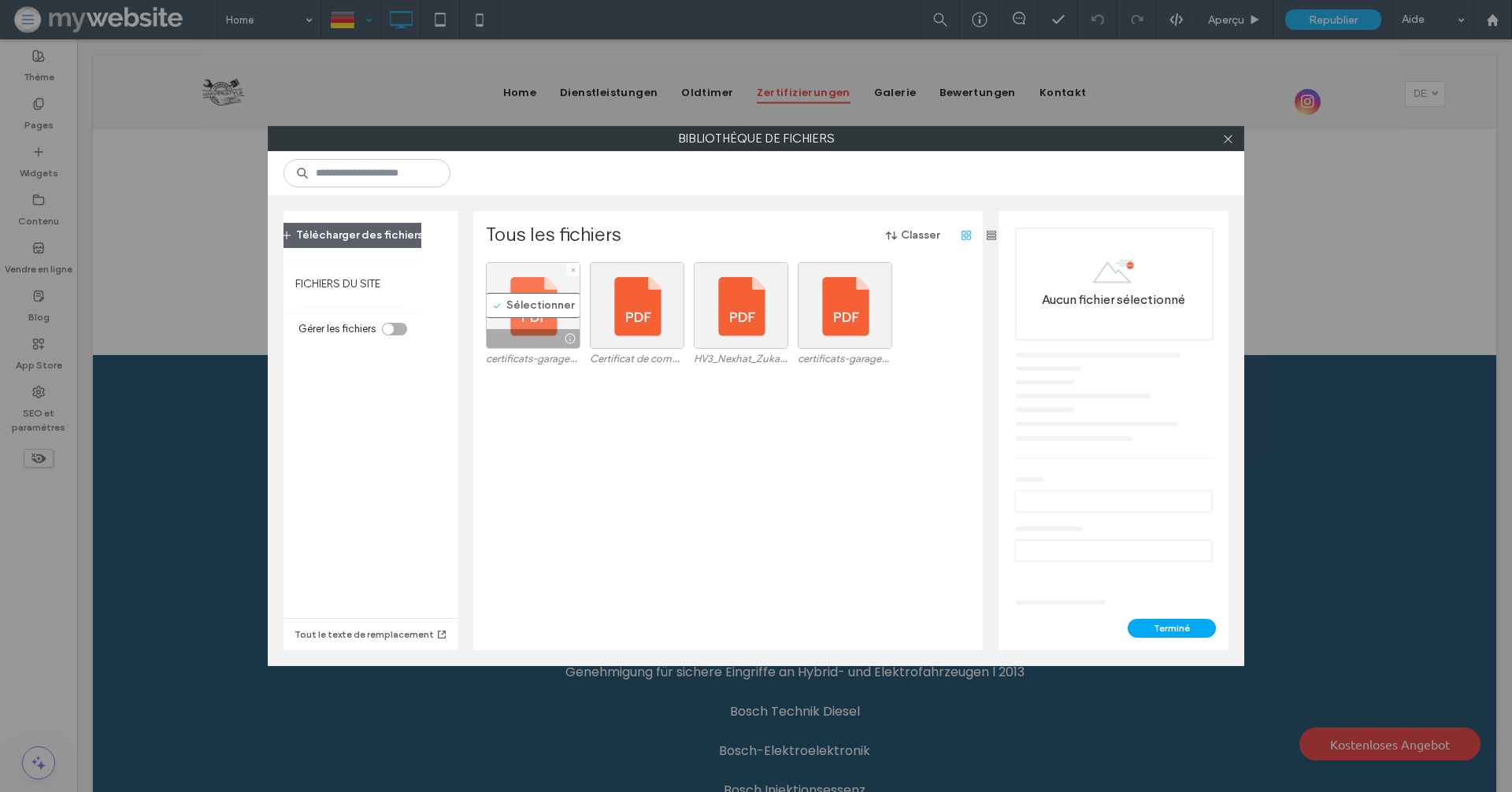
click at [525, 298] on div "Sélectionner" at bounding box center [533, 306] width 95 height 87
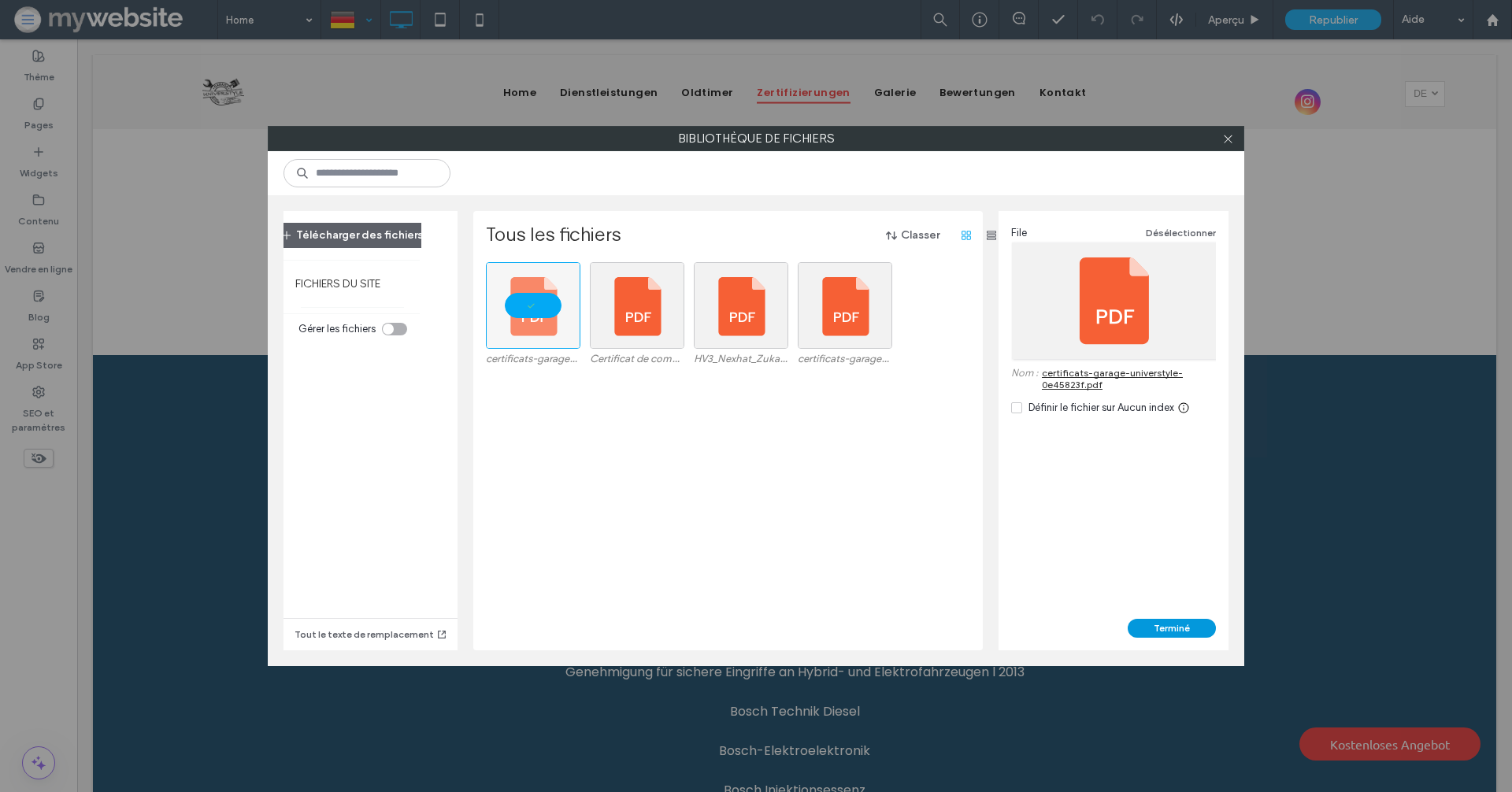
click at [1156, 626] on button "Terminé" at bounding box center [1171, 629] width 88 height 19
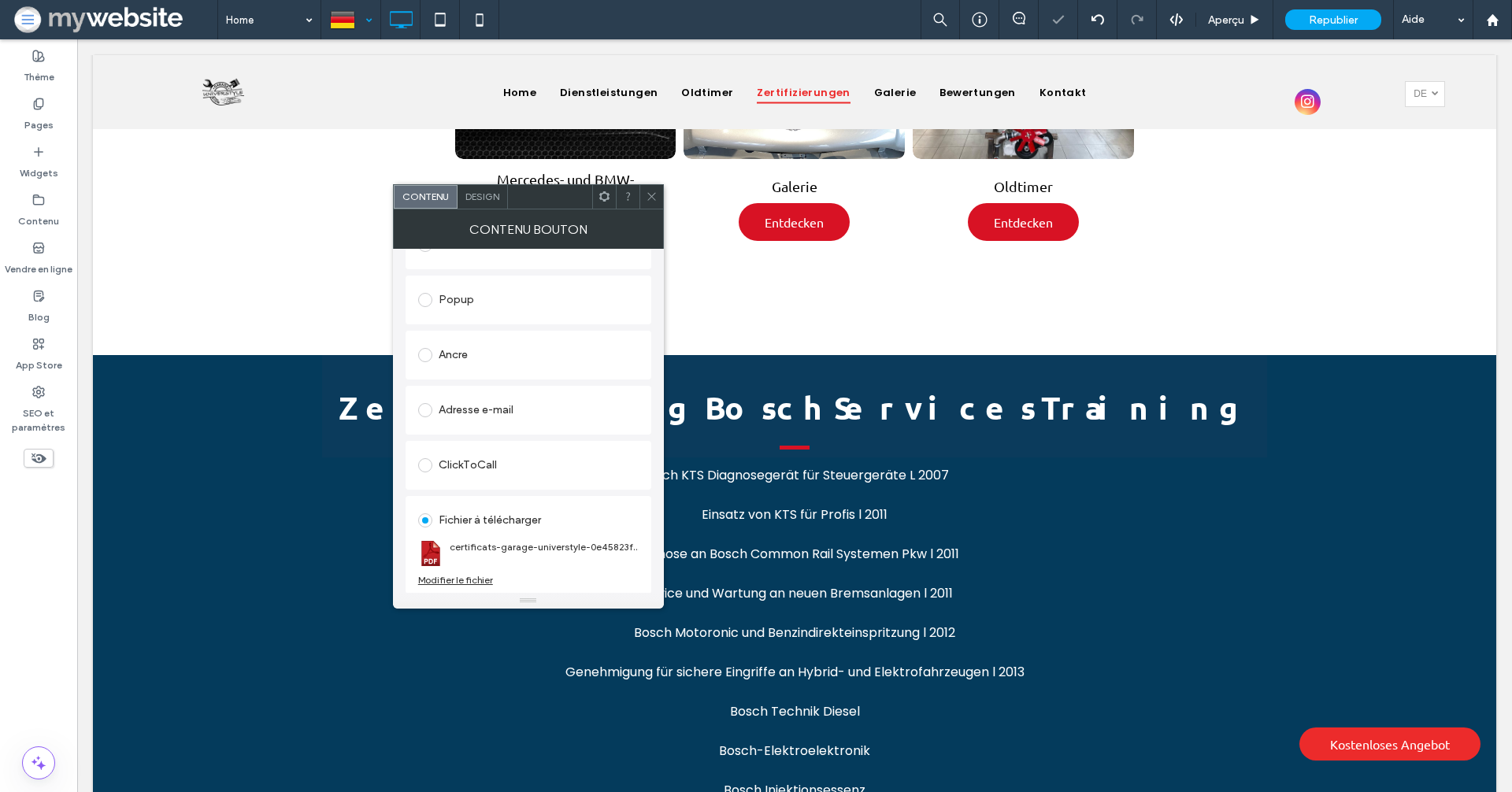
click at [653, 199] on icon at bounding box center [652, 196] width 12 height 12
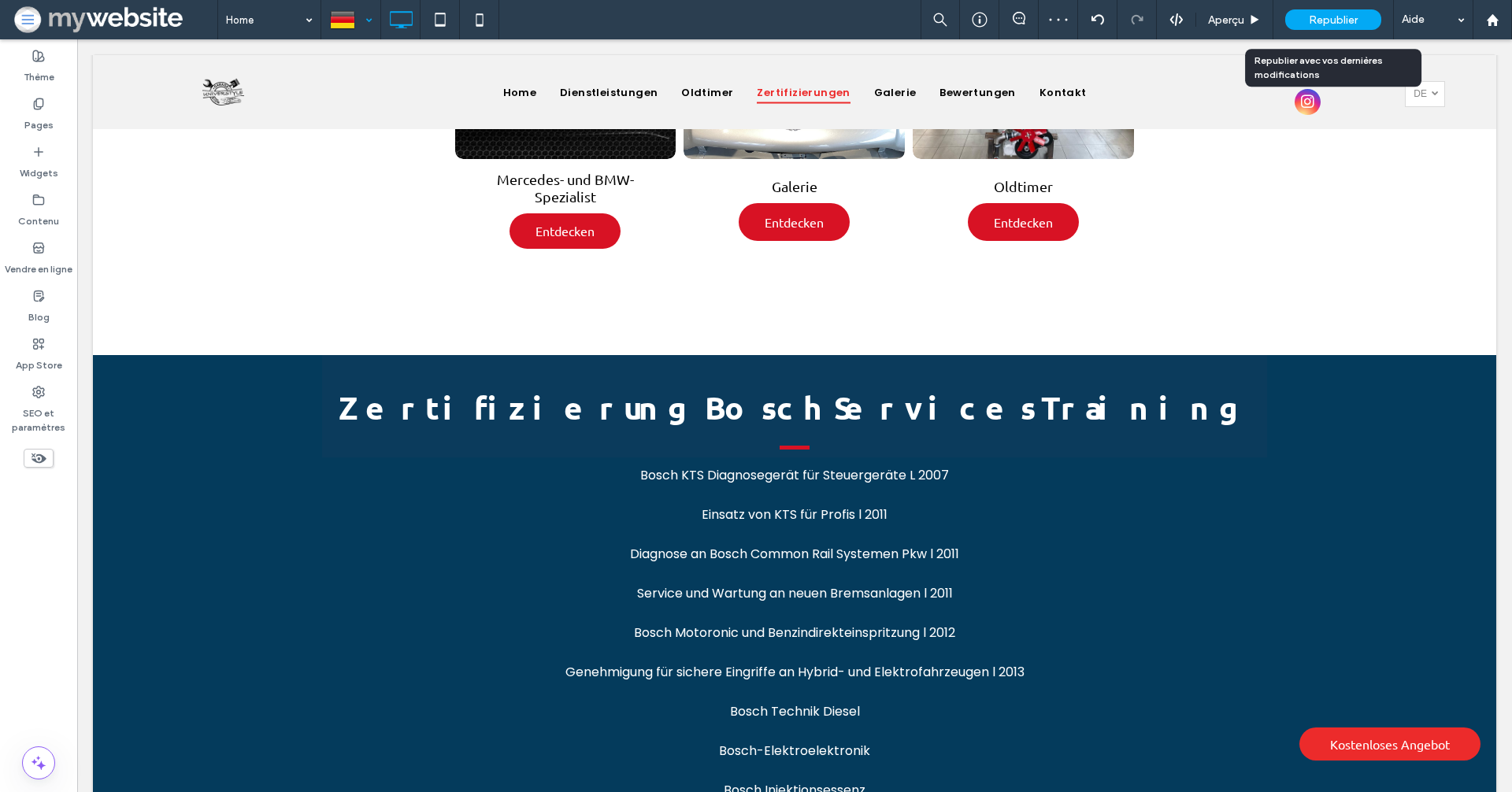
click at [1346, 23] on span "Republier" at bounding box center [1333, 19] width 49 height 13
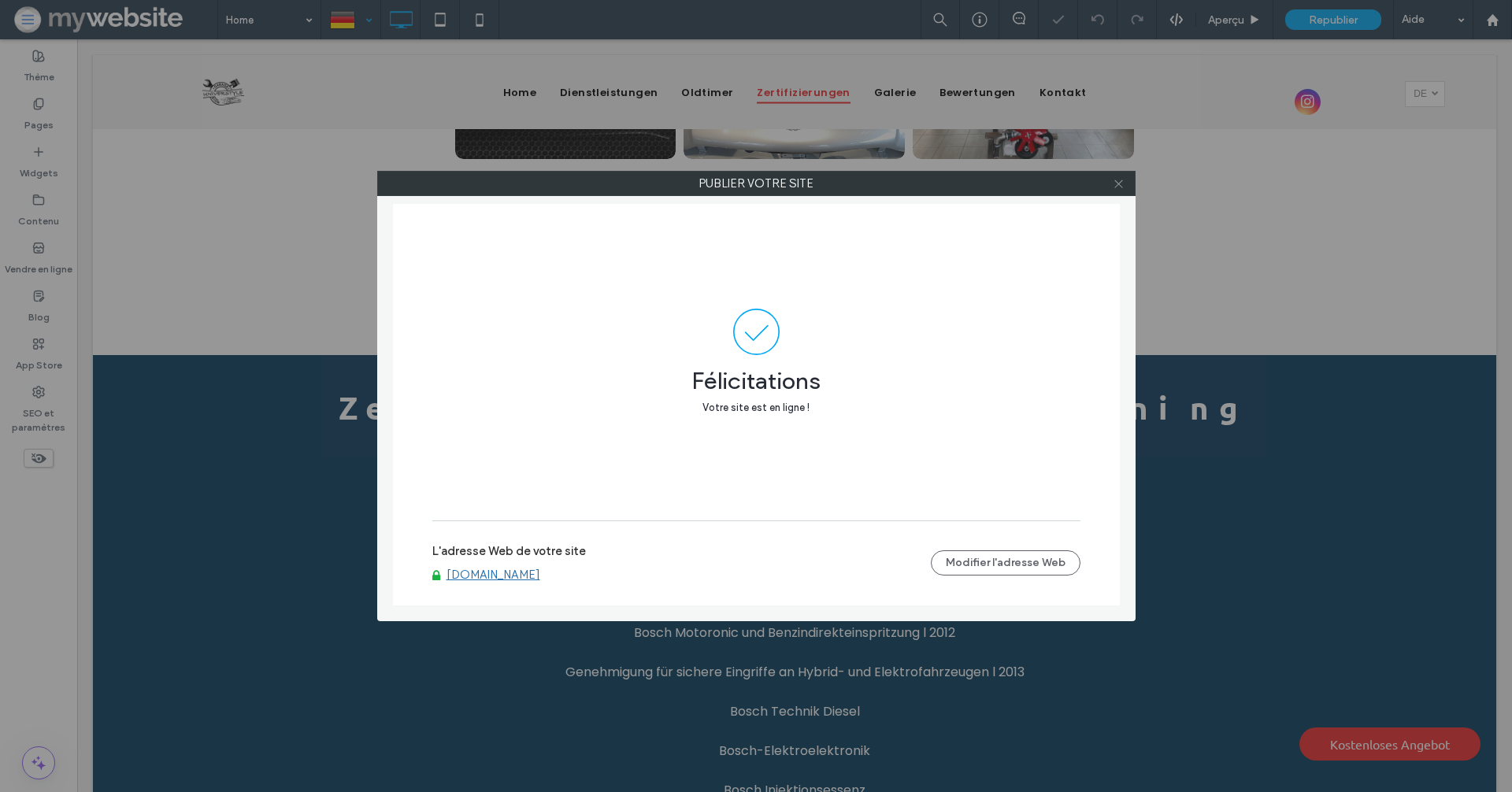
click at [1117, 179] on icon at bounding box center [1119, 184] width 12 height 12
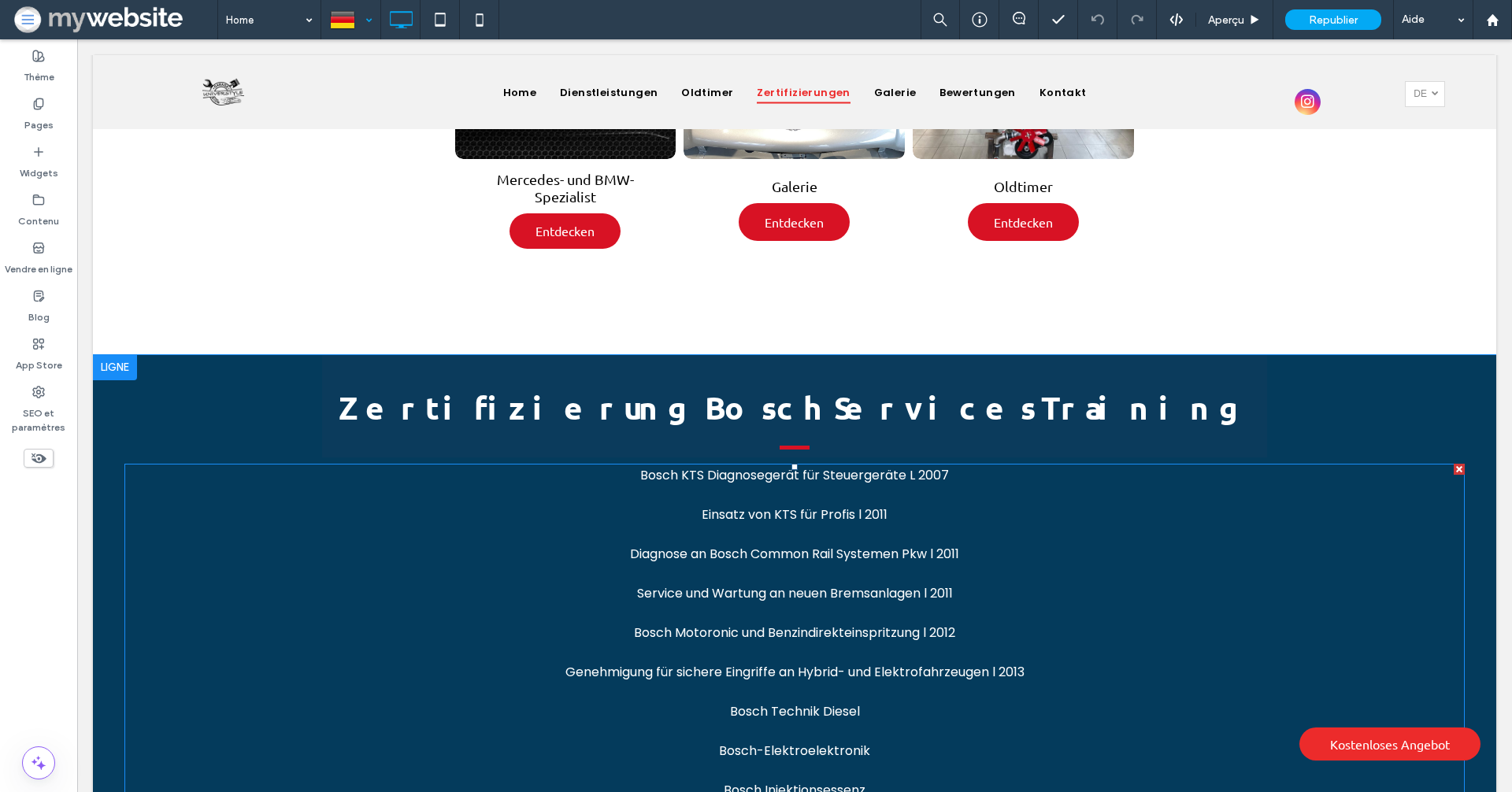
click at [739, 742] on span "Bosch-Elektroelektronik" at bounding box center [795, 750] width 151 height 18
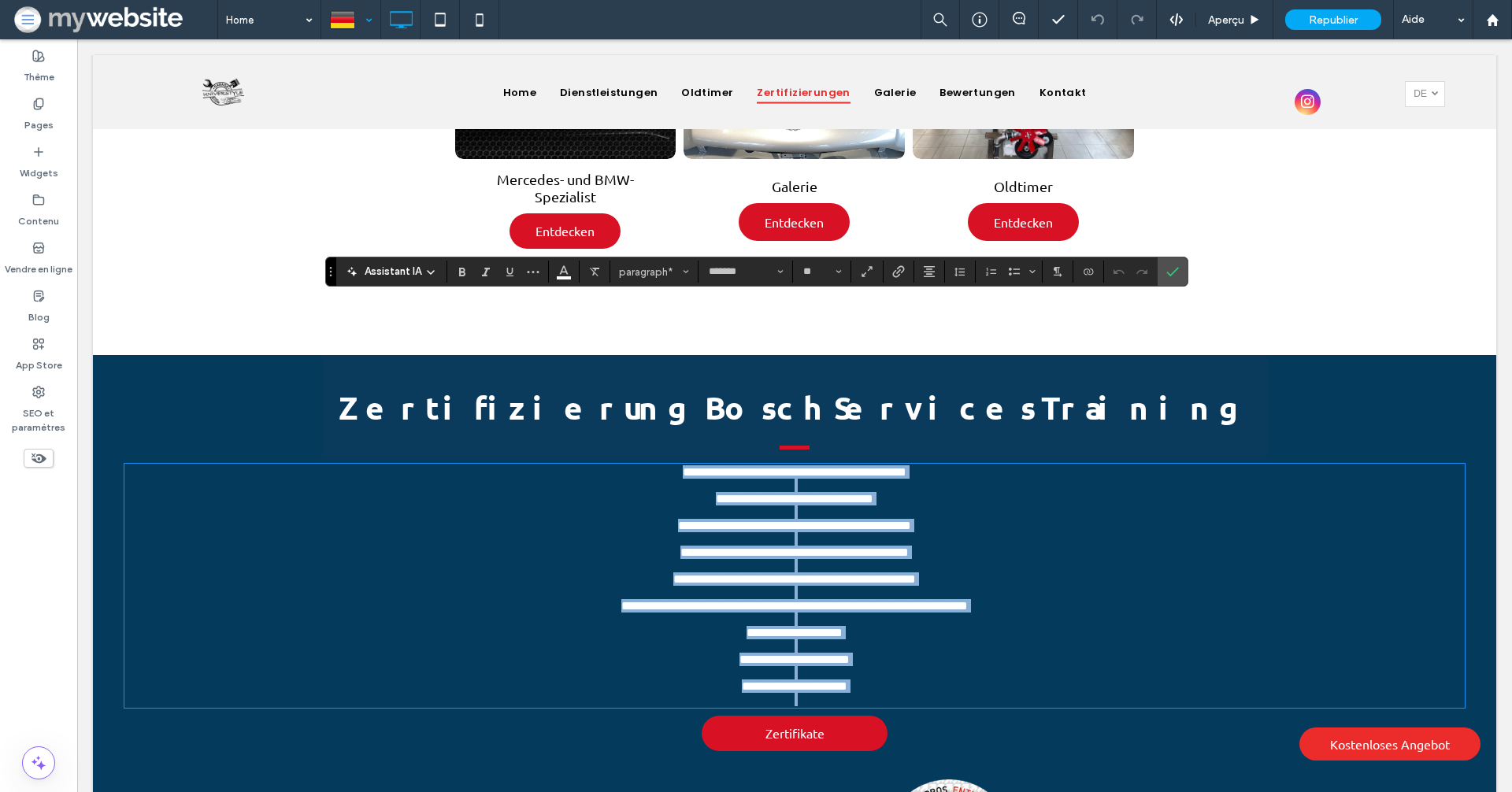
click at [863, 680] on p "**********" at bounding box center [795, 686] width 1341 height 13
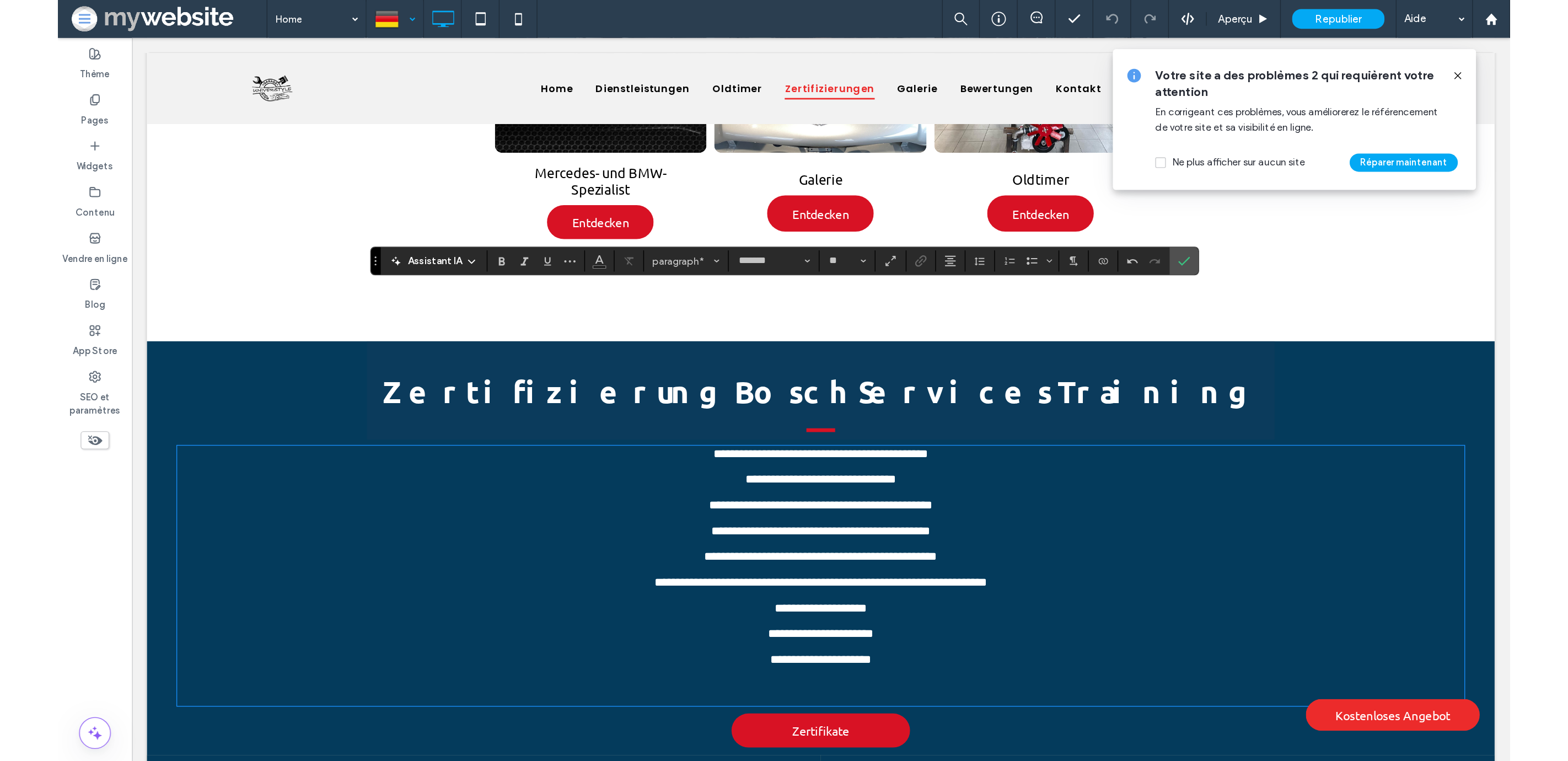
scroll to position [0, 0]
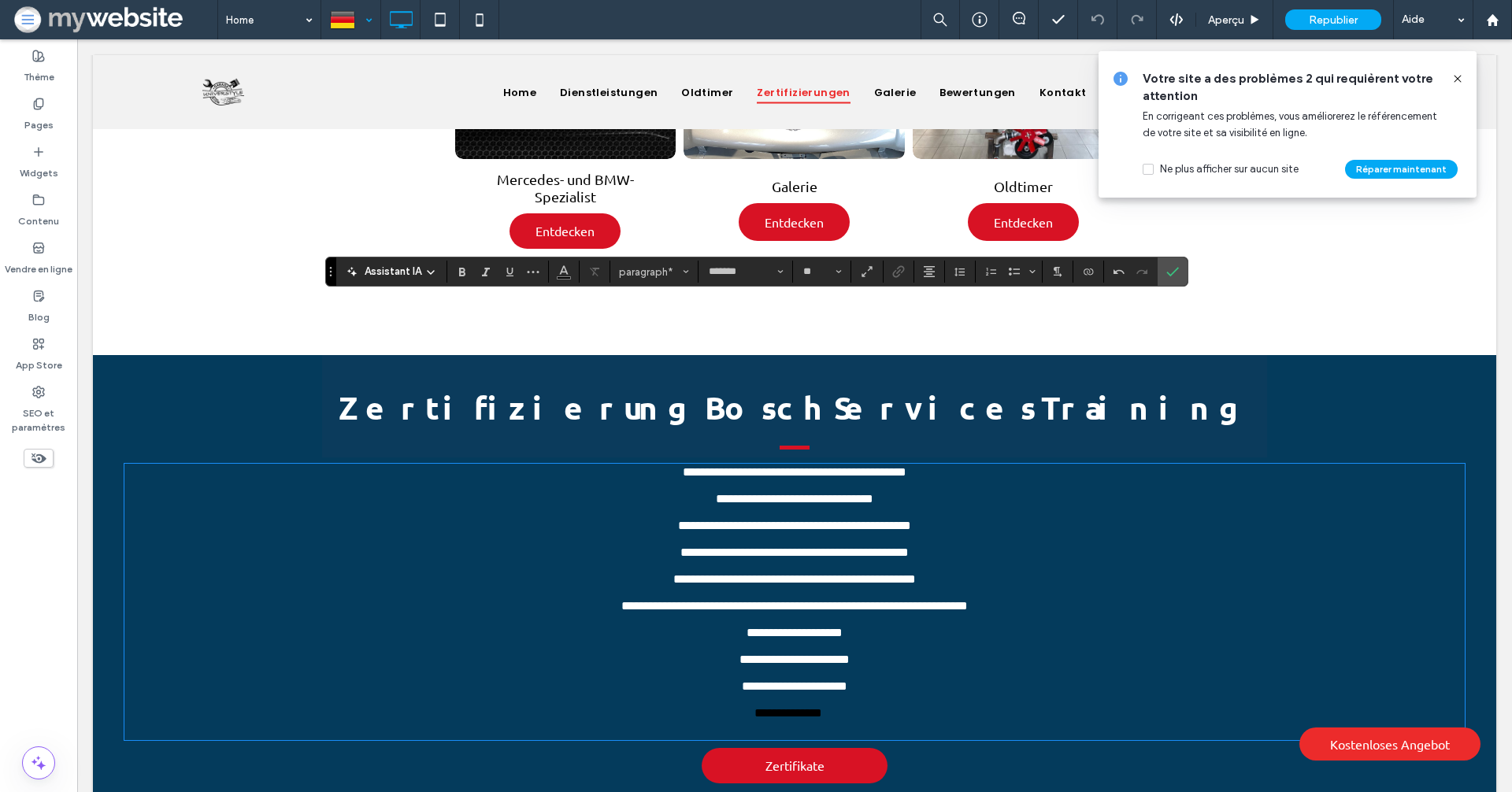
drag, startPoint x: 839, startPoint y: 649, endPoint x: 734, endPoint y: 649, distance: 105.0
click at [734, 706] on p "**********" at bounding box center [788, 715] width 1328 height 19
drag, startPoint x: 854, startPoint y: 648, endPoint x: 733, endPoint y: 649, distance: 121.0
click at [733, 706] on p "**********" at bounding box center [788, 715] width 1328 height 19
click at [554, 273] on button "Couleur" at bounding box center [563, 271] width 23 height 22
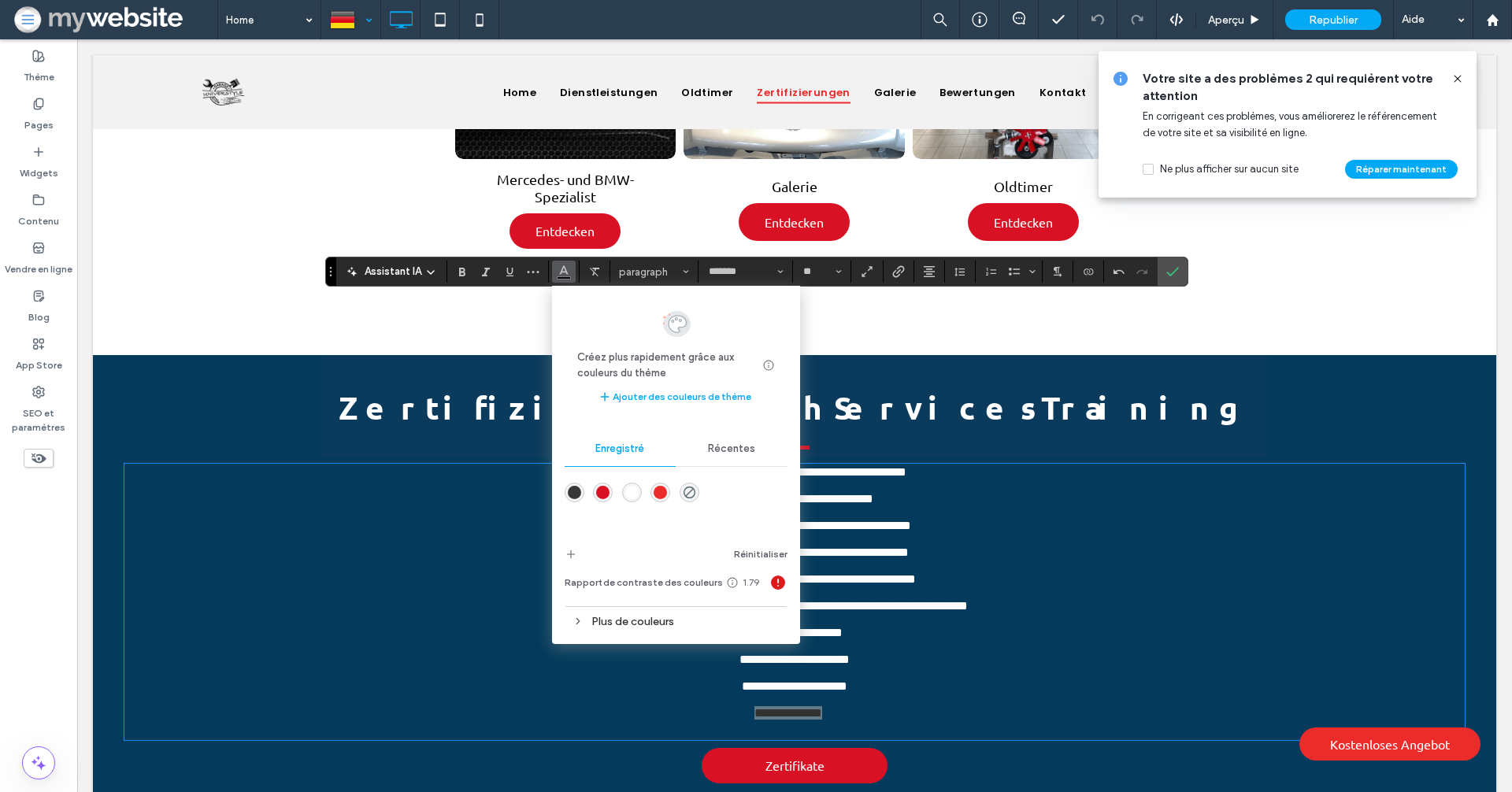
click at [623, 493] on div "rgba(255,255,255,1)" at bounding box center [632, 492] width 20 height 20
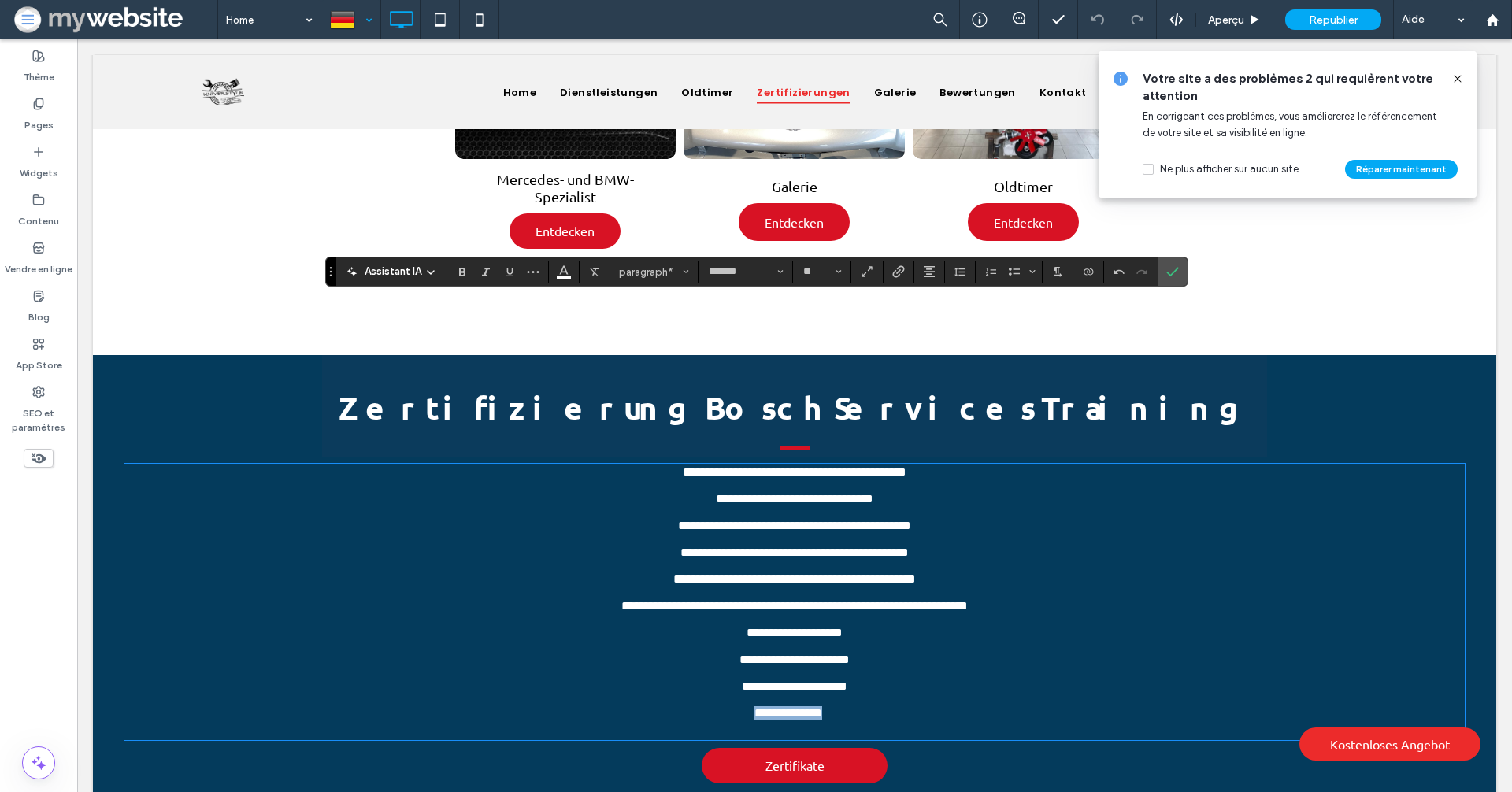
click at [881, 706] on p "**********" at bounding box center [788, 715] width 1328 height 19
drag, startPoint x: 853, startPoint y: 645, endPoint x: 721, endPoint y: 644, distance: 132.0
click at [720, 706] on p "**********" at bounding box center [788, 715] width 1328 height 19
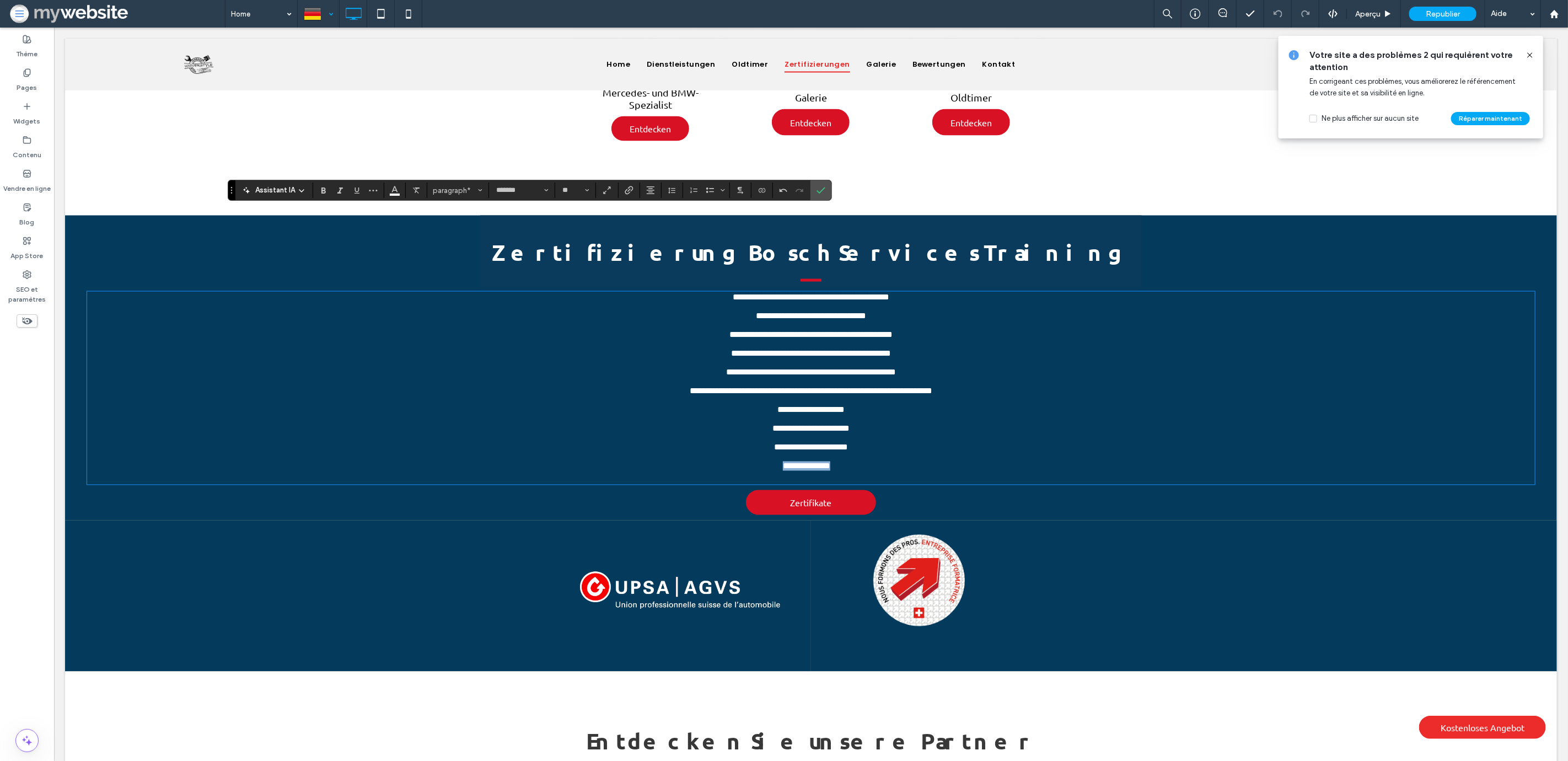
copy span "**********"
click at [869, 443] on p "**********" at bounding box center [810, 447] width 1448 height 9
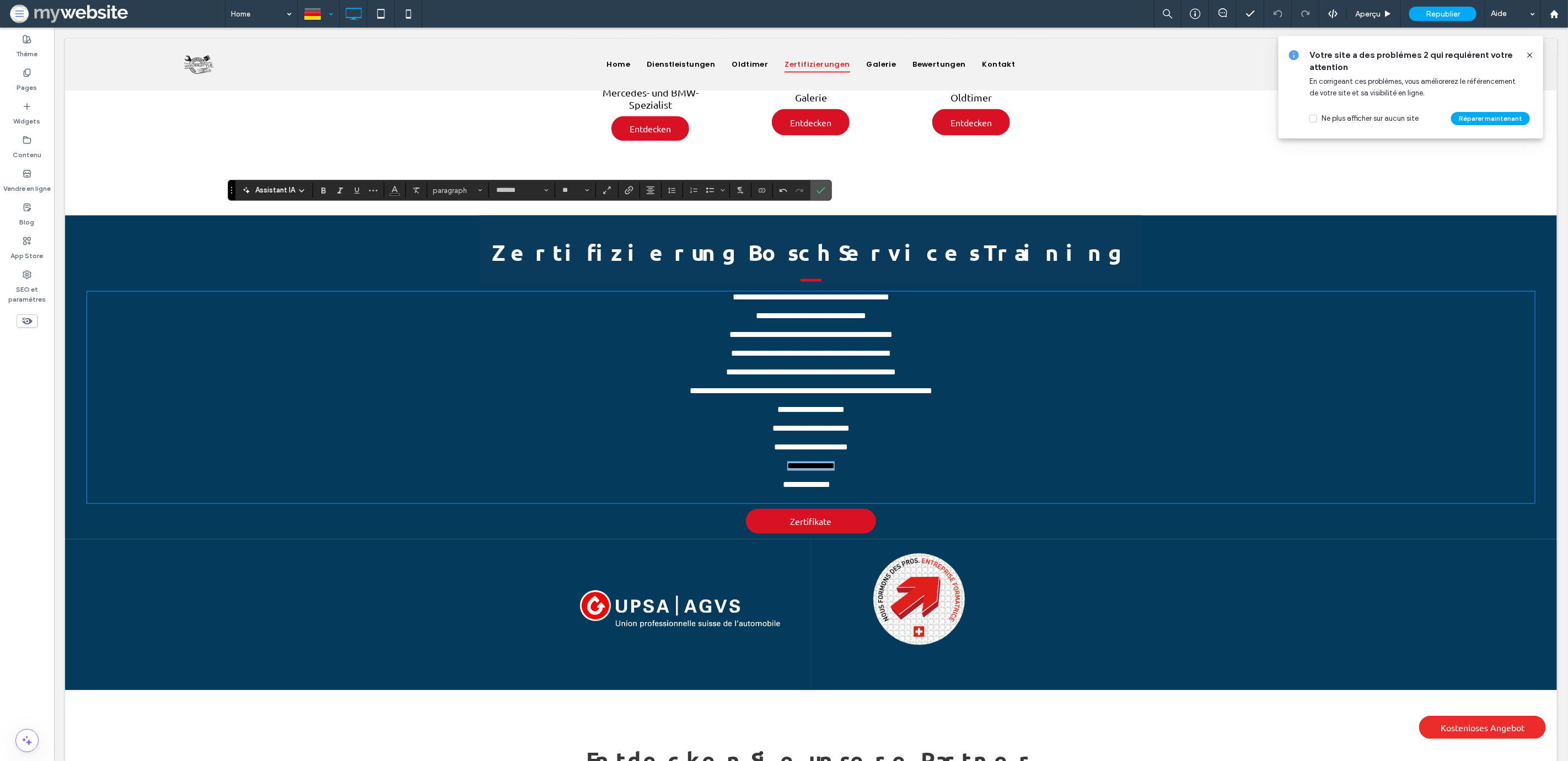
drag, startPoint x: 844, startPoint y: 451, endPoint x: 758, endPoint y: 450, distance: 86.0
click at [758, 461] on p "**********" at bounding box center [810, 466] width 1448 height 9
click at [396, 197] on button "Couleur" at bounding box center [394, 190] width 16 height 15
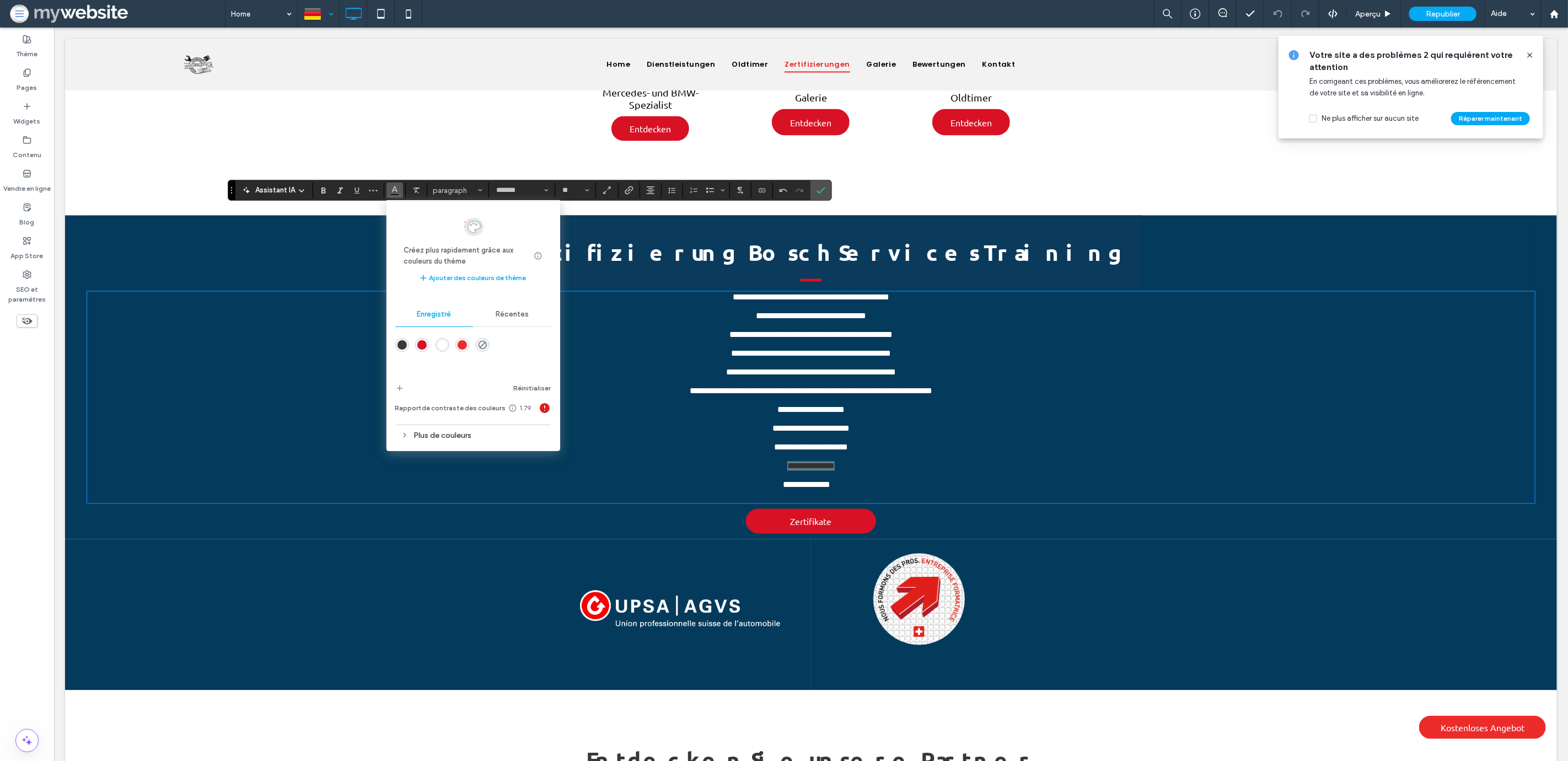
click at [446, 346] on div "rgba(255,255,255,1)" at bounding box center [442, 345] width 9 height 9
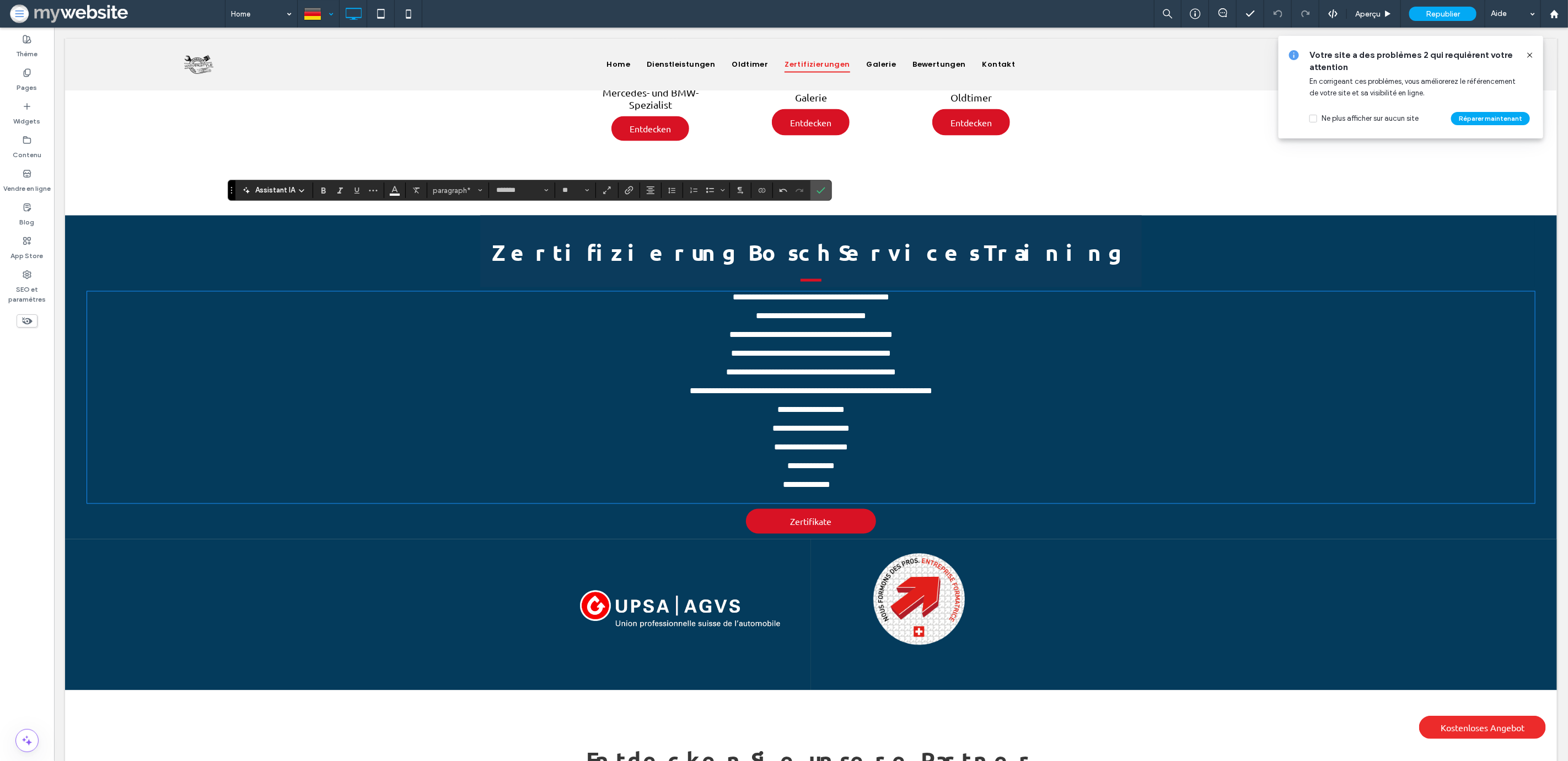
click at [872, 480] on p "**********" at bounding box center [806, 486] width 1439 height 13
drag, startPoint x: 849, startPoint y: 447, endPoint x: 766, endPoint y: 447, distance: 83.0
click at [766, 461] on p "**********" at bounding box center [810, 466] width 1448 height 9
click at [629, 189] on icon "Lien" at bounding box center [629, 190] width 9 height 9
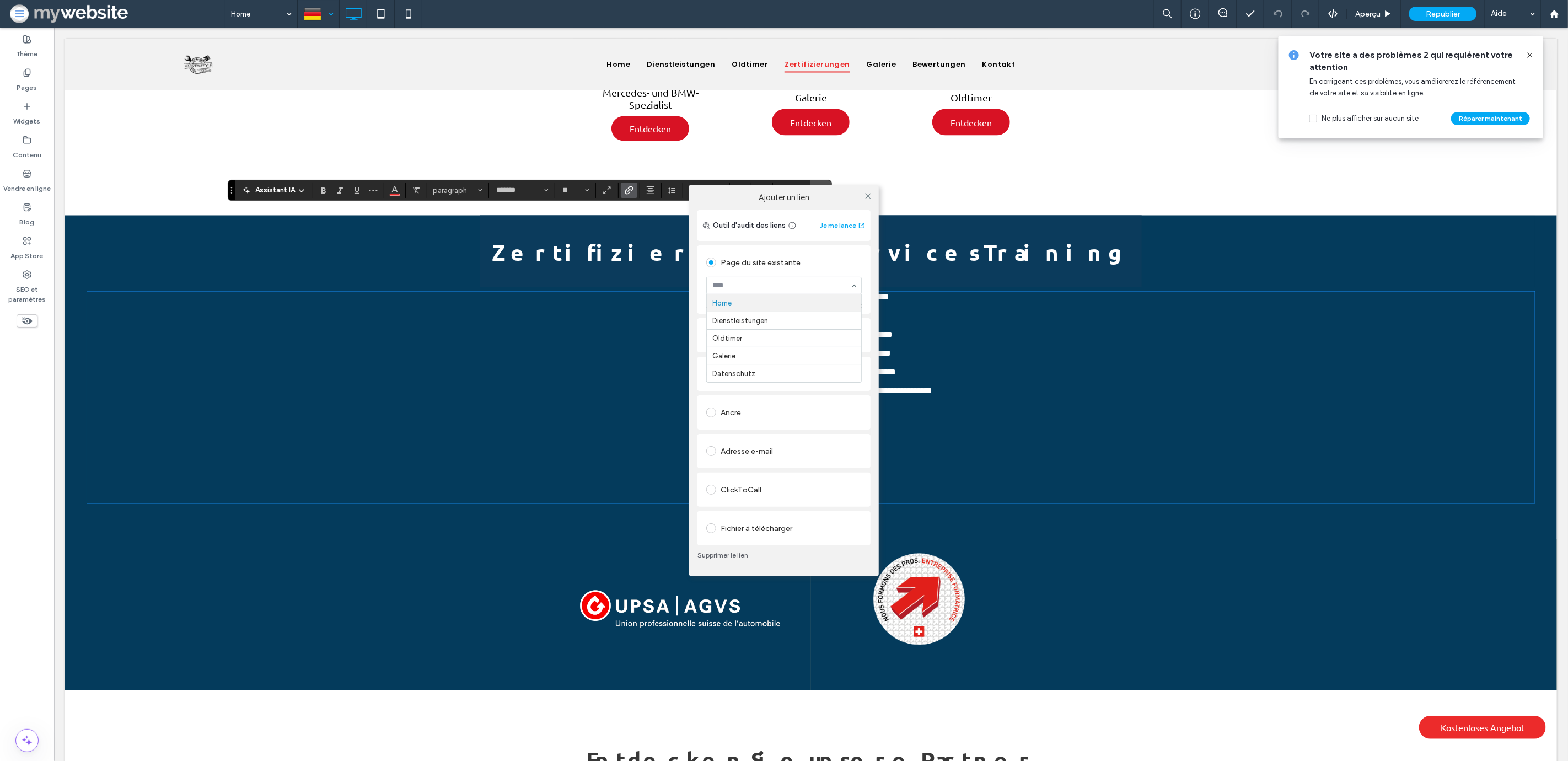
click at [817, 259] on div "Page du site existante" at bounding box center [783, 262] width 155 height 18
click at [771, 326] on div "Adresse Web" at bounding box center [783, 335] width 155 height 18
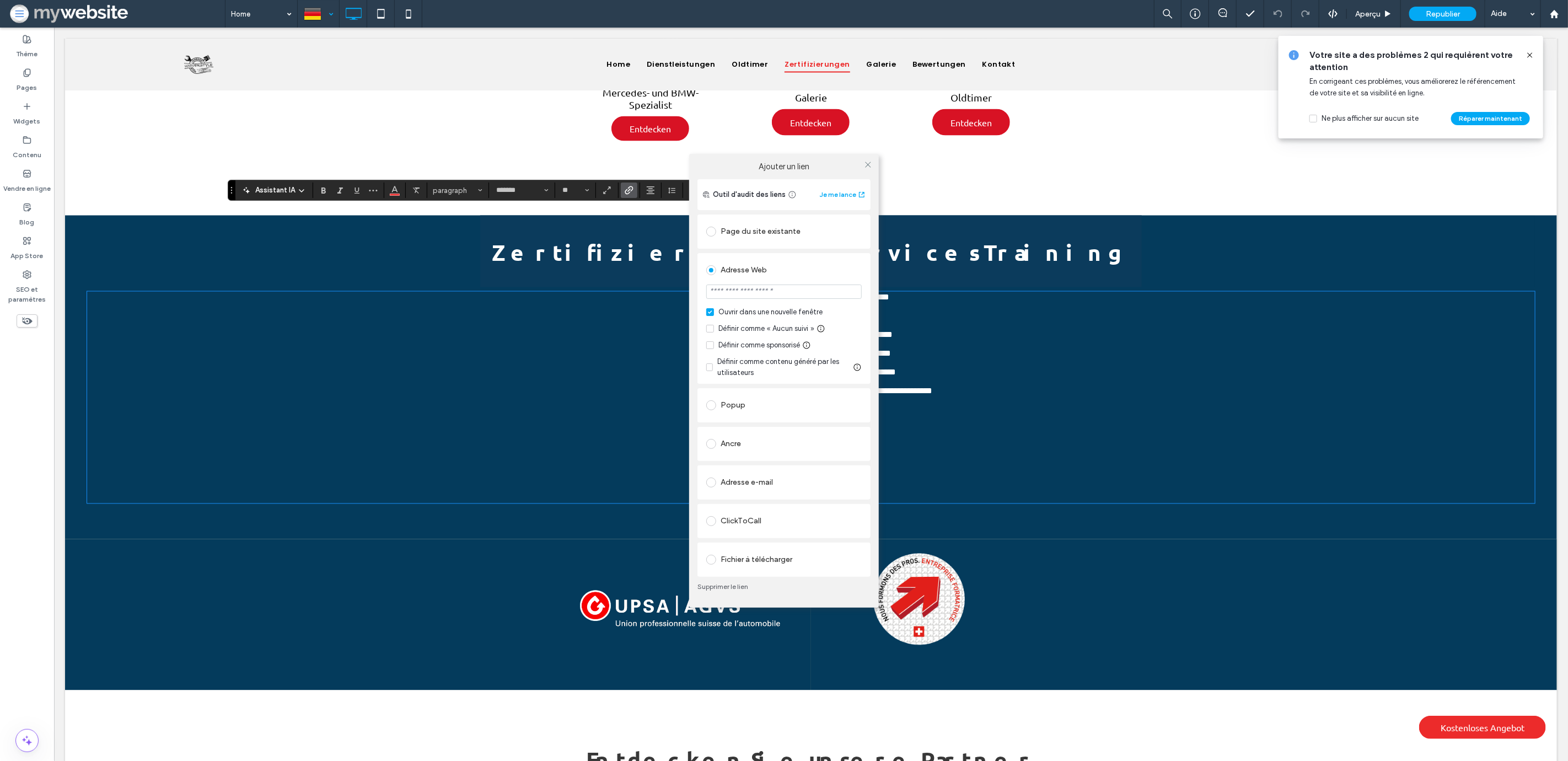
click at [766, 564] on div "Fichier à télécharger" at bounding box center [783, 559] width 155 height 18
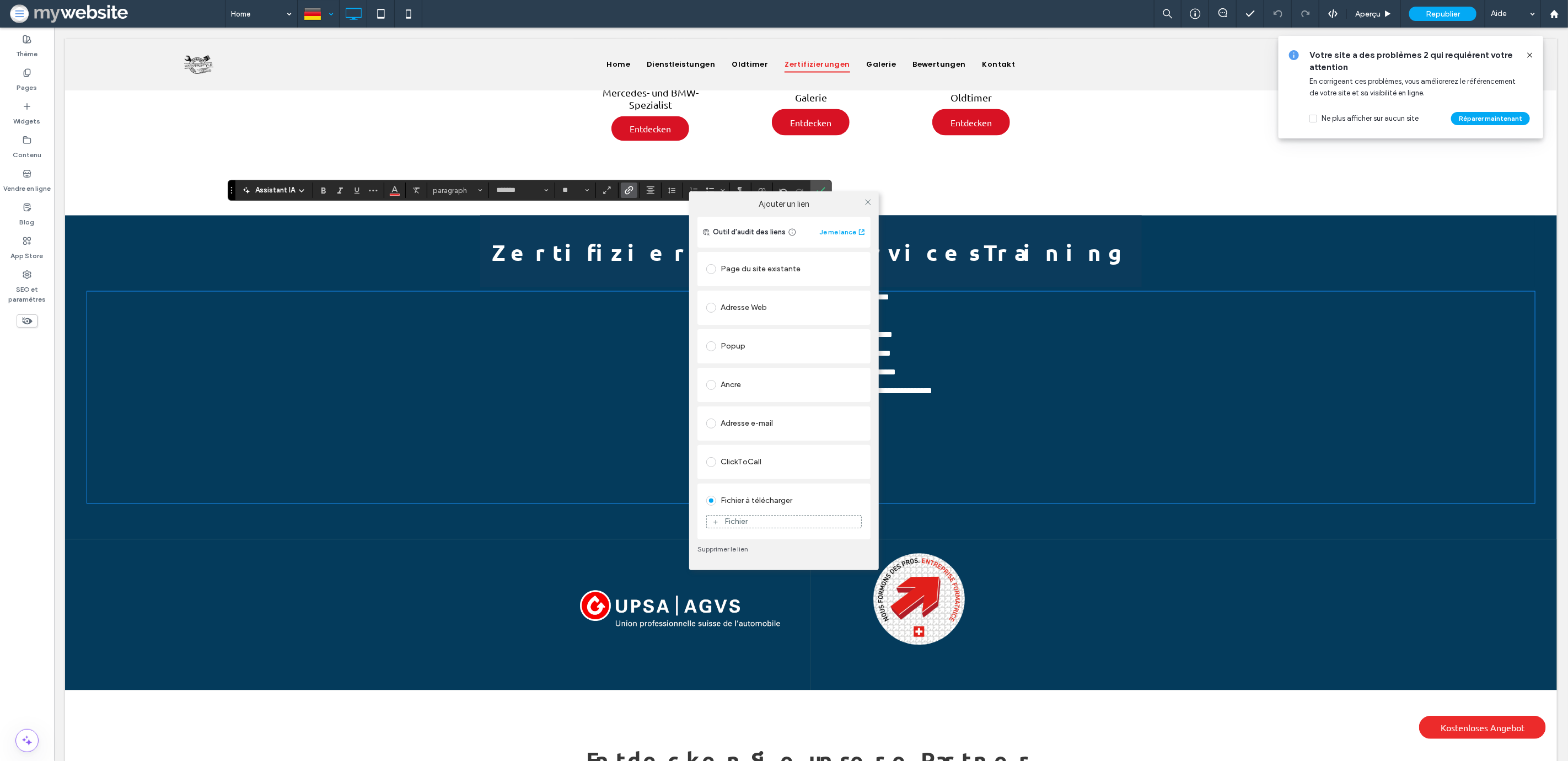
click at [772, 522] on div "Fichier" at bounding box center [784, 522] width 155 height 10
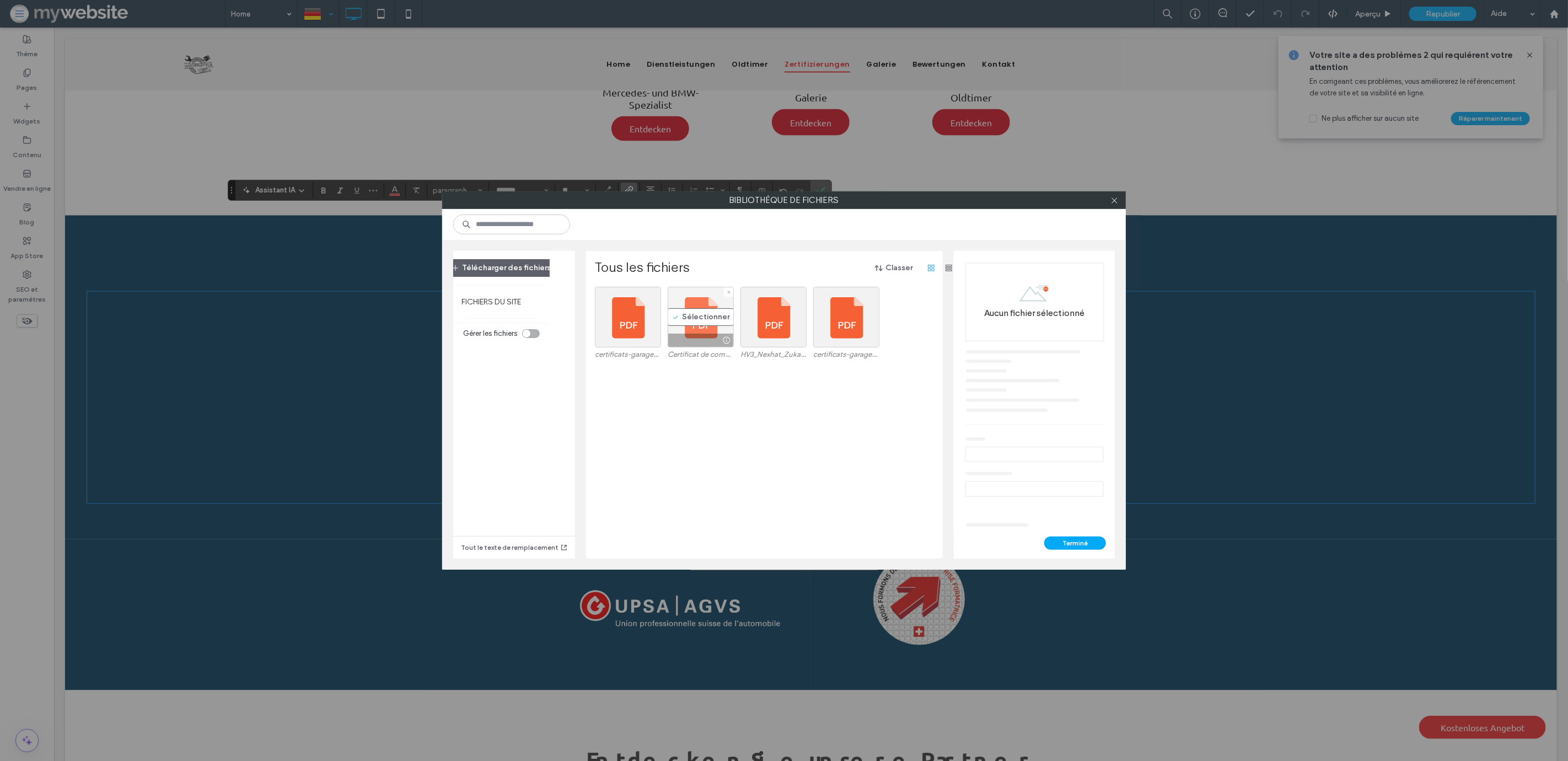
click at [689, 320] on div "Sélectionner" at bounding box center [701, 317] width 66 height 61
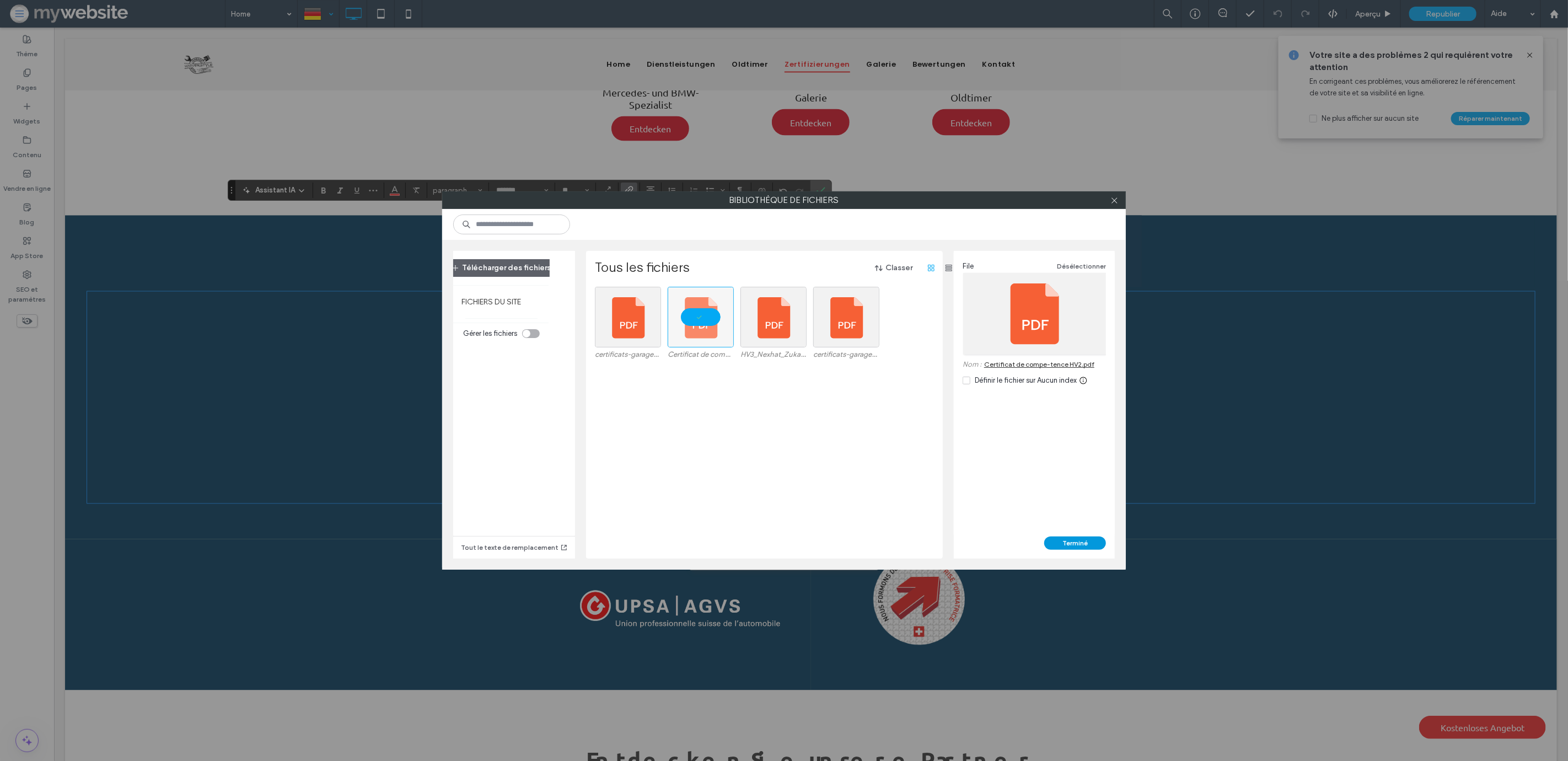
click at [1055, 541] on button "Terminé" at bounding box center [1075, 543] width 61 height 13
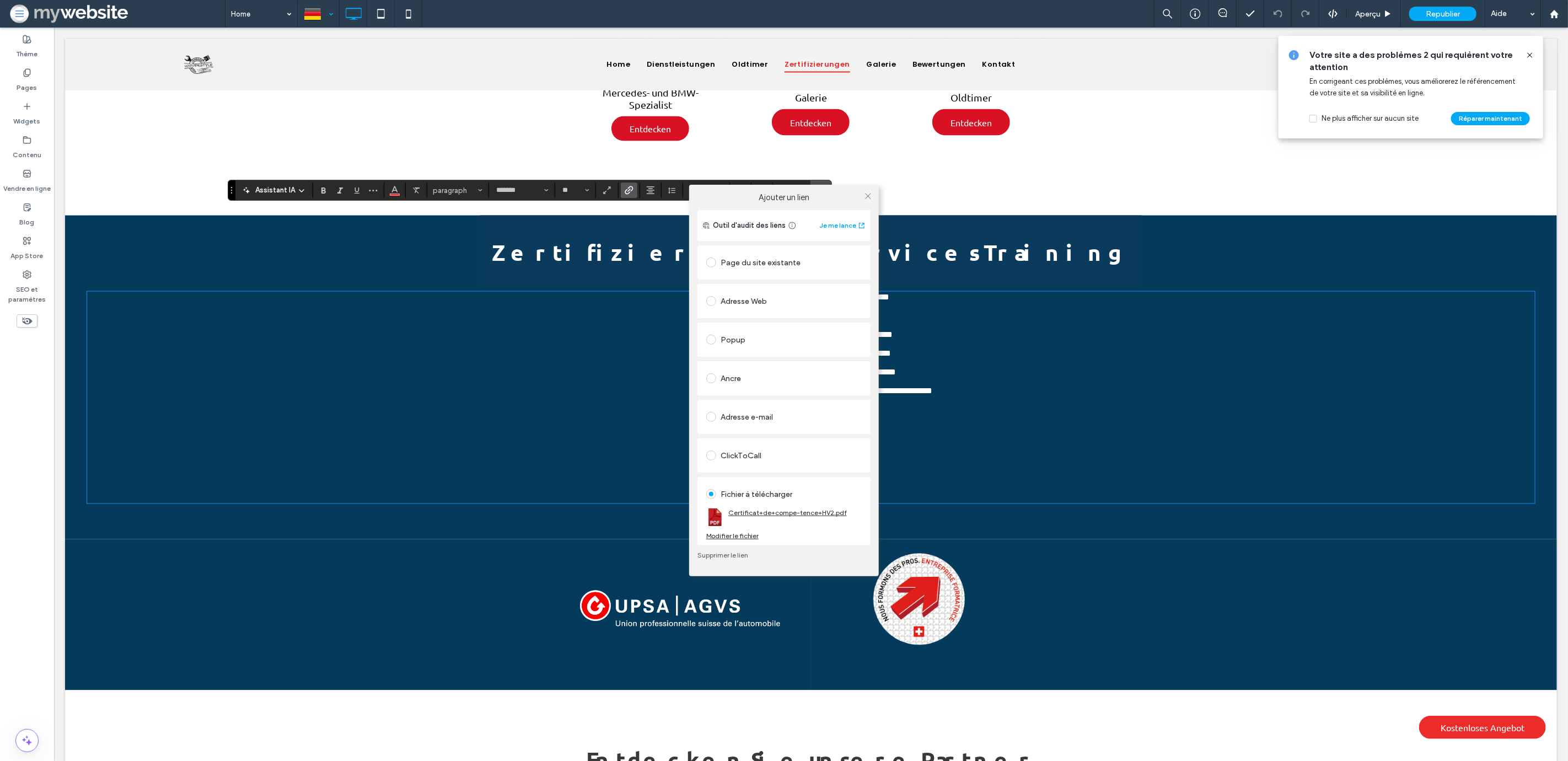
click at [799, 514] on link "Certificat+de+compe-tence+HV2.pdf" at bounding box center [788, 513] width 119 height 9
click at [869, 192] on icon at bounding box center [868, 196] width 9 height 9
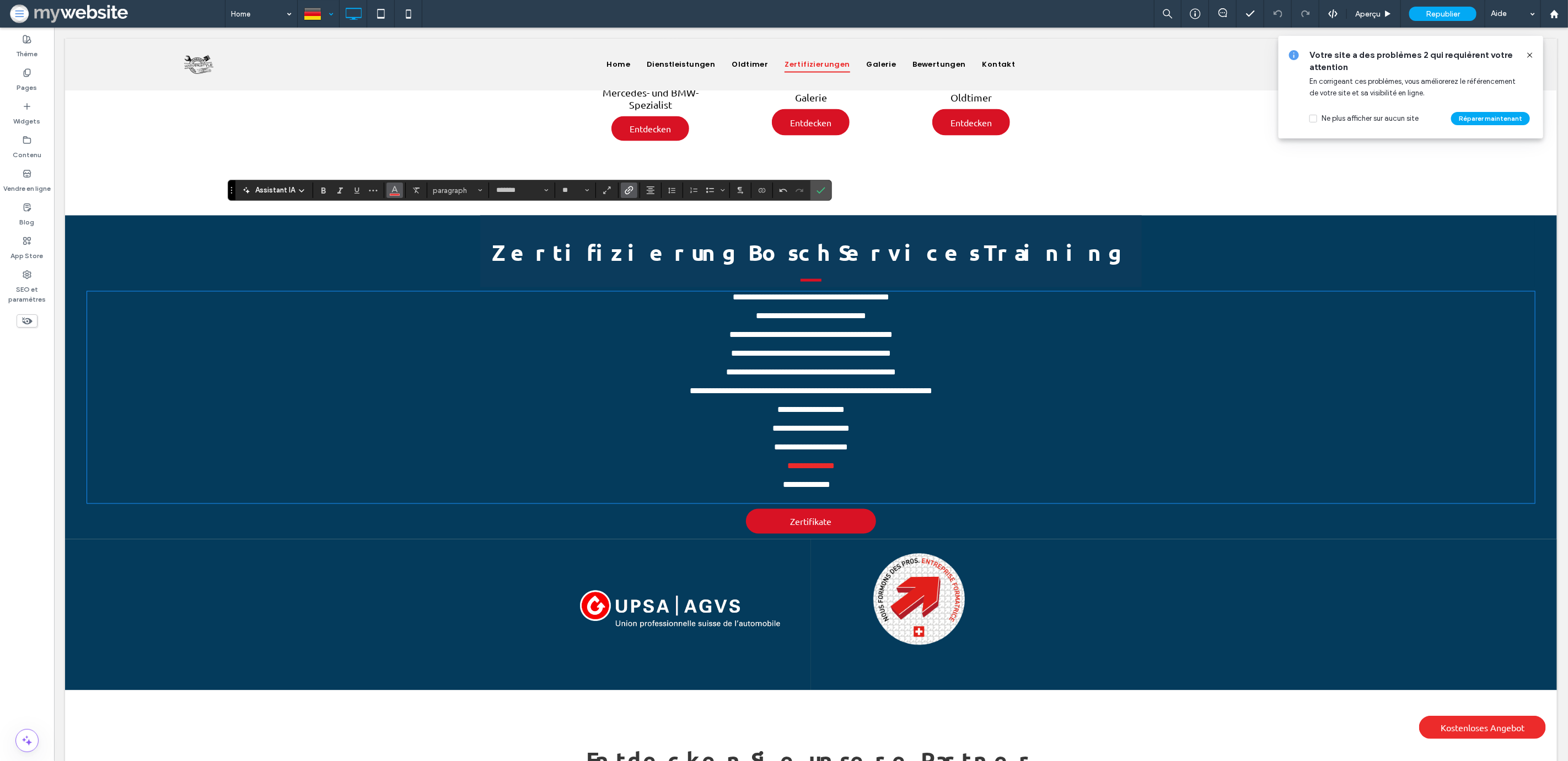
click at [398, 192] on icon "Couleur" at bounding box center [394, 189] width 9 height 9
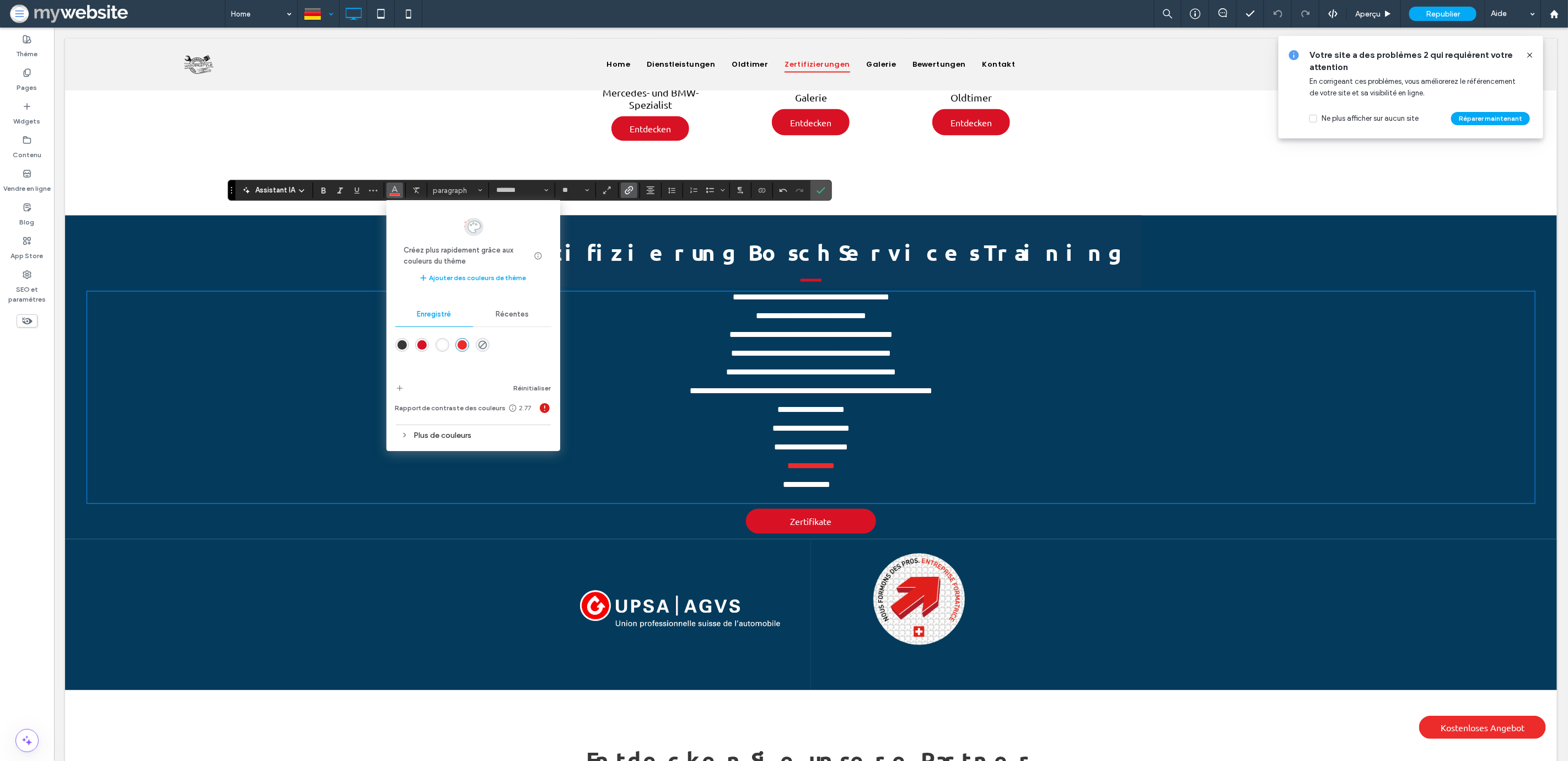
click at [442, 340] on div "rgba(255,255,255,1)" at bounding box center [442, 345] width 9 height 9
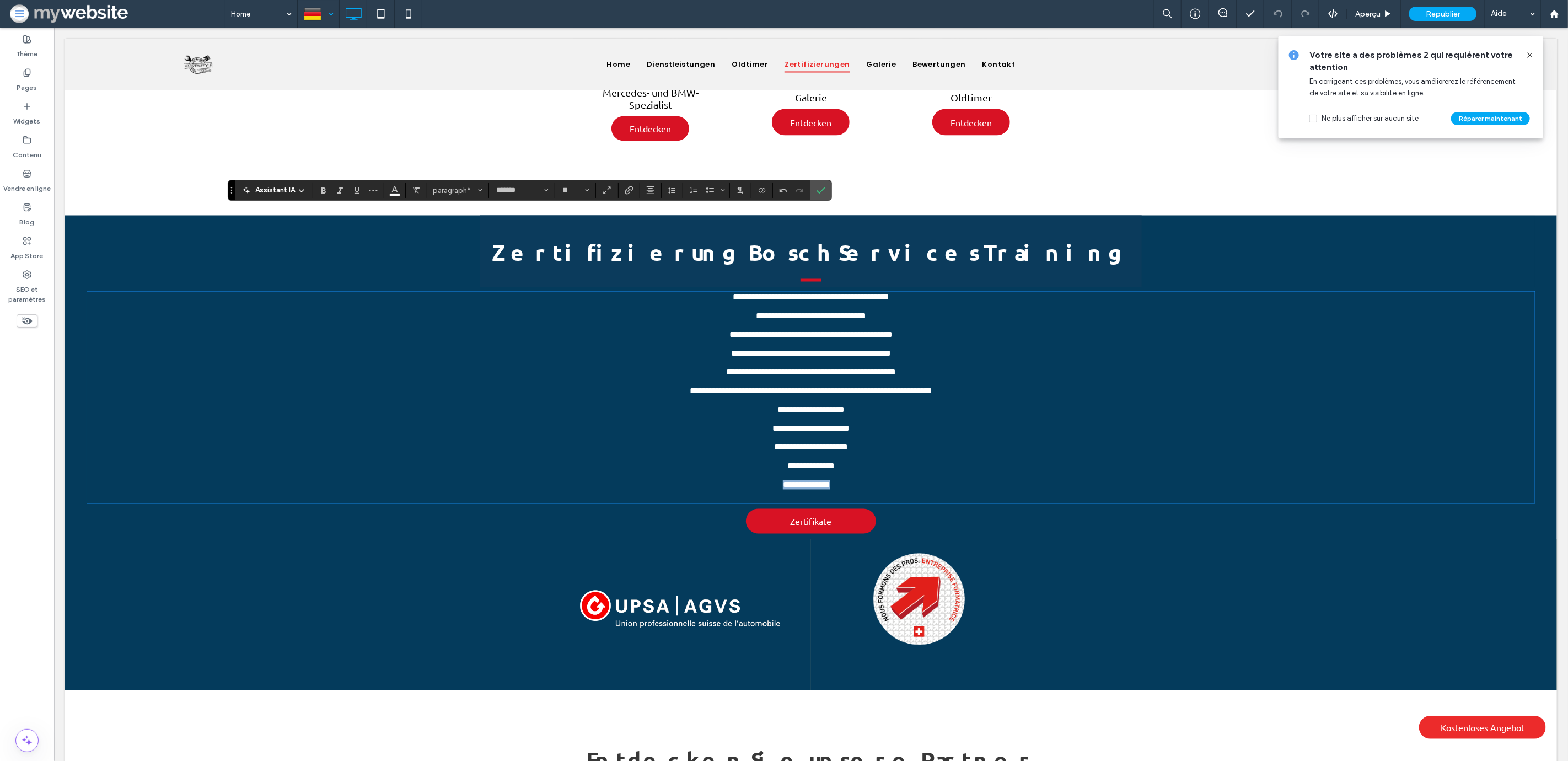
drag, startPoint x: 845, startPoint y: 473, endPoint x: 769, endPoint y: 472, distance: 76.0
click at [769, 480] on p "**********" at bounding box center [806, 486] width 1439 height 13
click at [629, 192] on icon "Lien" at bounding box center [629, 190] width 9 height 9
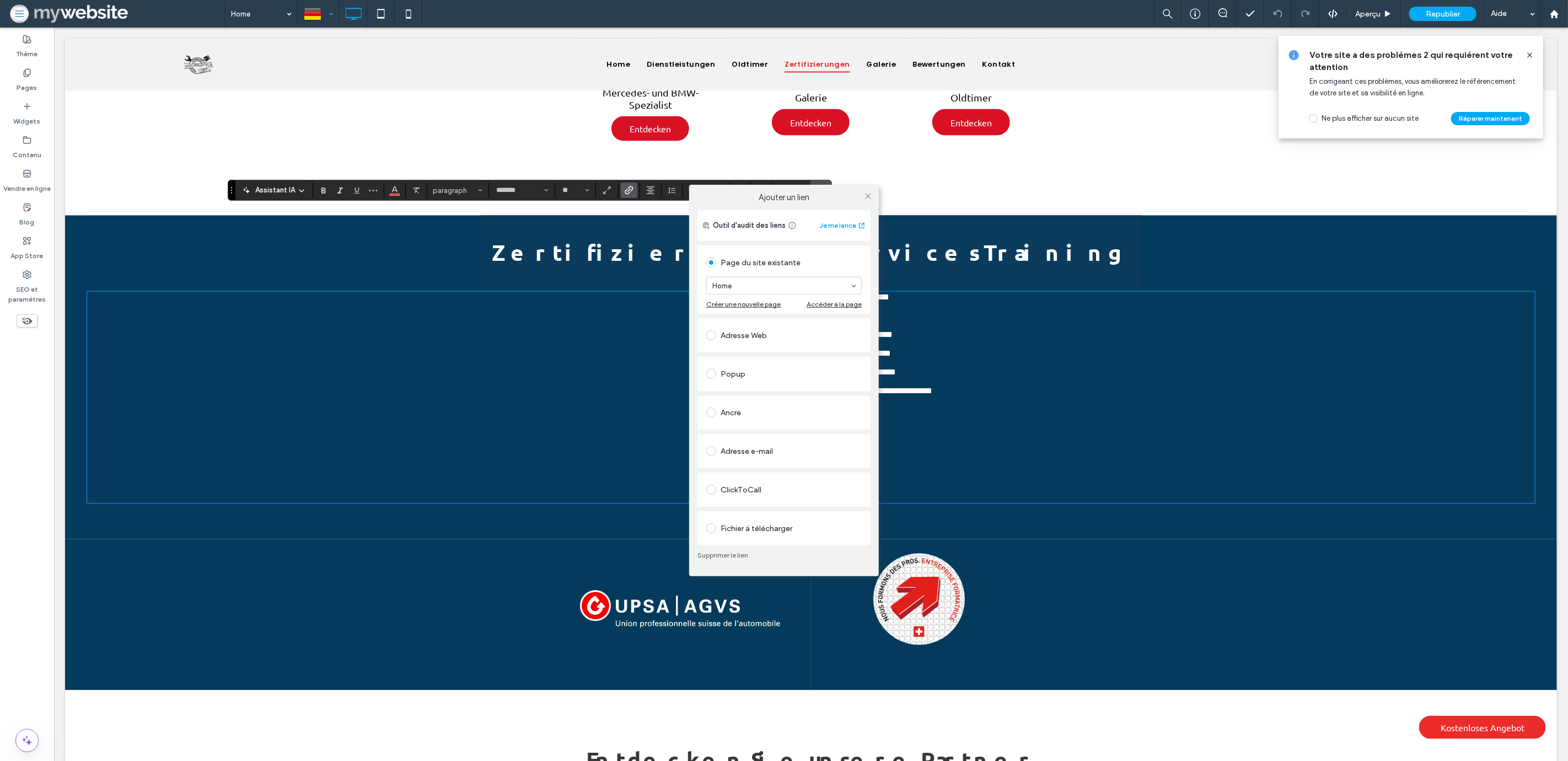
click at [777, 338] on div "Adresse Web" at bounding box center [783, 335] width 155 height 18
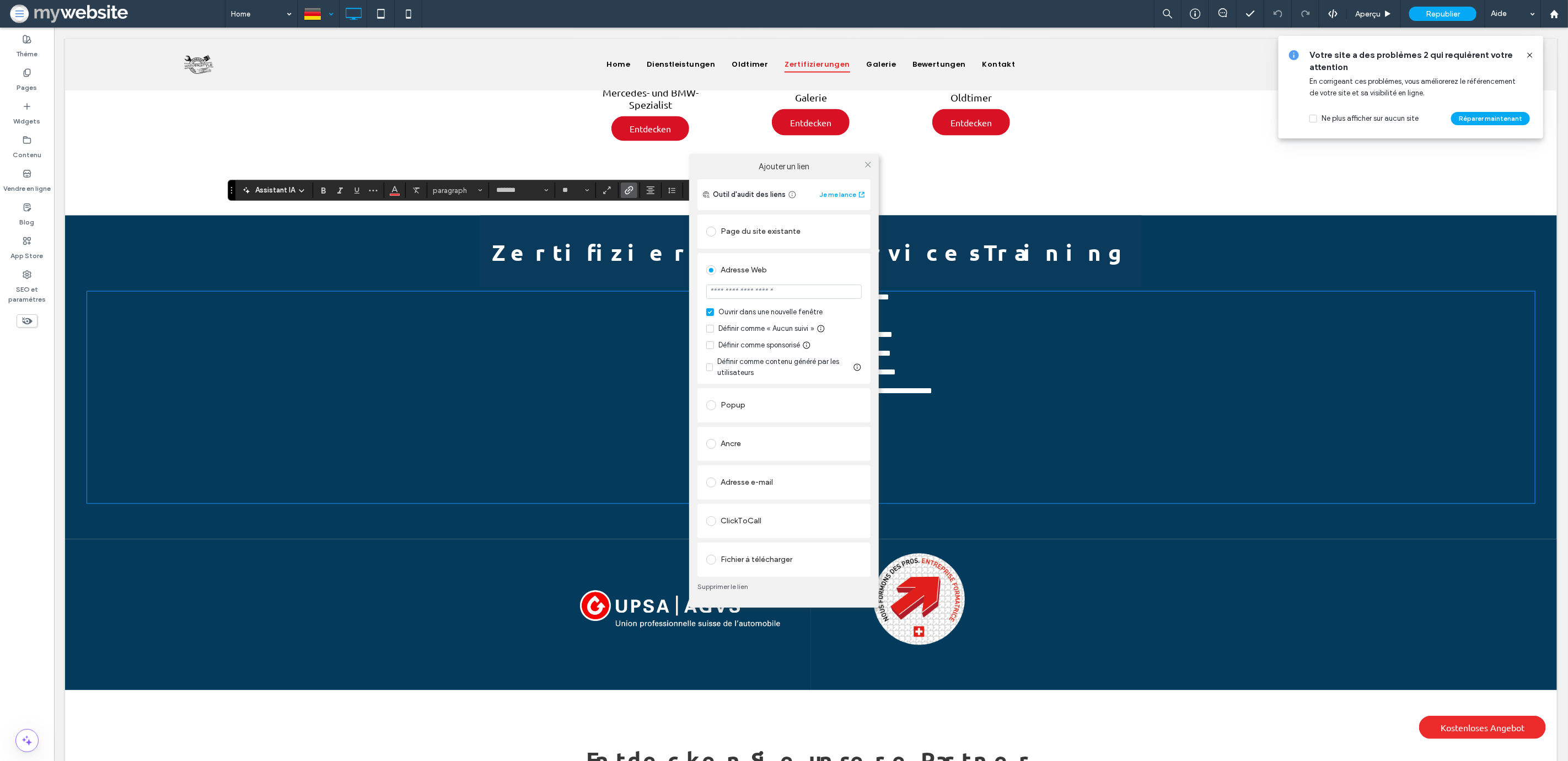
click at [793, 298] on input "url" at bounding box center [783, 292] width 155 height 15
type input "*******"
click at [756, 560] on div "Fichier à télécharger" at bounding box center [783, 559] width 155 height 18
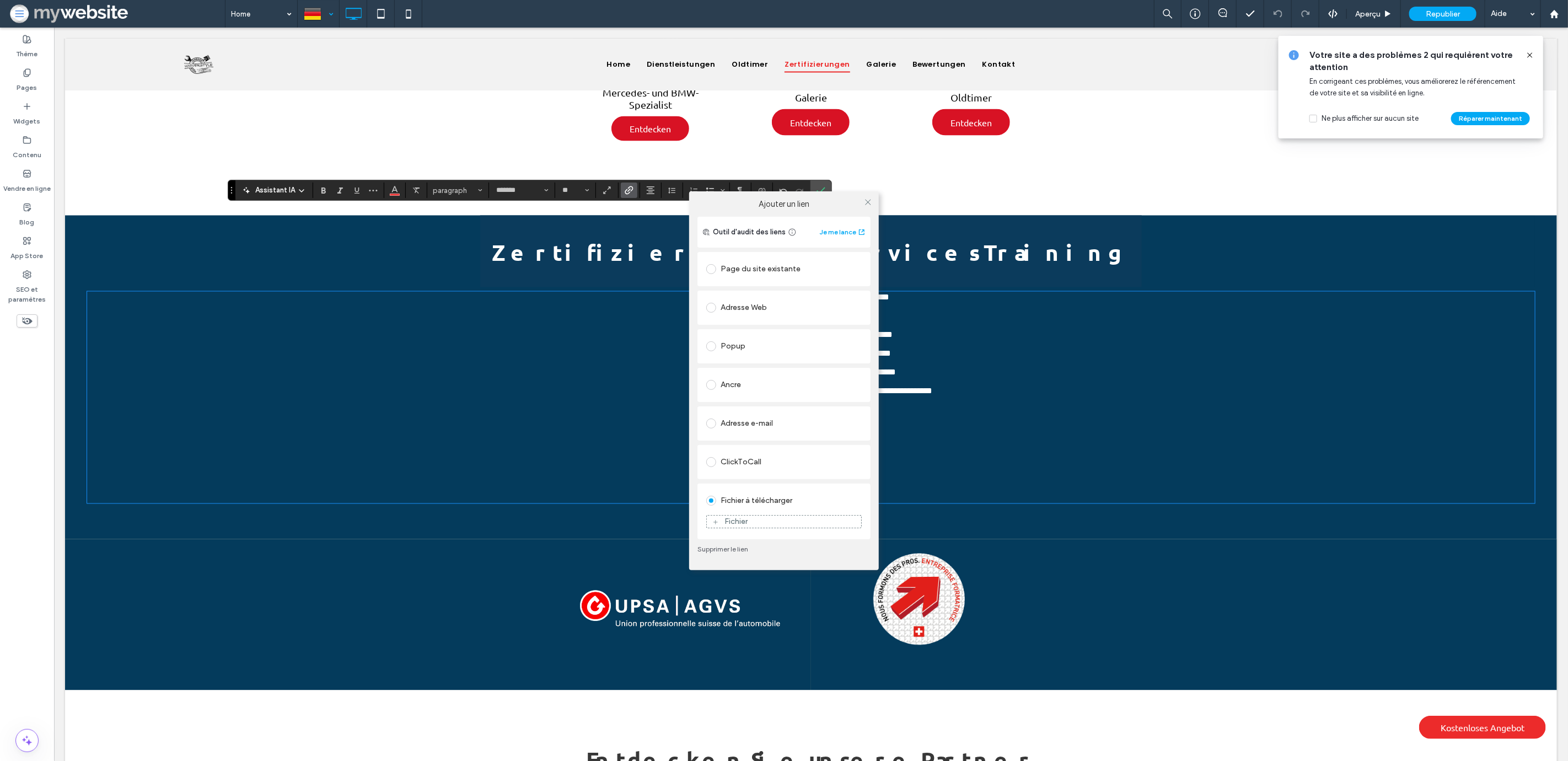
click at [764, 525] on div "Fichier" at bounding box center [784, 522] width 155 height 10
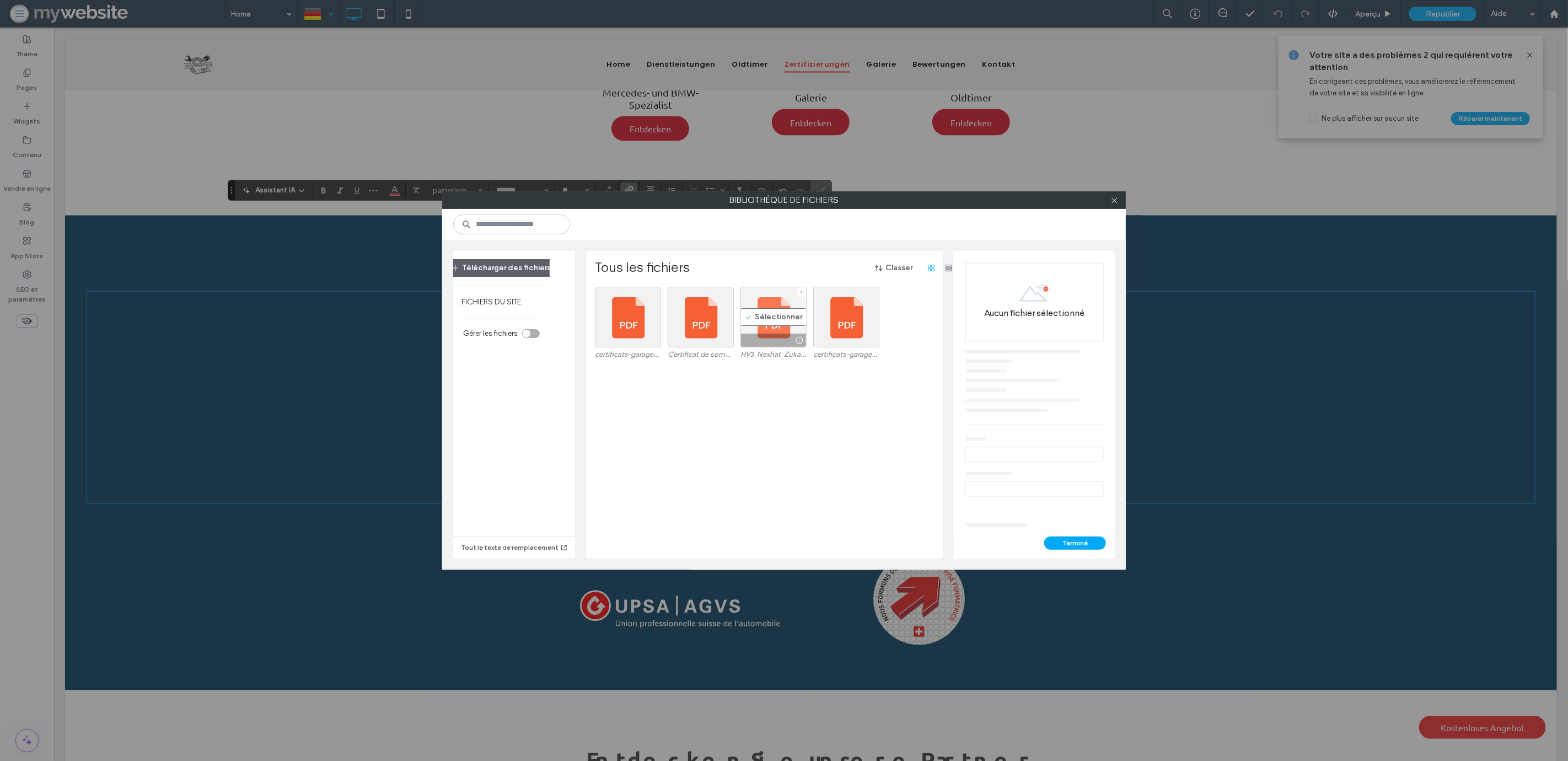
click at [767, 317] on div "Sélectionner" at bounding box center [773, 317] width 66 height 61
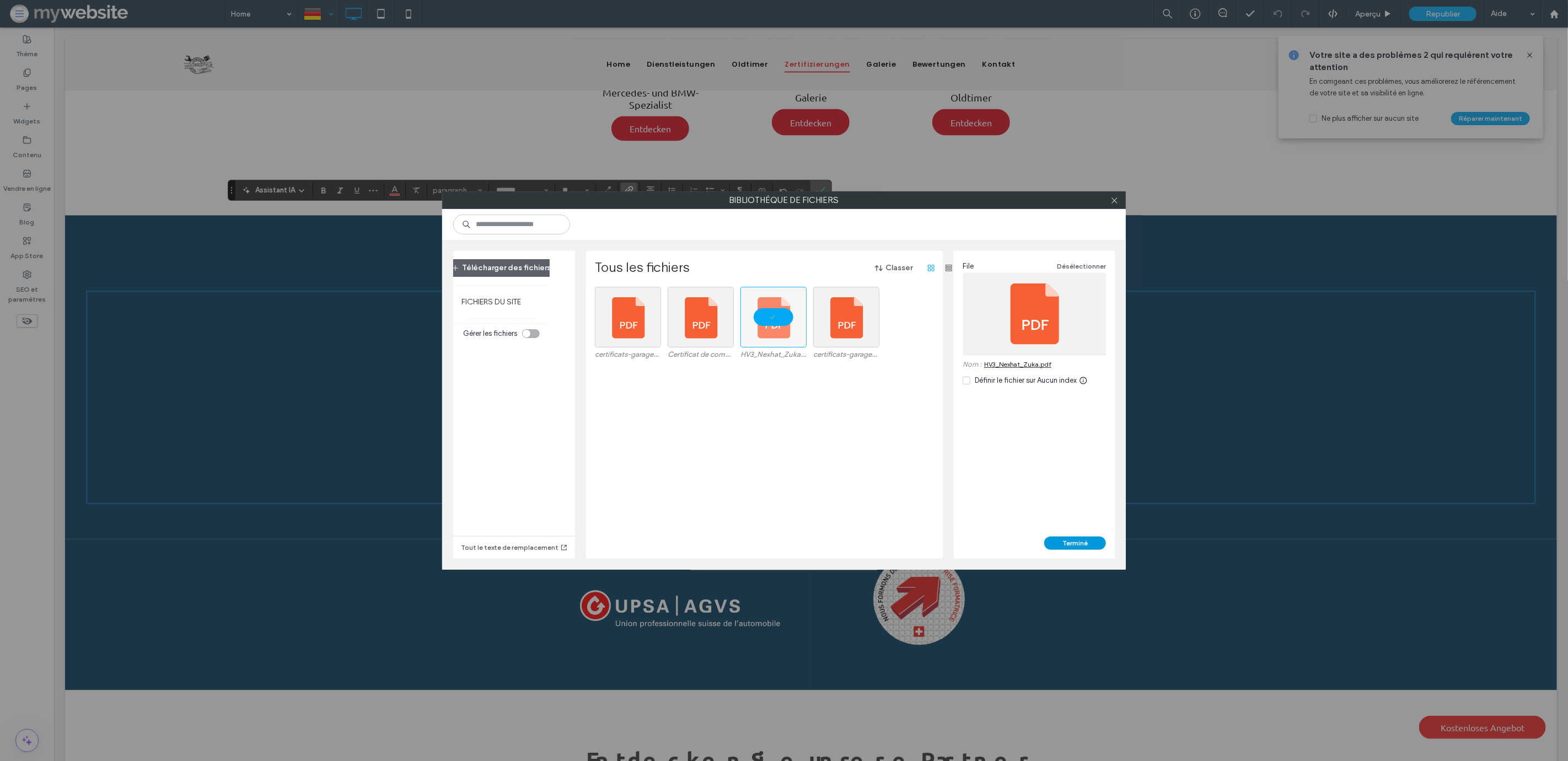
click at [1074, 538] on button "Terminé" at bounding box center [1075, 543] width 61 height 13
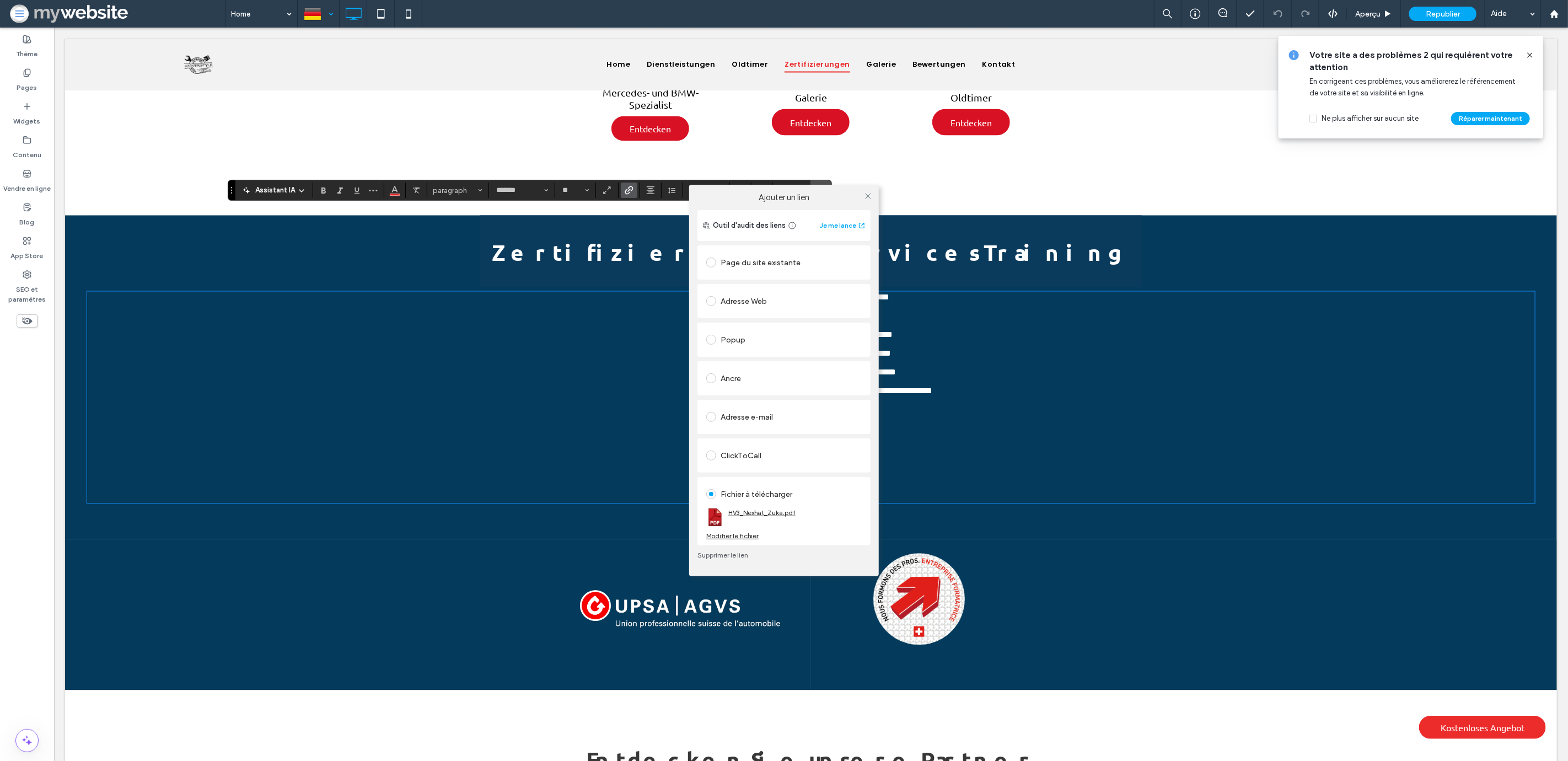
click at [767, 510] on link "HV3_Nexhat_Zuka.pdf" at bounding box center [762, 513] width 68 height 9
click at [866, 193] on icon at bounding box center [868, 196] width 9 height 9
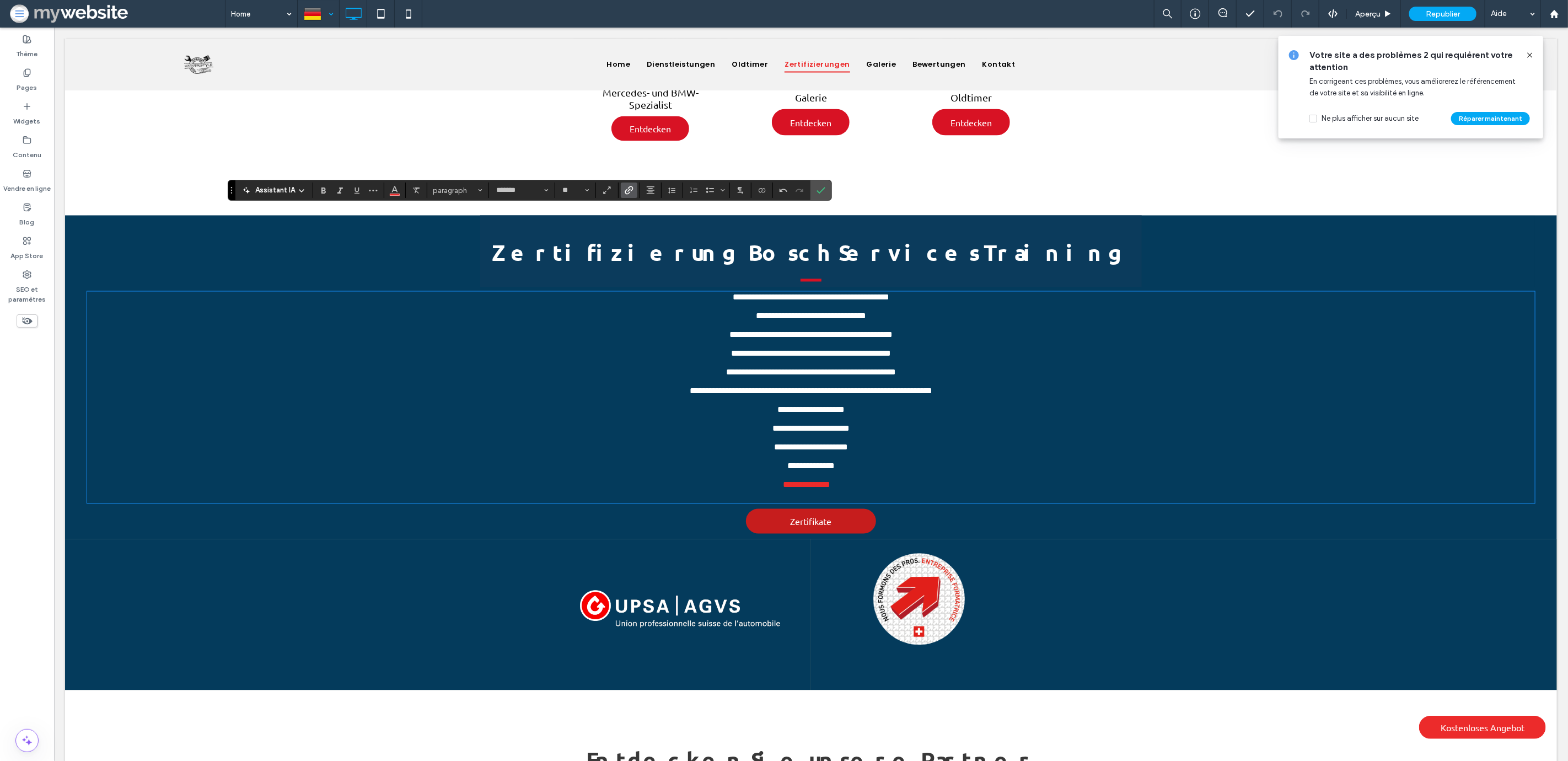
click at [805, 514] on span "Zertifikate" at bounding box center [811, 522] width 41 height 22
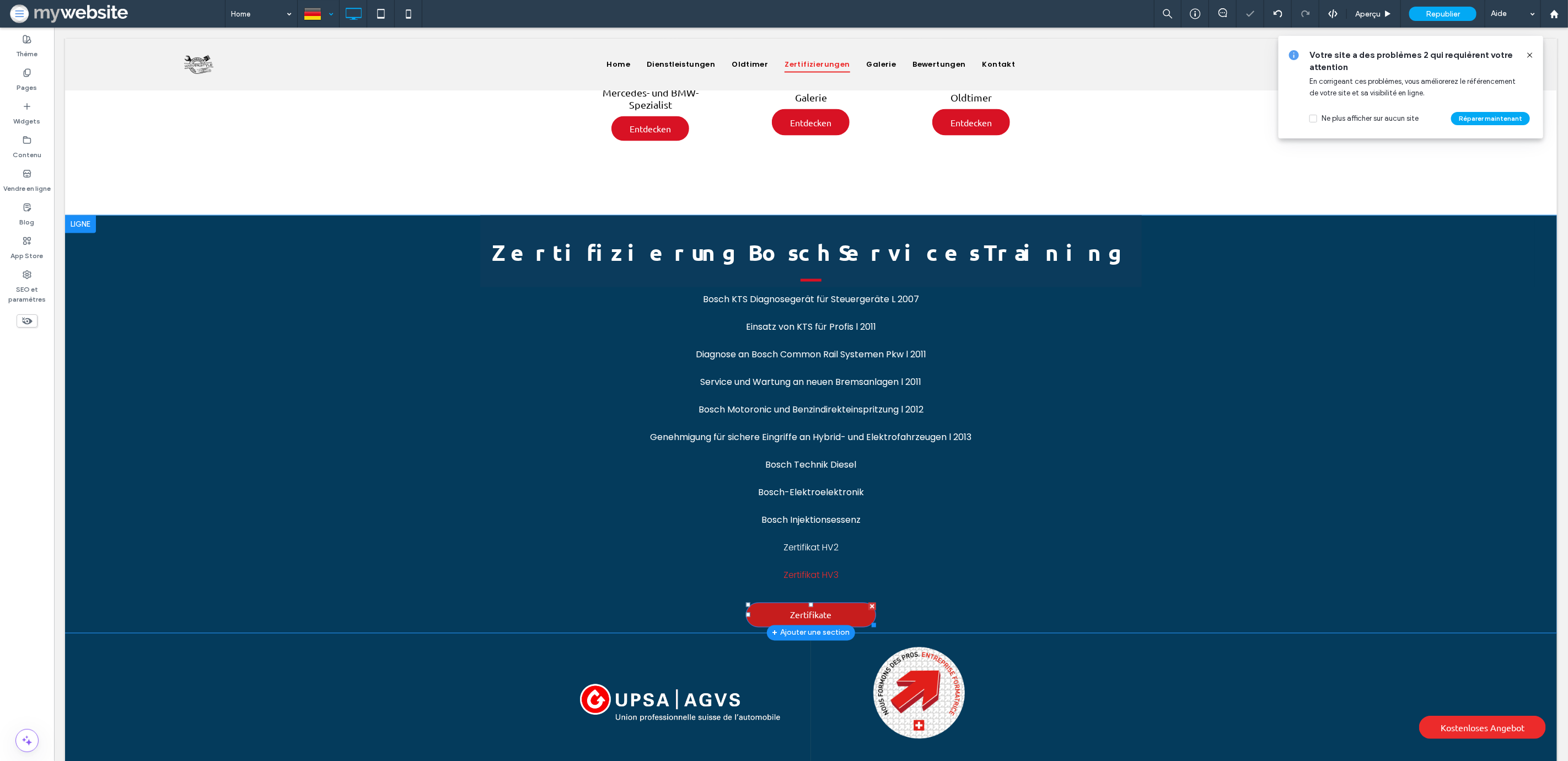
click at [780, 603] on link "Zertifikate" at bounding box center [811, 615] width 130 height 25
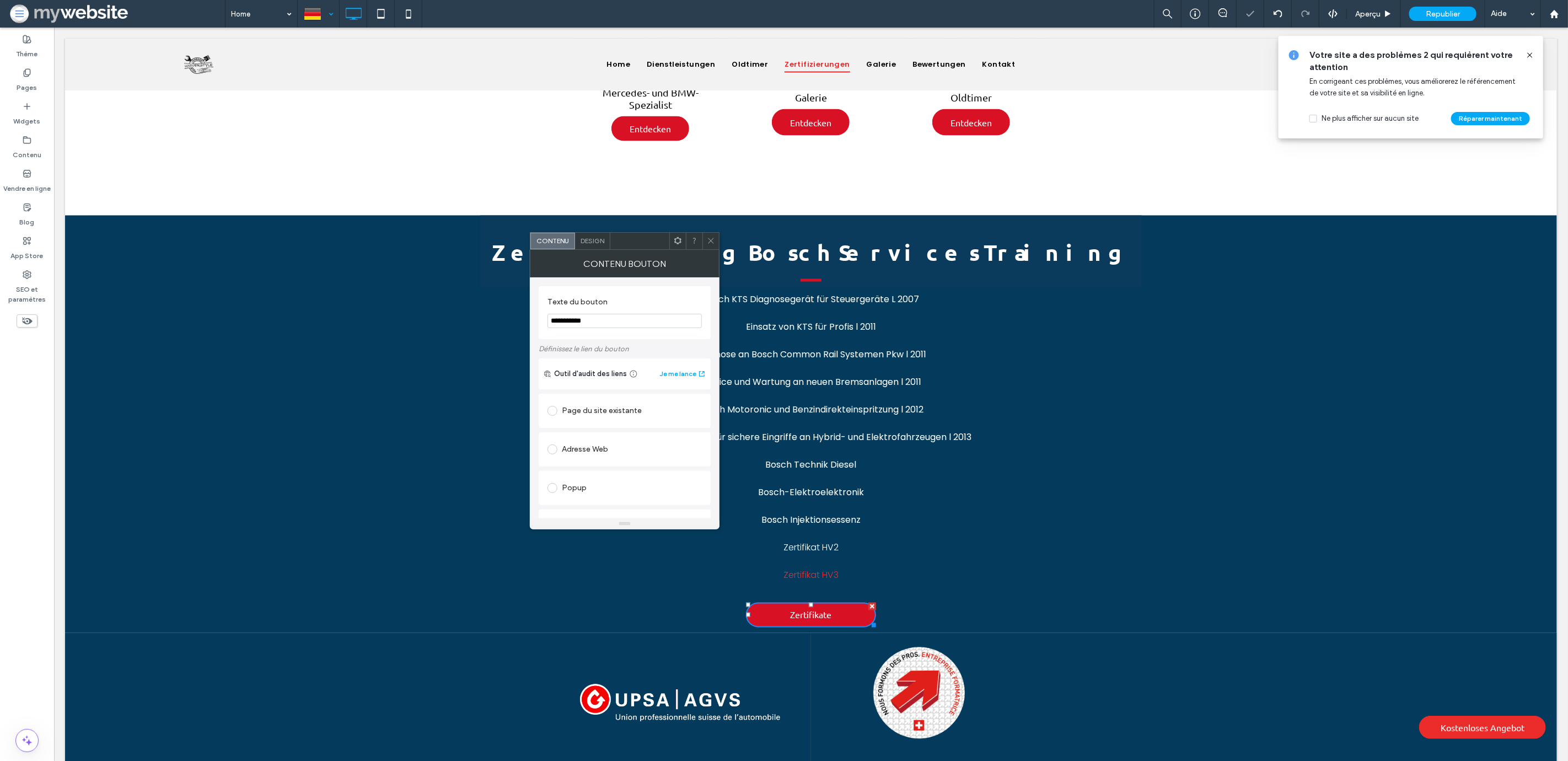
scroll to position [175, 0]
click at [603, 486] on link "certificats-garage-universtyle-0e45823f.pdf" at bounding box center [635, 486] width 132 height 9
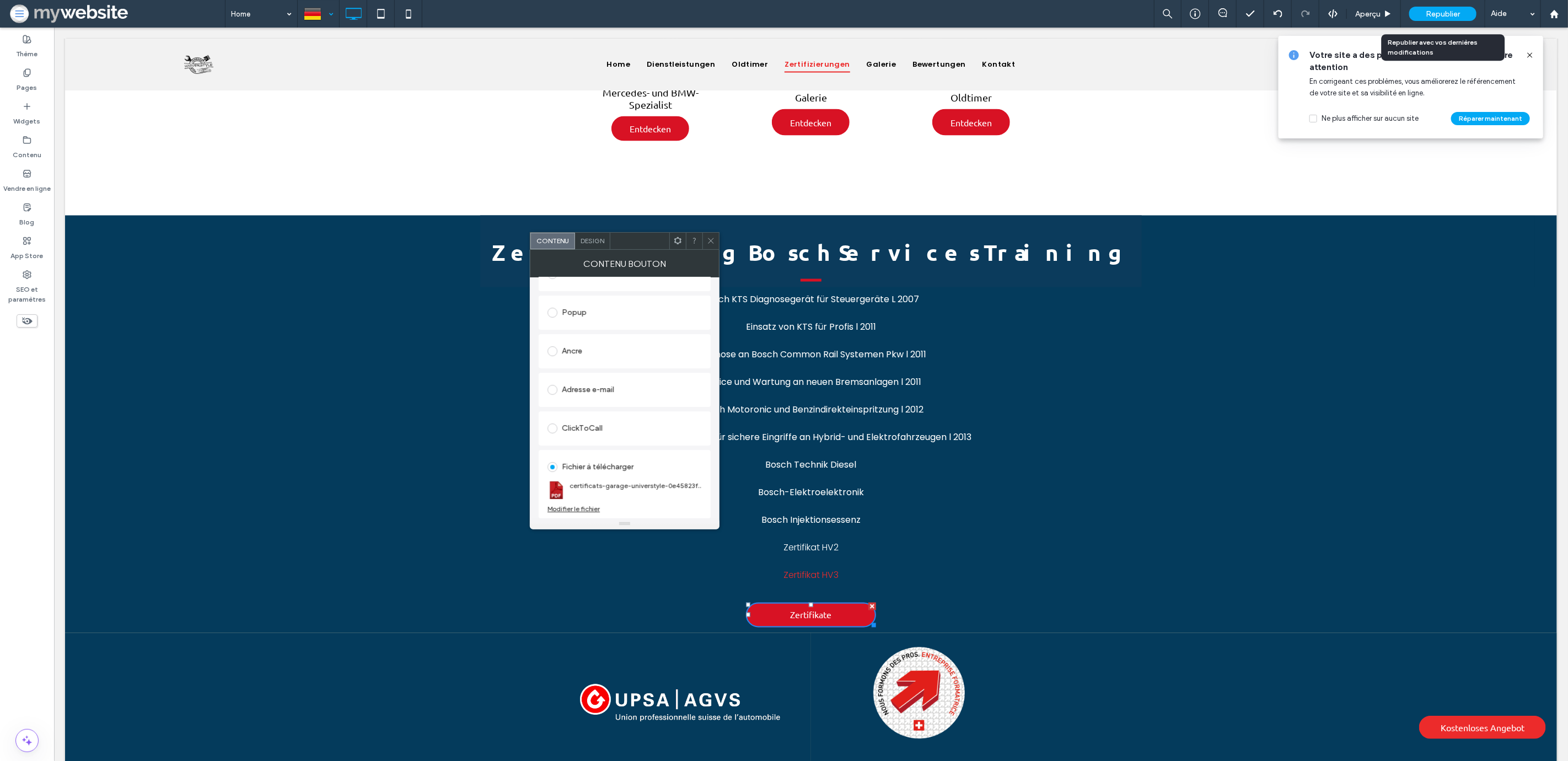
click at [1451, 13] on span "Republier" at bounding box center [1443, 13] width 34 height 9
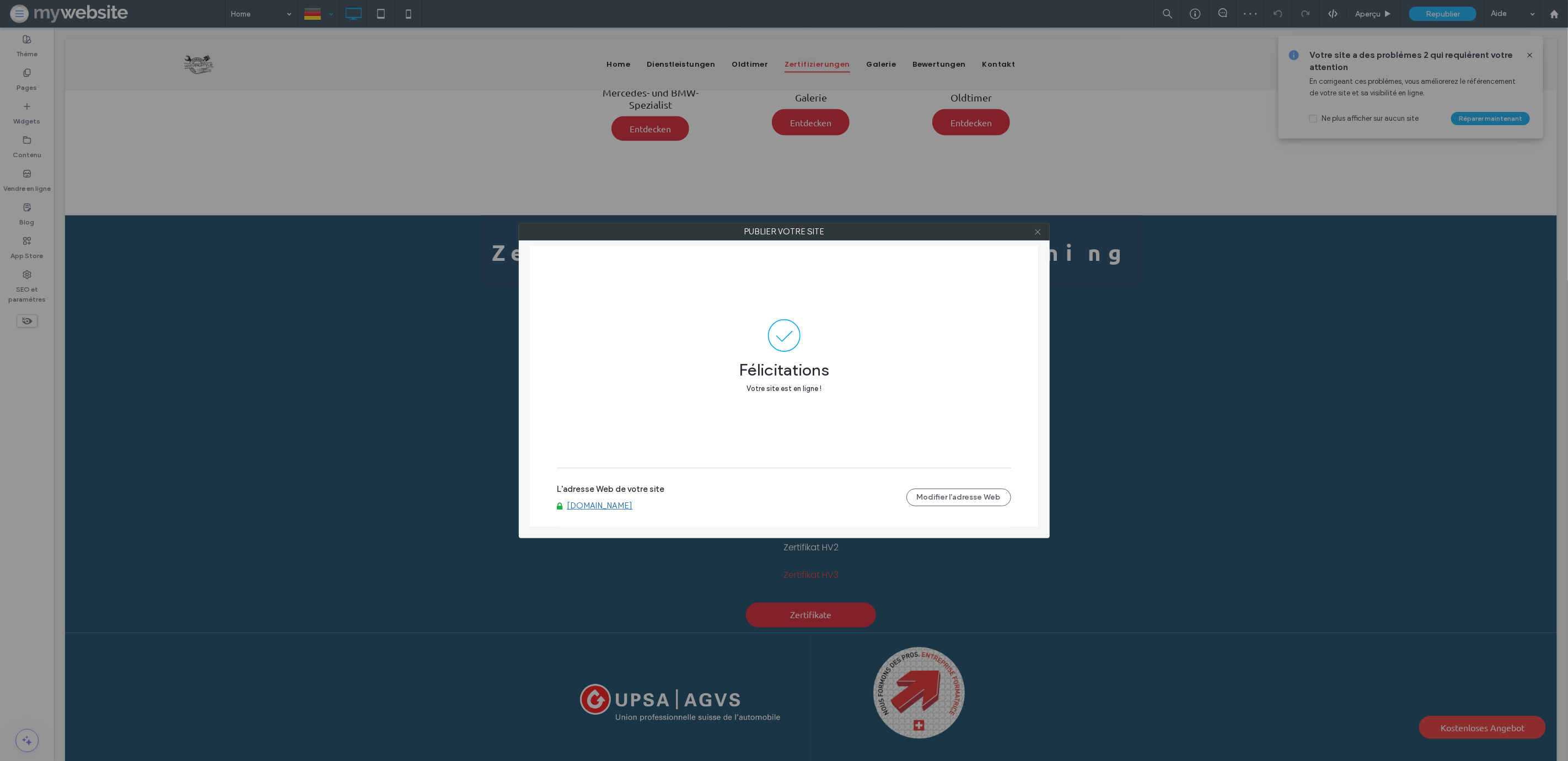
click at [1038, 231] on icon at bounding box center [1038, 232] width 9 height 9
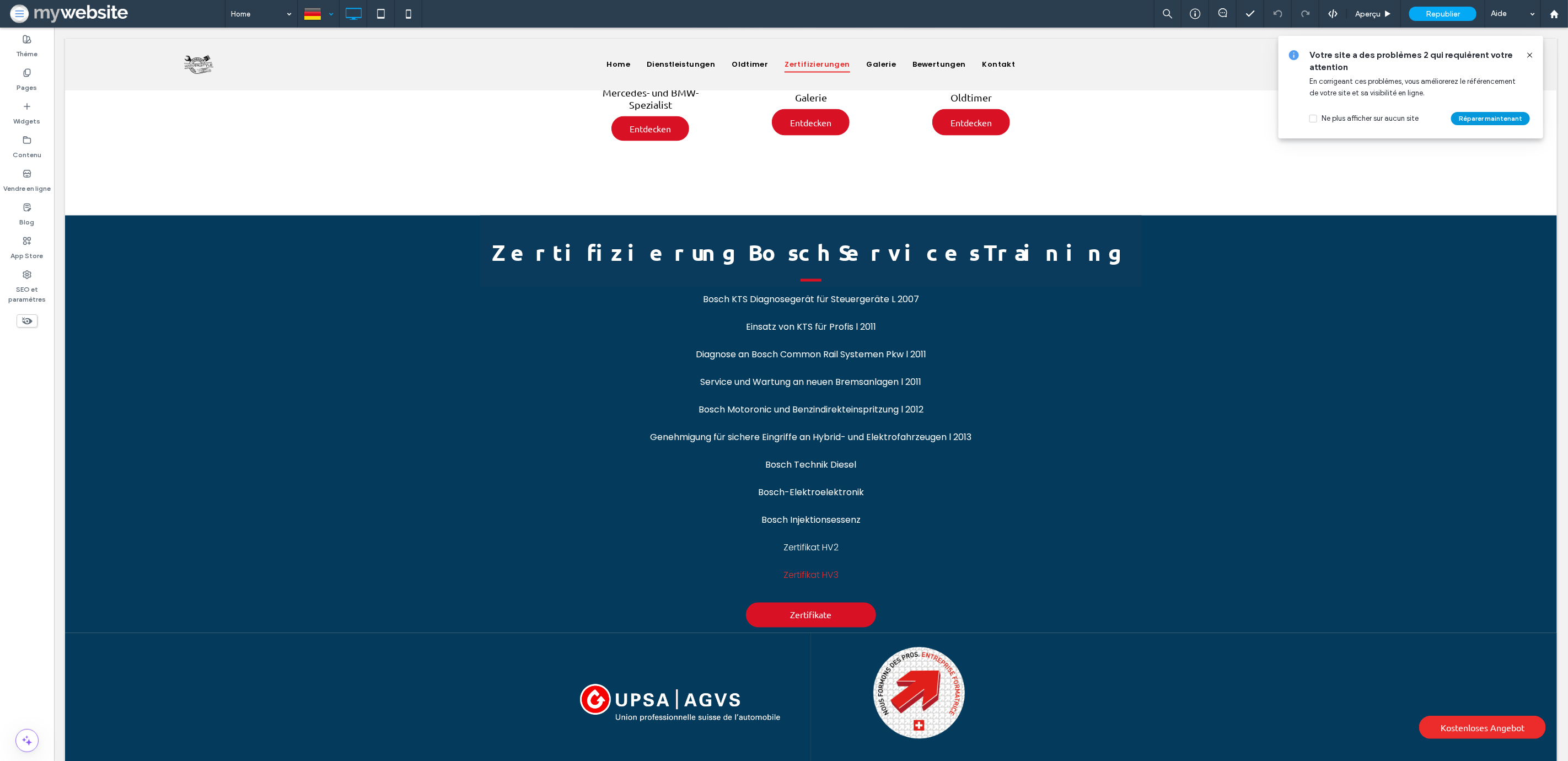
click at [1459, 117] on button "Réparer maintenant" at bounding box center [1491, 119] width 79 height 13
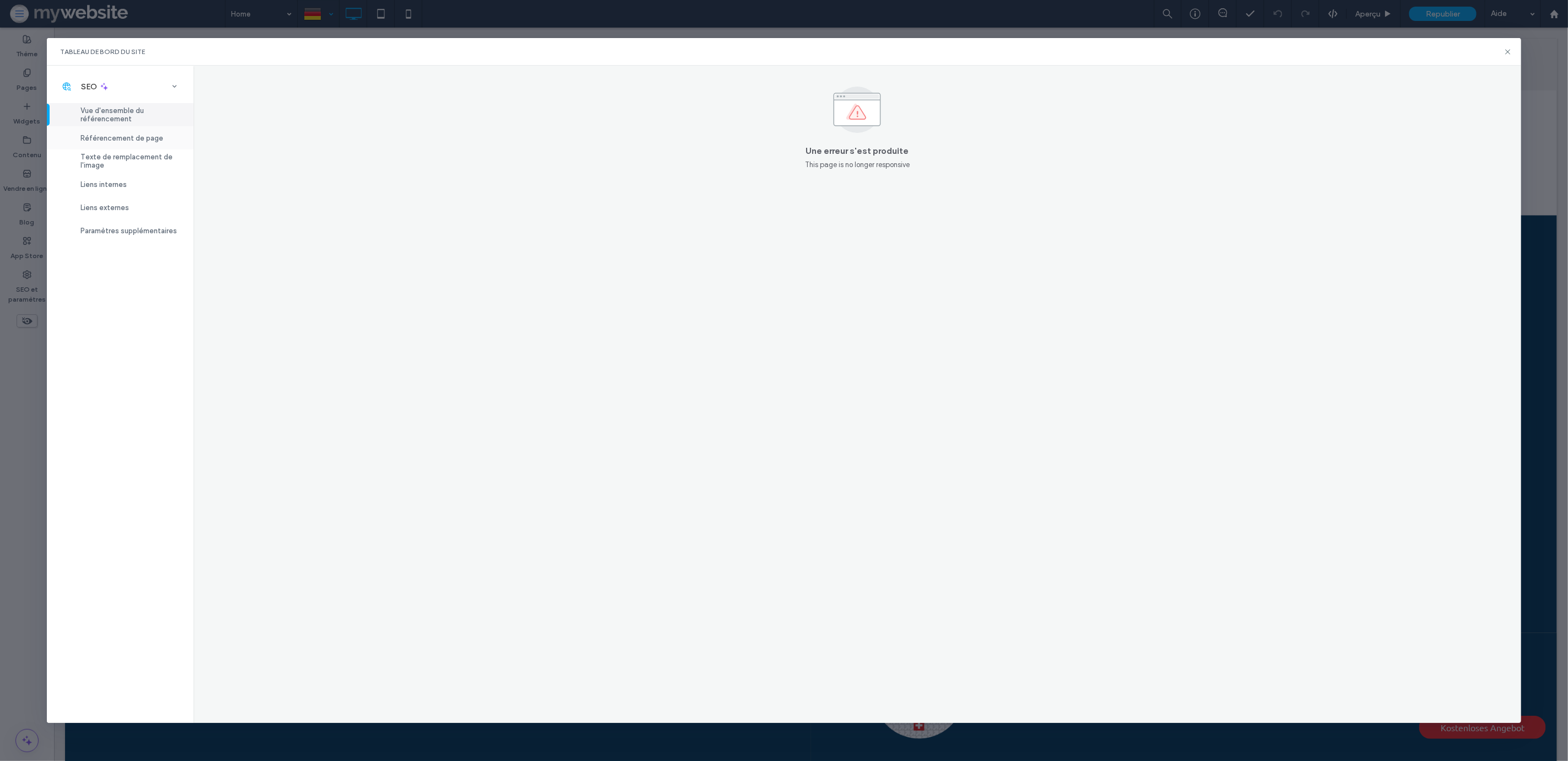
click at [127, 139] on span "Référencement de page" at bounding box center [122, 138] width 83 height 9
click at [135, 116] on span "Vue d'ensemble du référencement" at bounding box center [130, 114] width 100 height 16
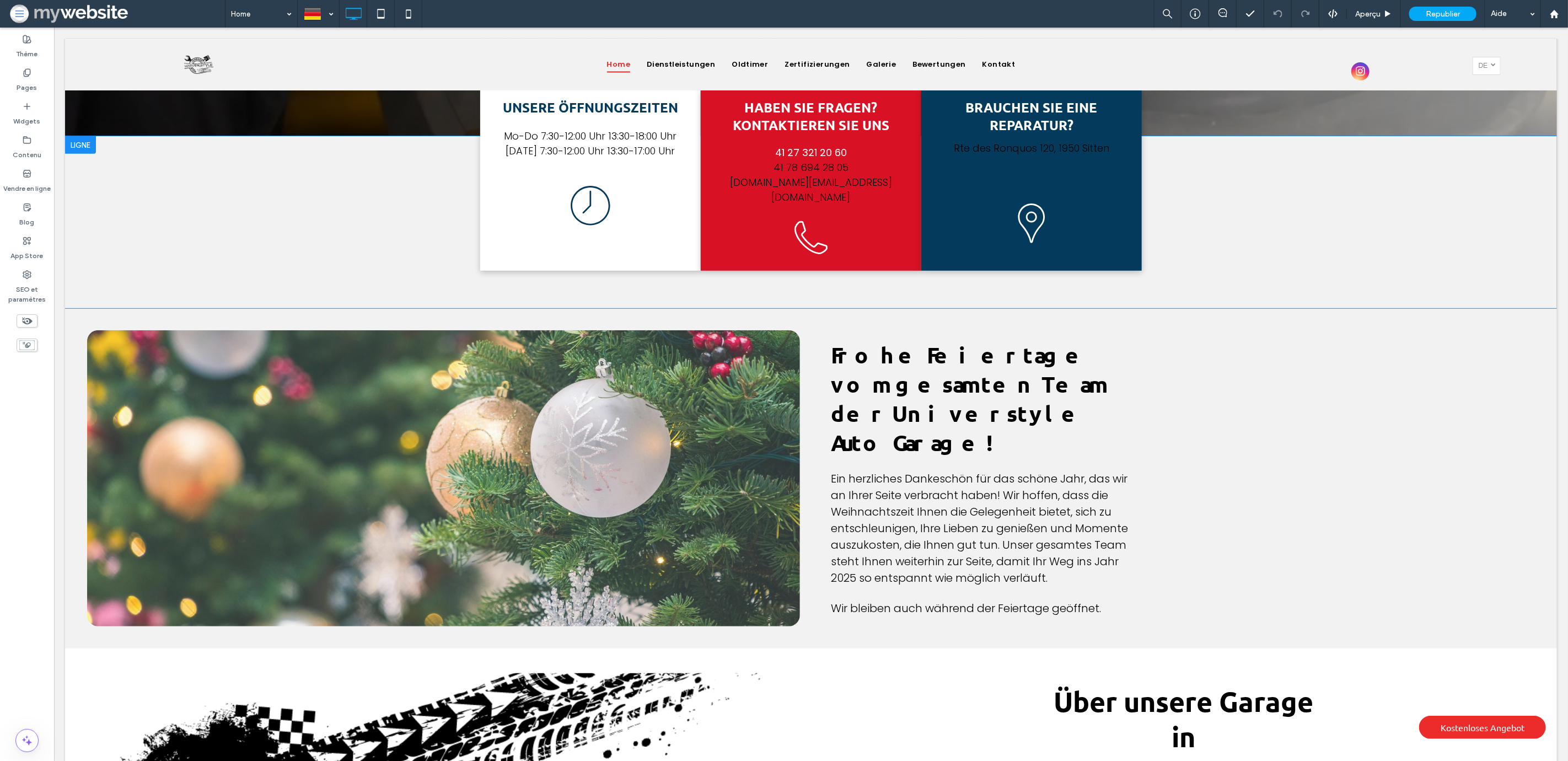
scroll to position [43, 0]
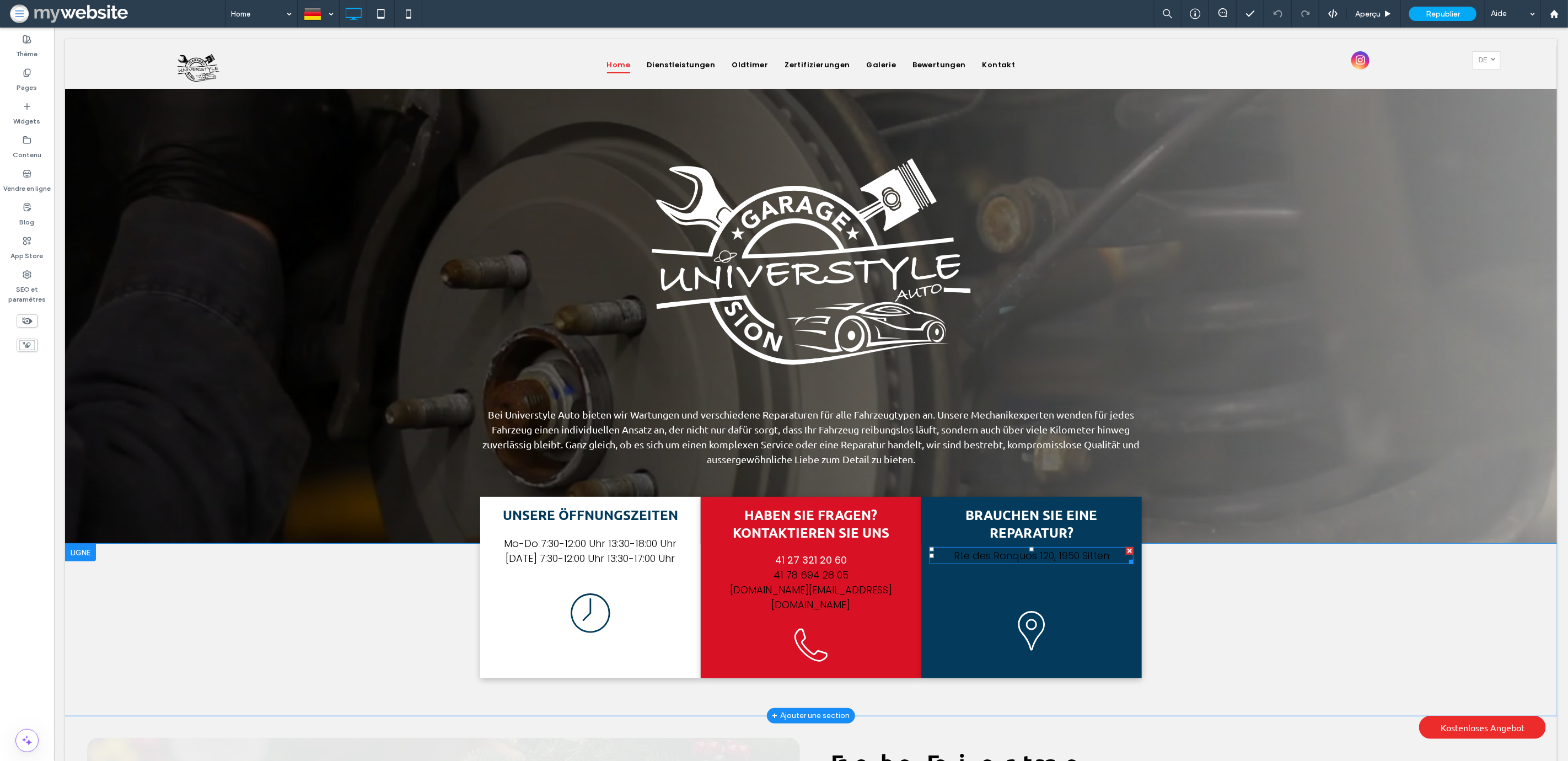
click at [999, 553] on p "Rte des Ronquos 120, 1950 Sitten" at bounding box center [1031, 555] width 204 height 15
type input "*******"
type input "**"
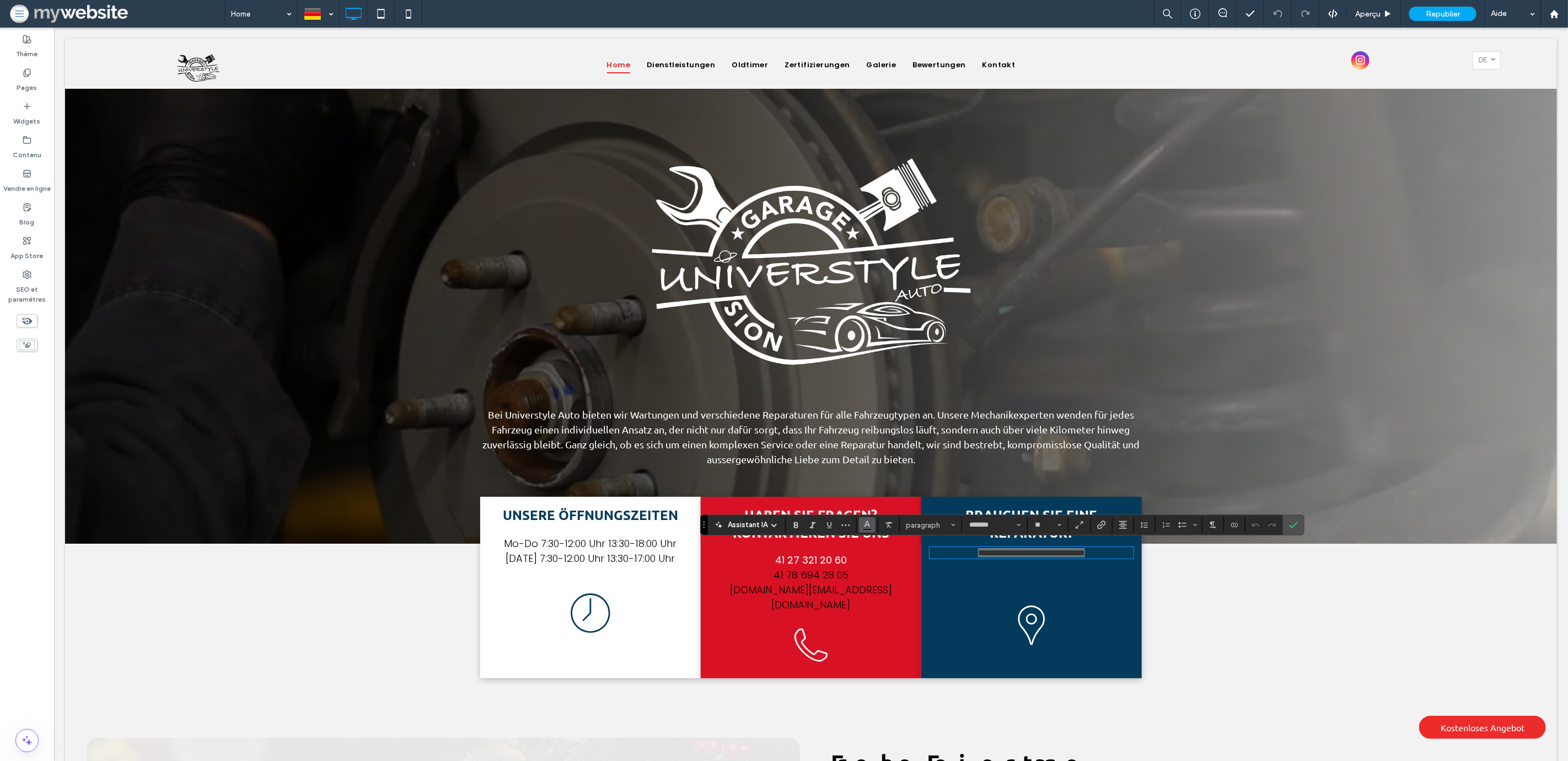
click at [870, 526] on icon "Couleur" at bounding box center [867, 524] width 9 height 9
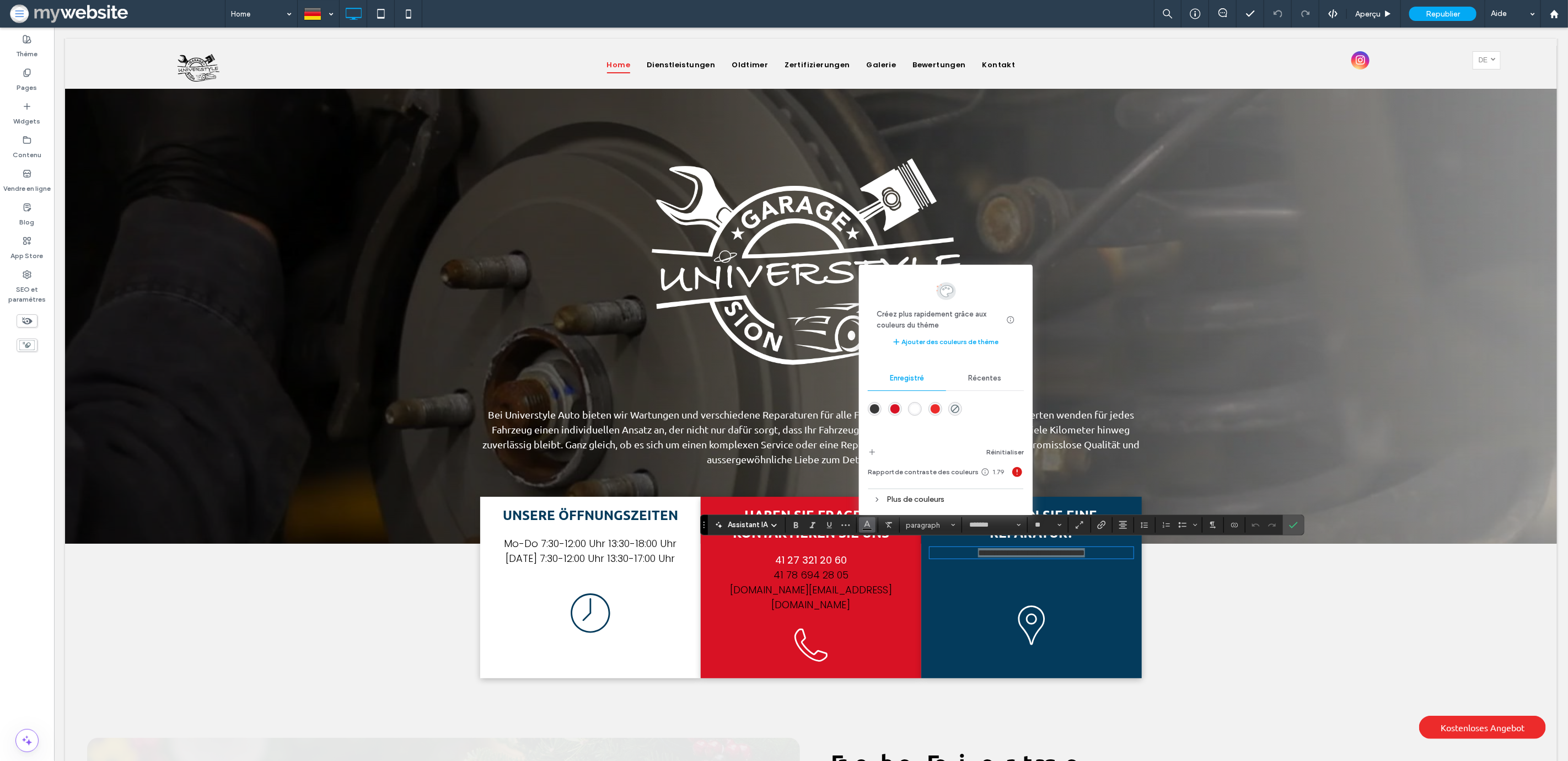
click at [910, 418] on div at bounding box center [946, 417] width 156 height 41
click at [914, 405] on div "rgba(255,255,255,1)" at bounding box center [914, 409] width 9 height 9
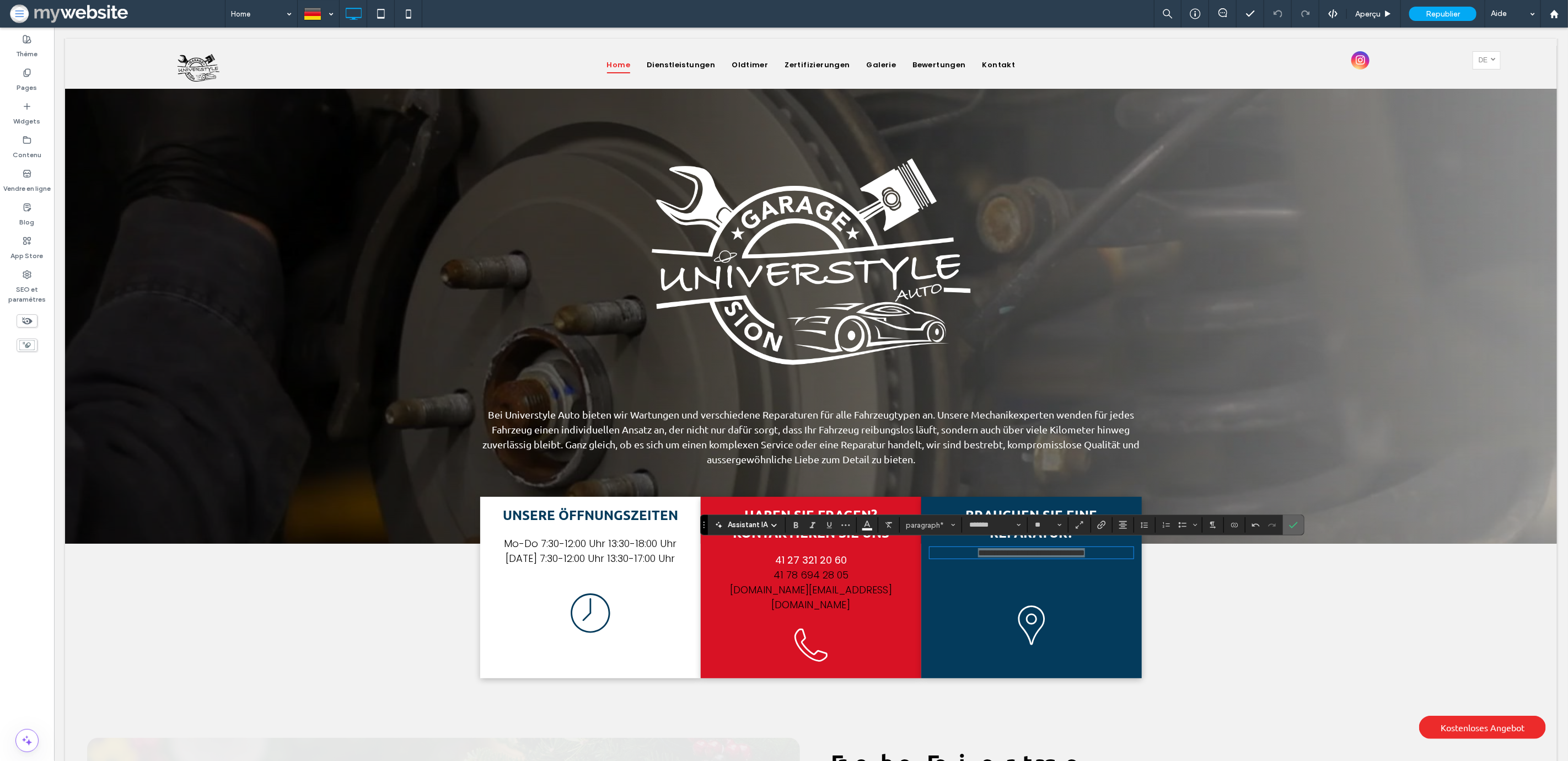
click at [1300, 524] on label "Confirmer" at bounding box center [1293, 525] width 16 height 20
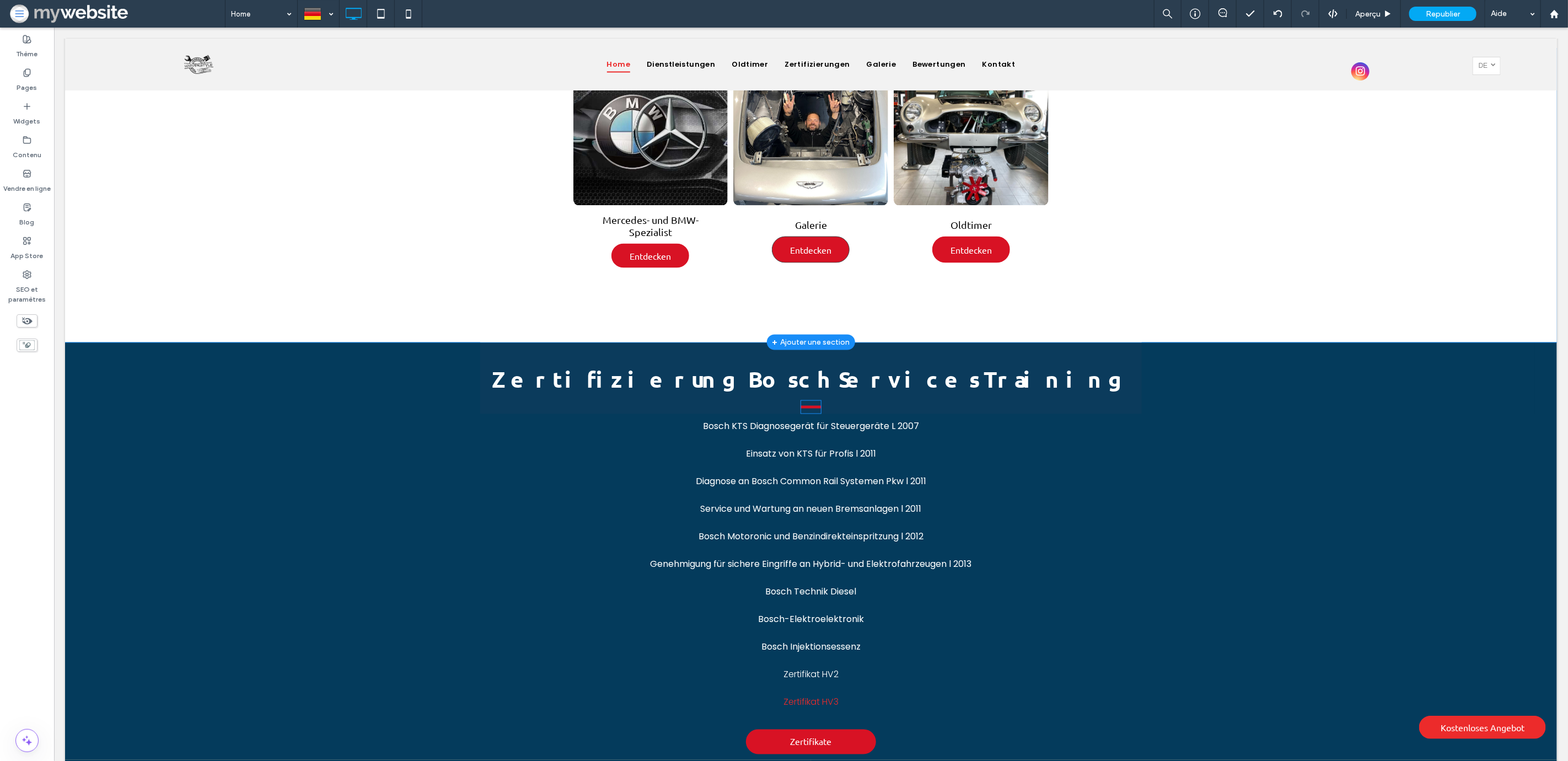
scroll to position [1501, 0]
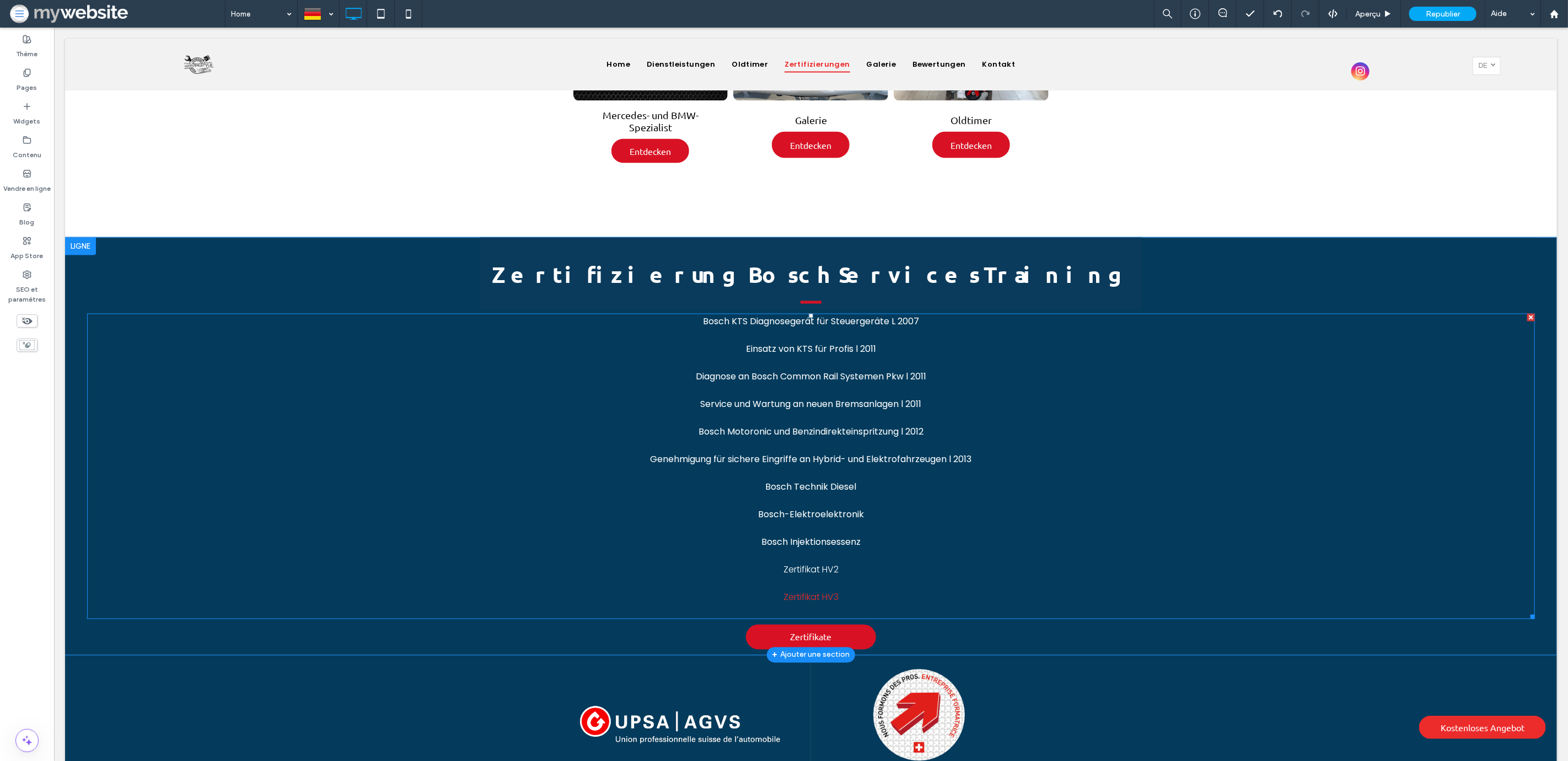
click at [845, 591] on p "Zertifikat HV3" at bounding box center [810, 597] width 1448 height 14
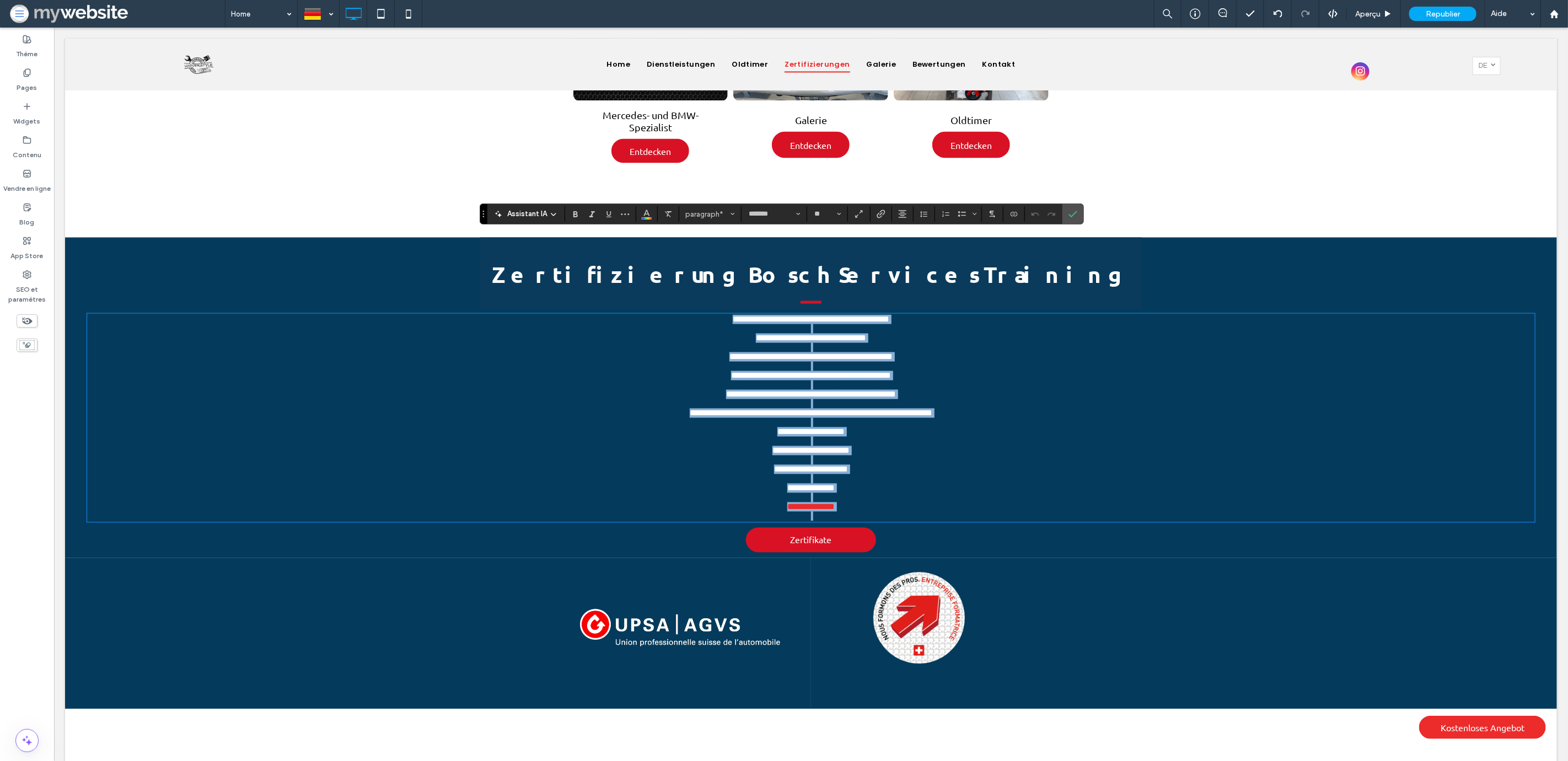
click at [908, 493] on p at bounding box center [810, 497] width 1448 height 9
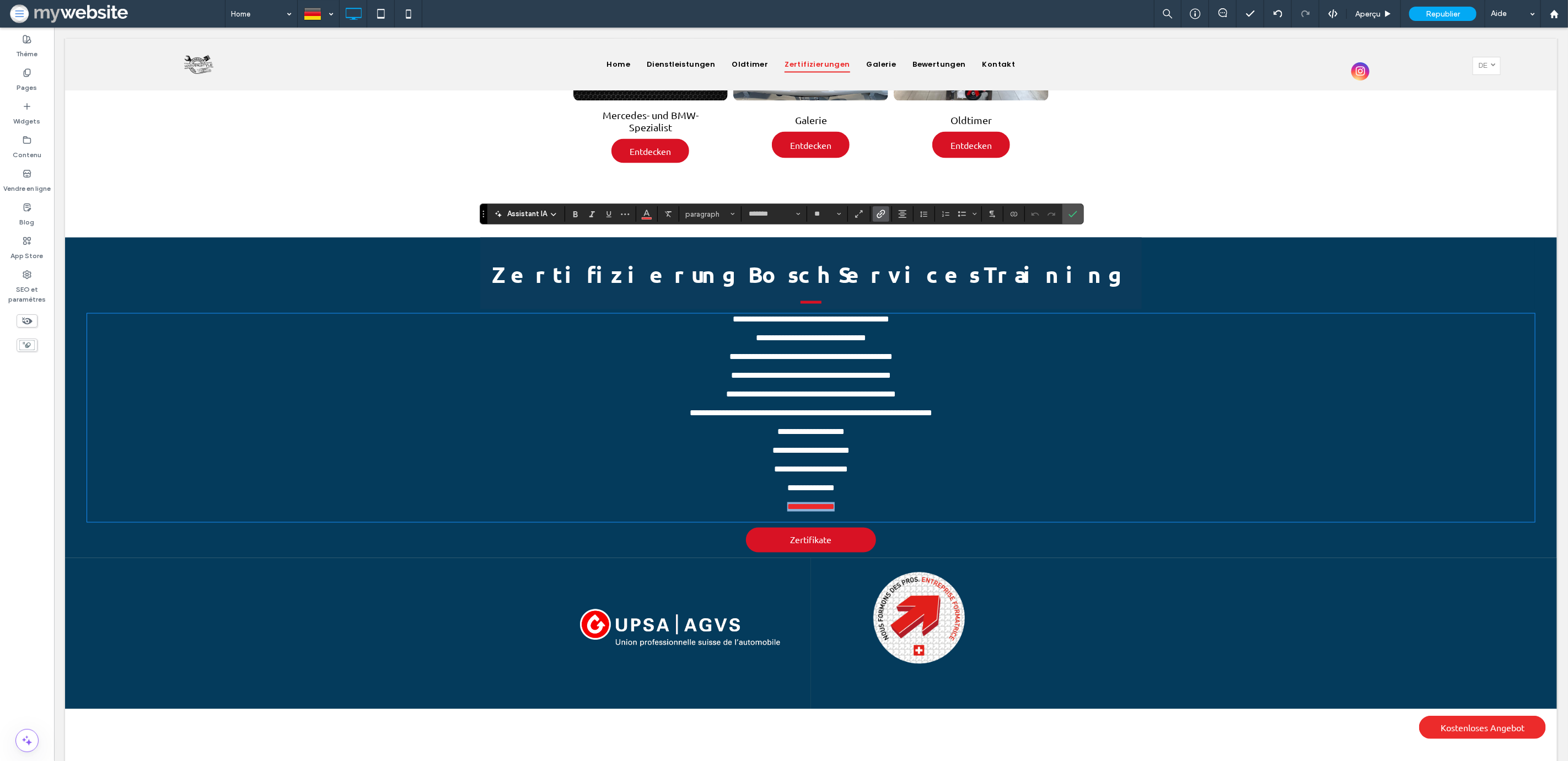
drag, startPoint x: 852, startPoint y: 500, endPoint x: 758, endPoint y: 499, distance: 94.0
click at [758, 502] on p "**********" at bounding box center [810, 507] width 1448 height 9
click at [641, 214] on button "Couleur" at bounding box center [646, 214] width 16 height 15
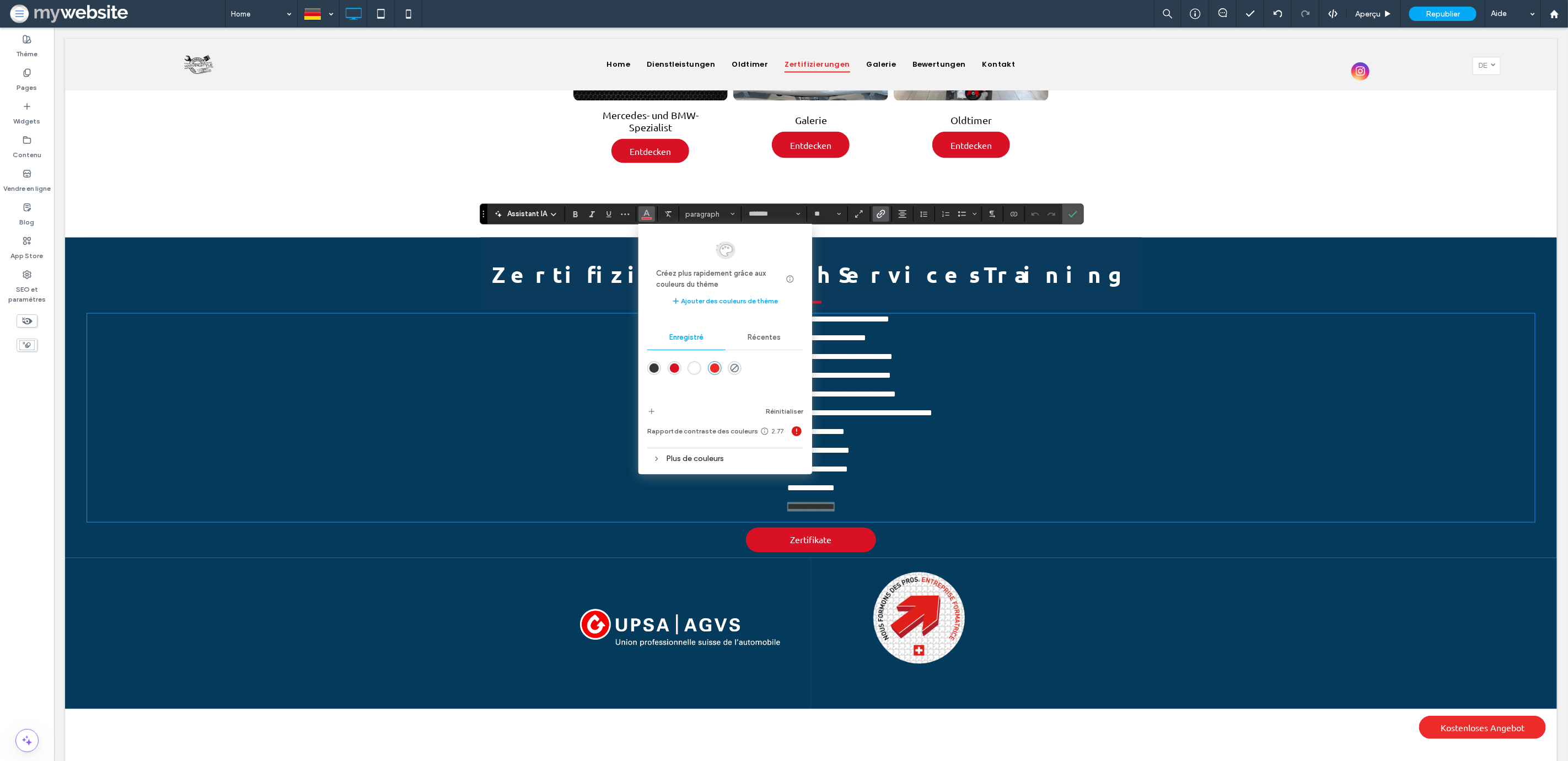
click at [690, 366] on div "rgba(255,255,255,1)" at bounding box center [694, 368] width 9 height 9
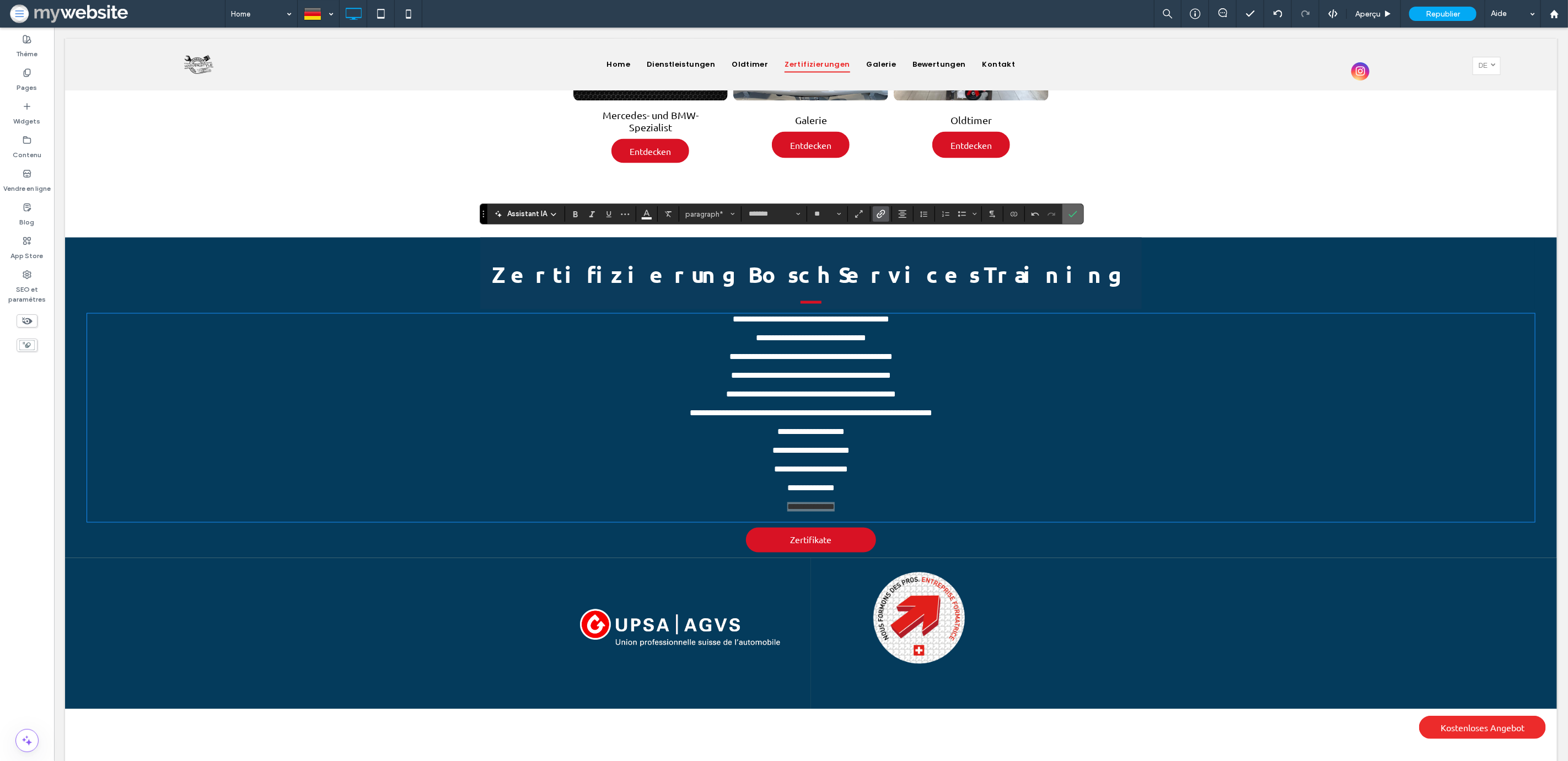
click at [1077, 220] on span "Confirmer" at bounding box center [1073, 214] width 9 height 19
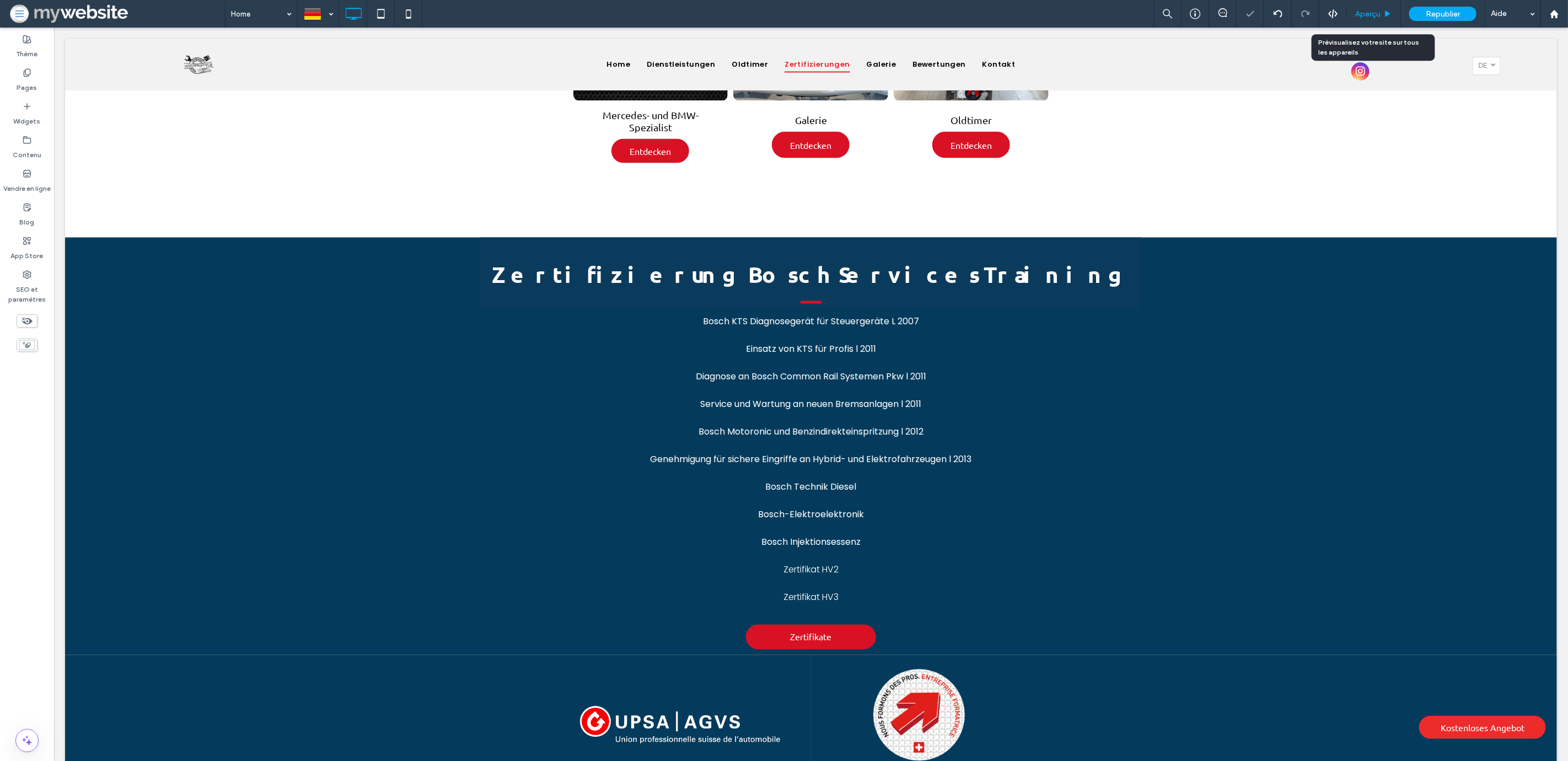
click at [1378, 16] on span "Aperçu" at bounding box center [1368, 13] width 26 height 9
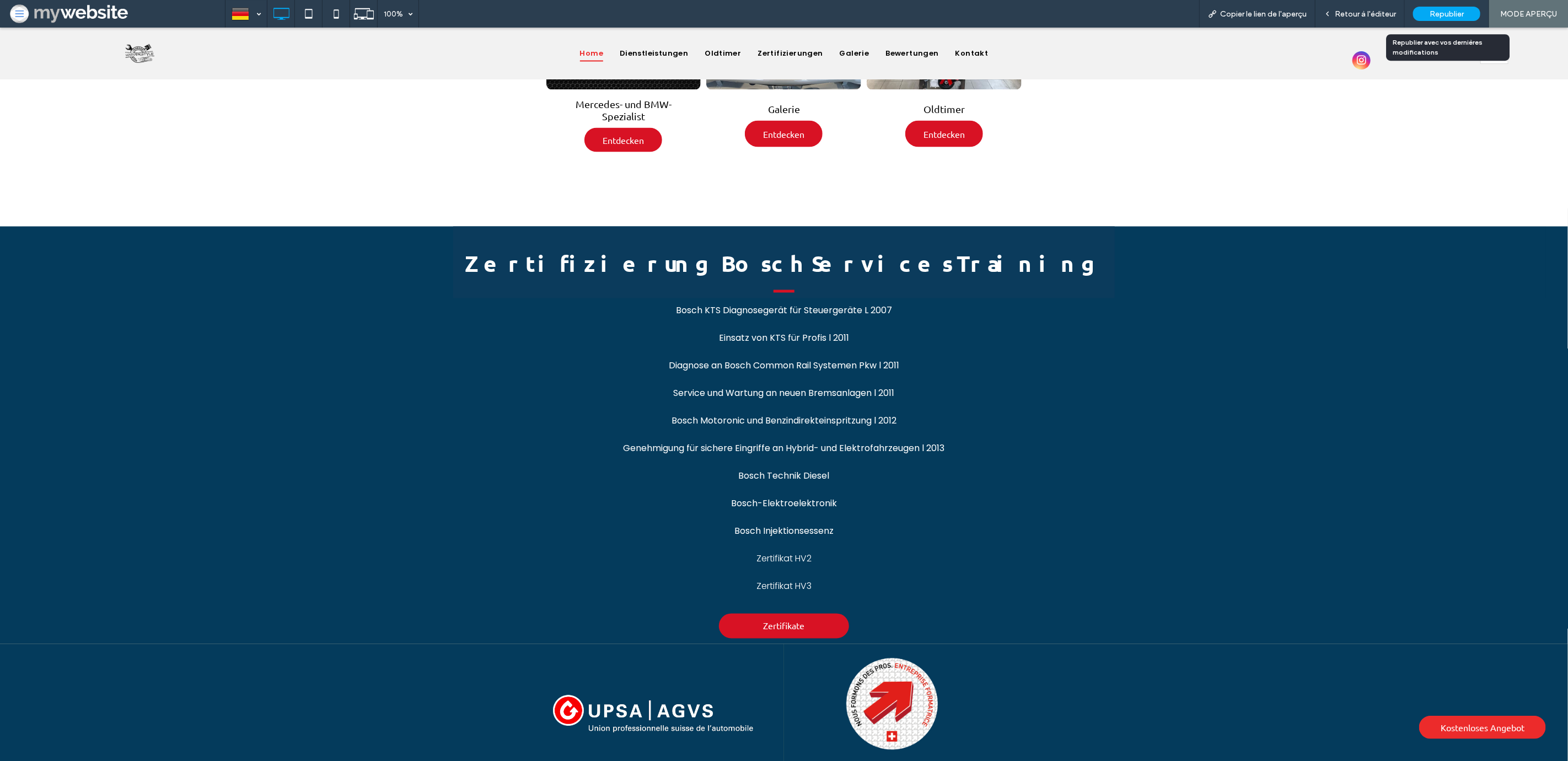
click at [1436, 18] on span "Republier" at bounding box center [1447, 13] width 34 height 9
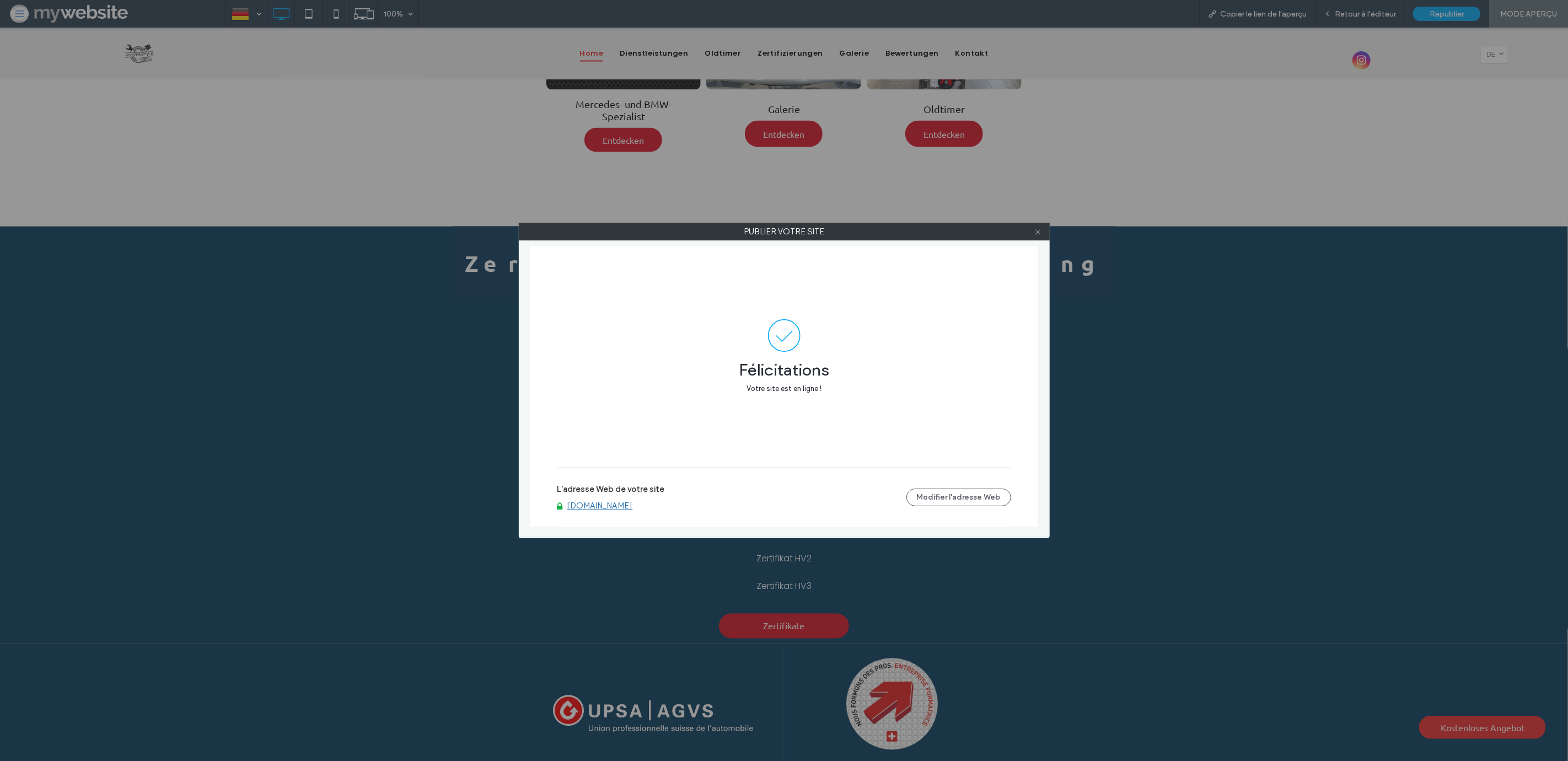
click at [1040, 234] on use at bounding box center [1037, 231] width 5 height 5
